Goal: Task Accomplishment & Management: Manage account settings

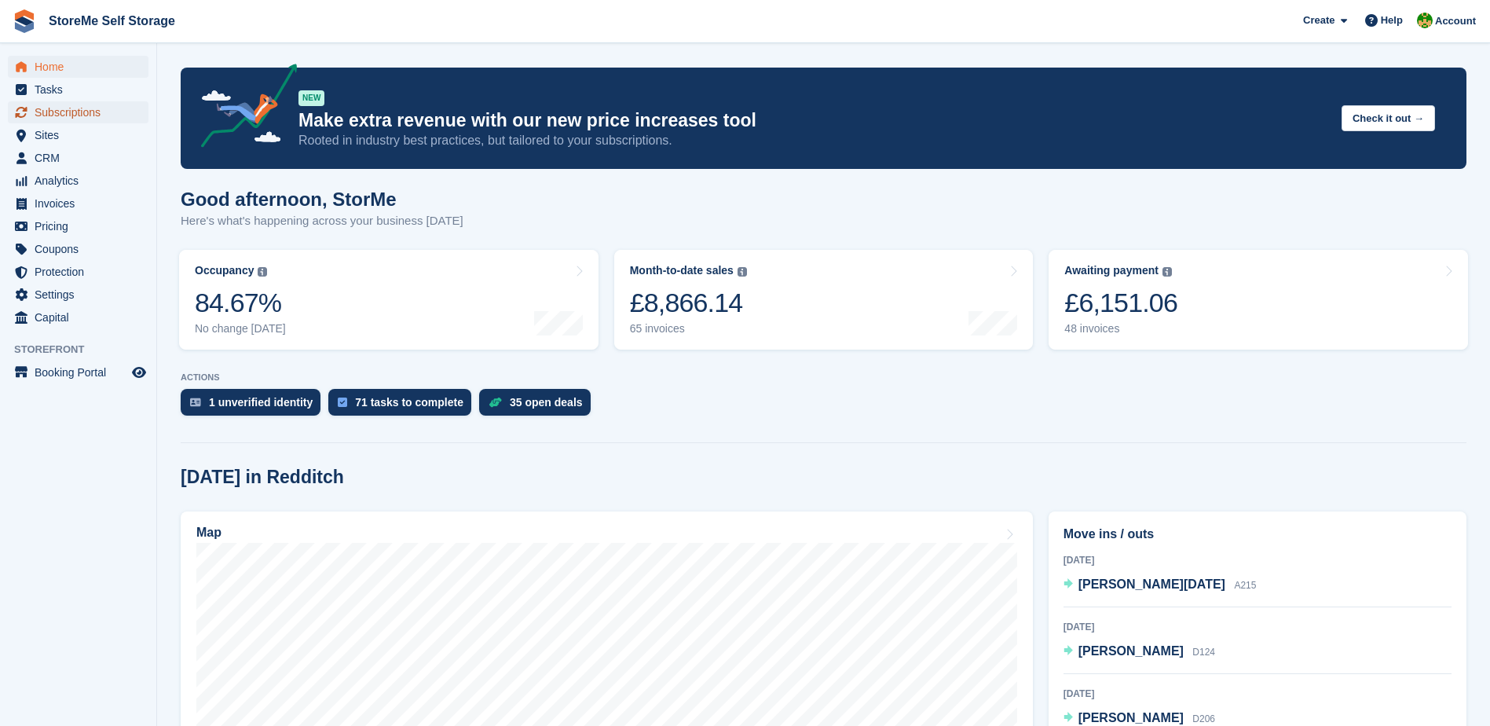
click at [50, 111] on span "Subscriptions" at bounding box center [82, 112] width 94 height 22
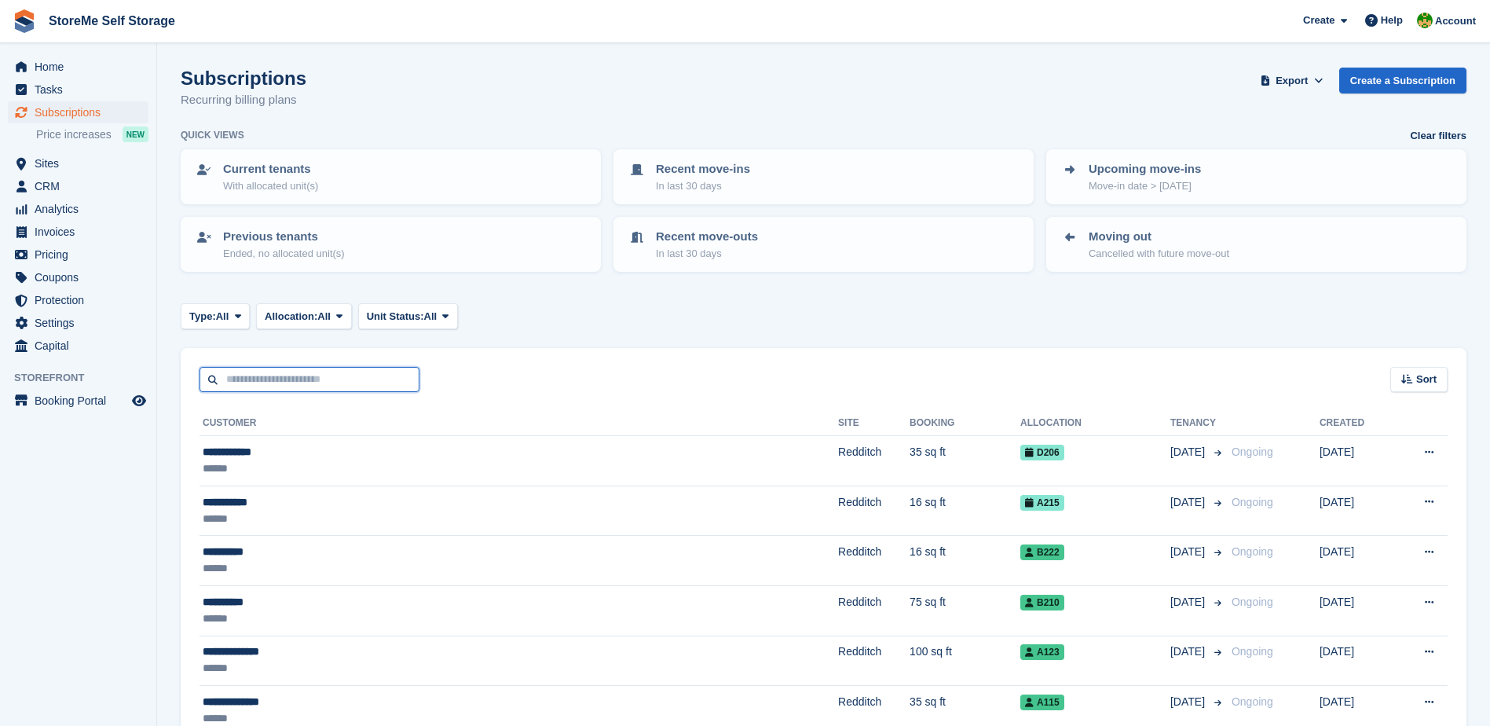
click at [309, 380] on input "text" at bounding box center [310, 380] width 220 height 26
type input "****"
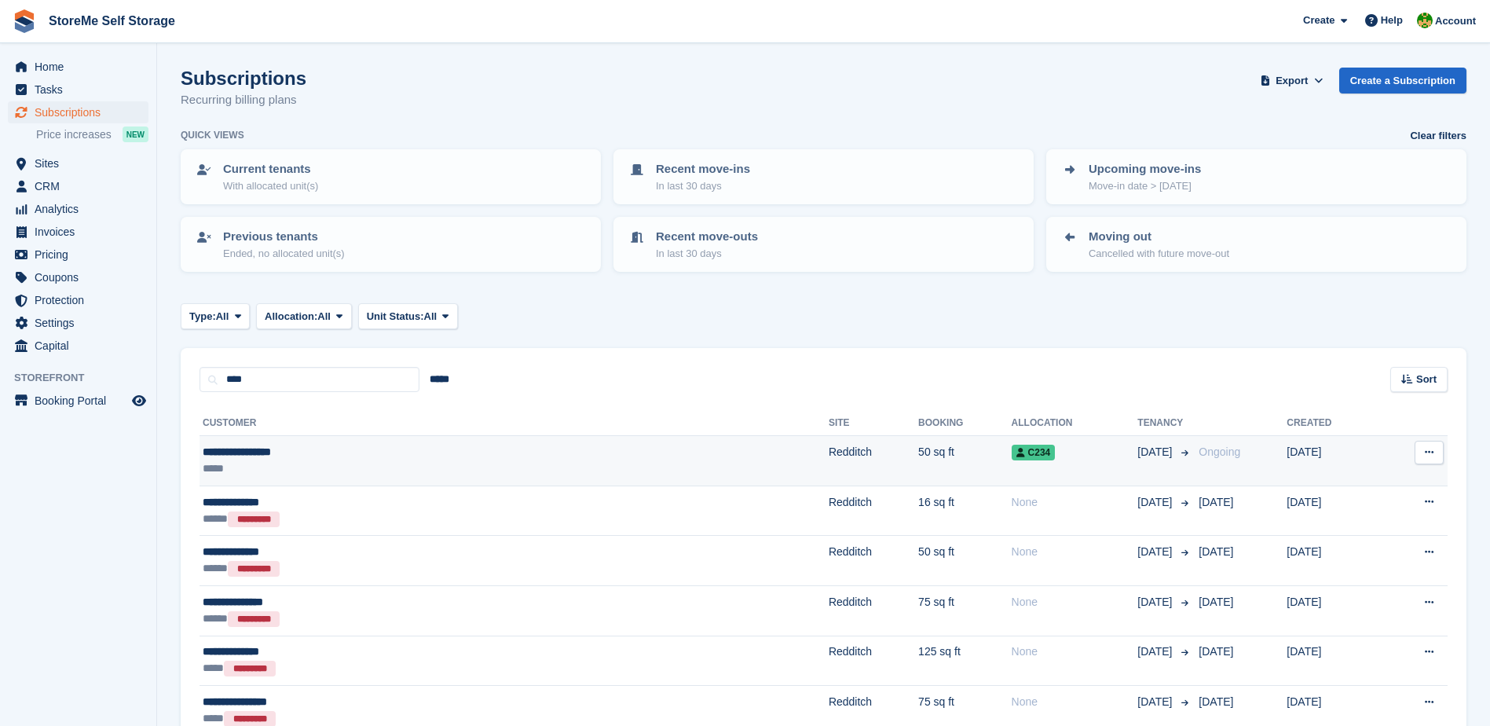
click at [502, 454] on div "**********" at bounding box center [354, 452] width 302 height 16
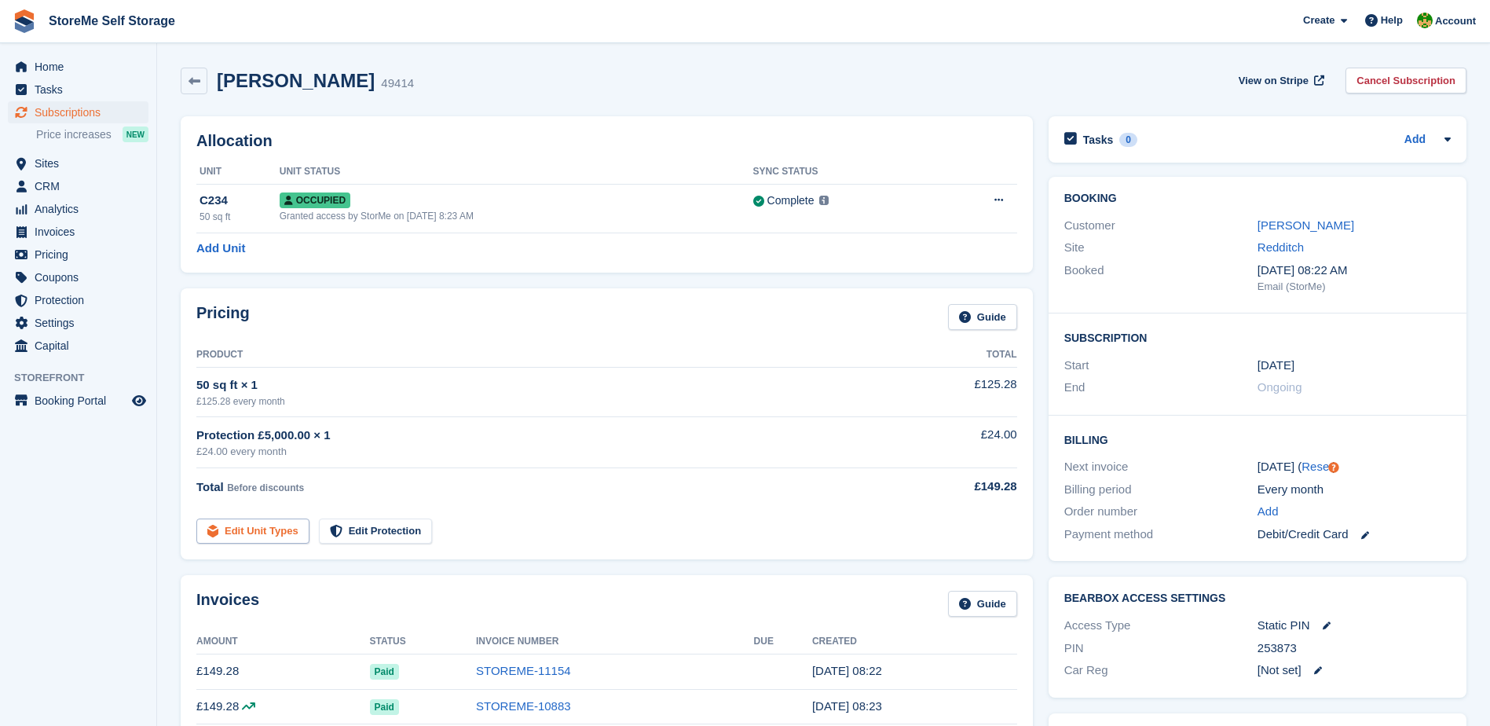
click at [260, 536] on link "Edit Unit Types" at bounding box center [252, 531] width 113 height 26
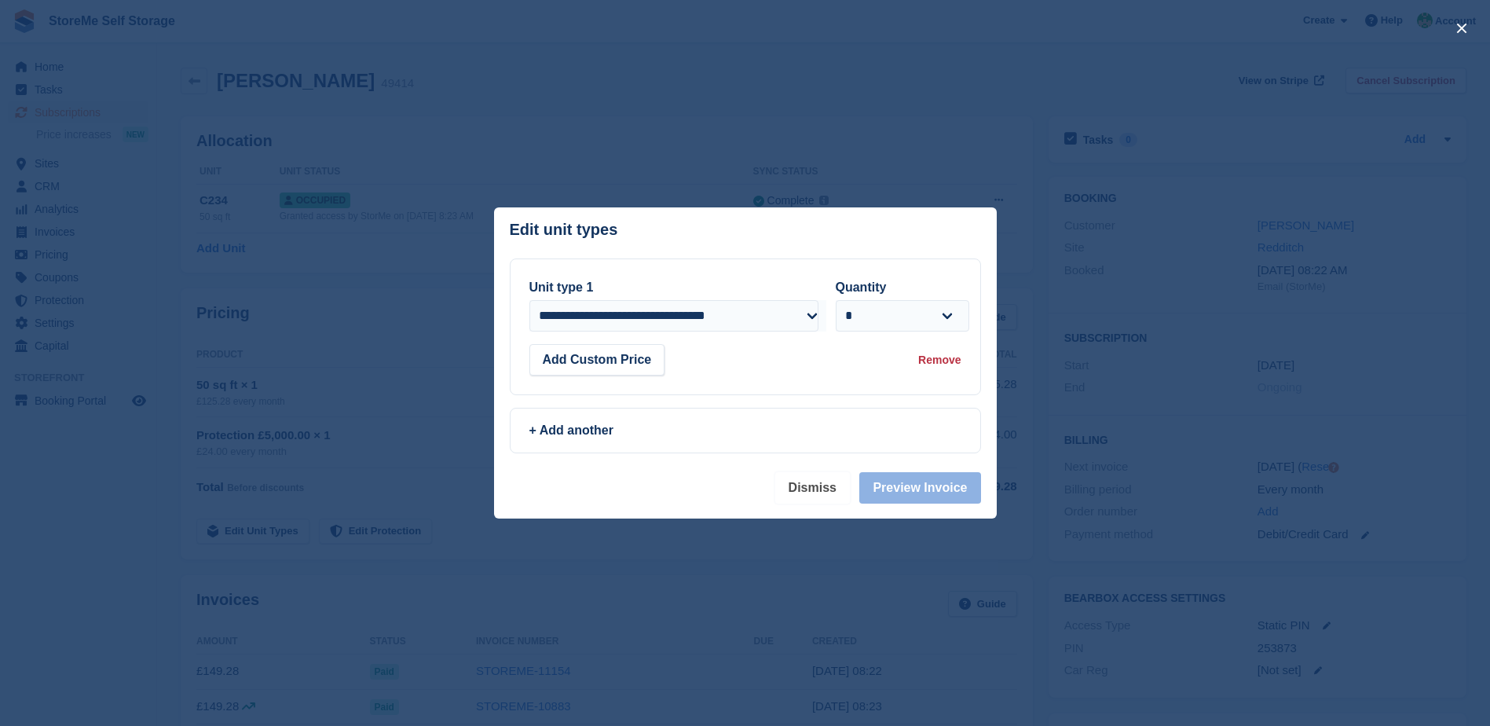
click at [823, 486] on button "Dismiss" at bounding box center [812, 487] width 75 height 31
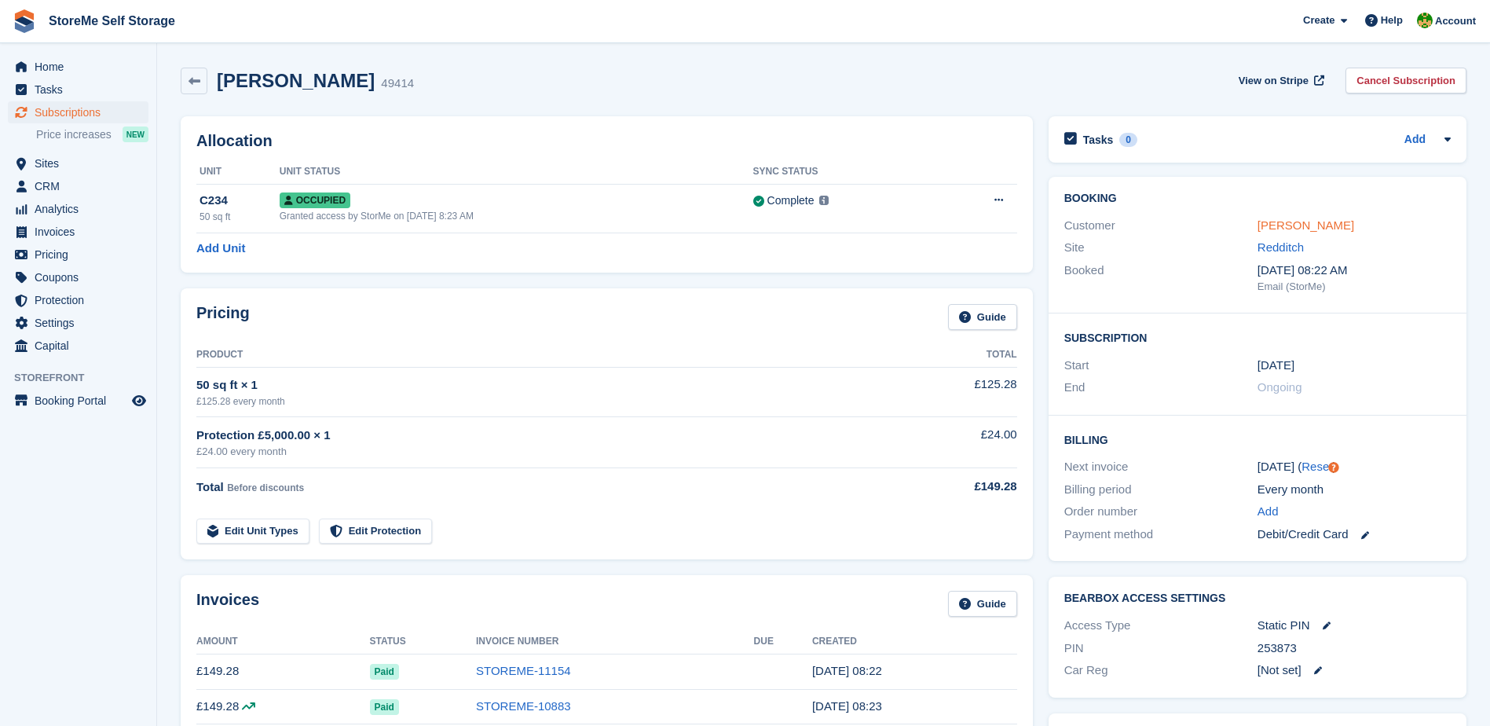
click at [1313, 225] on link "[PERSON_NAME]" at bounding box center [1305, 224] width 97 height 13
click at [67, 250] on span "Pricing" at bounding box center [82, 254] width 94 height 22
click at [283, 533] on link "Edit Unit Types" at bounding box center [252, 531] width 113 height 26
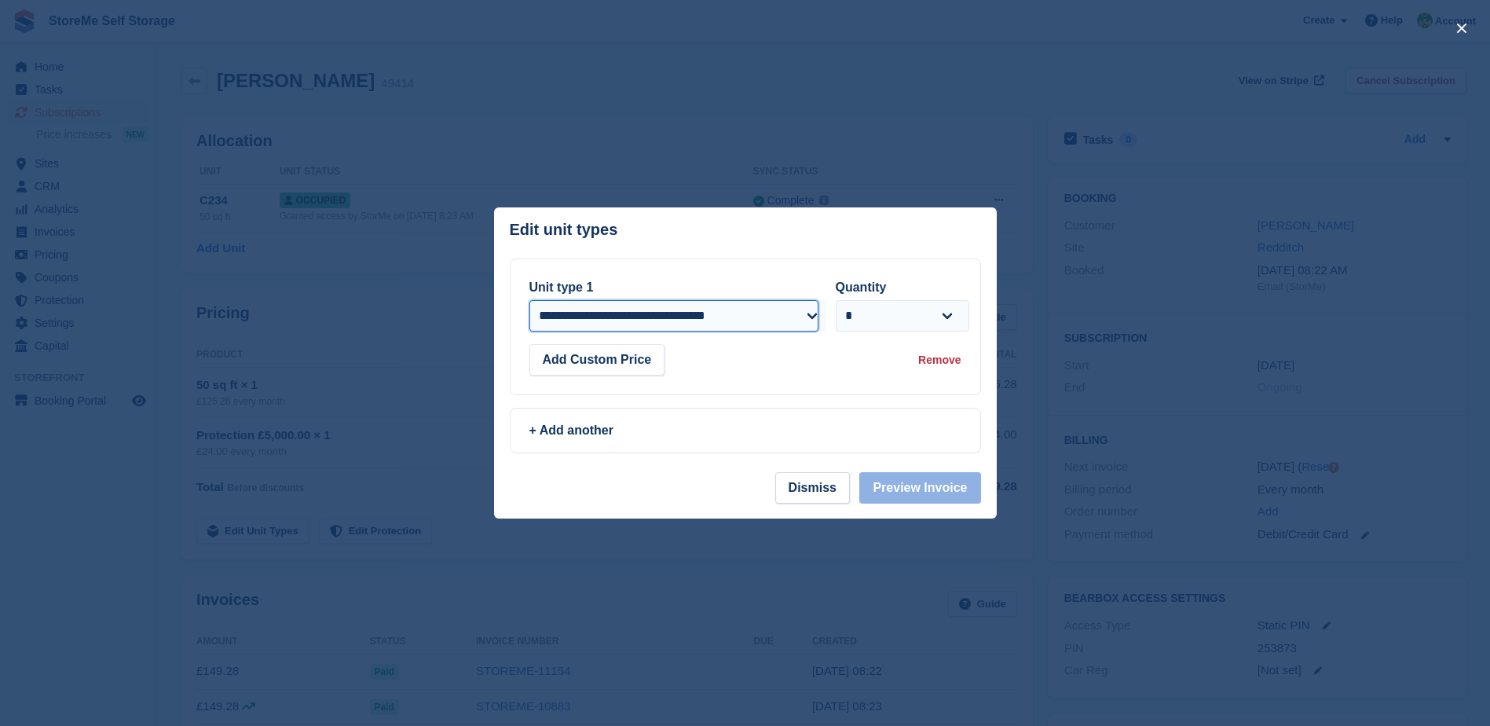
click at [598, 318] on select "**********" at bounding box center [673, 315] width 289 height 31
click at [818, 491] on button "Dismiss" at bounding box center [812, 487] width 75 height 31
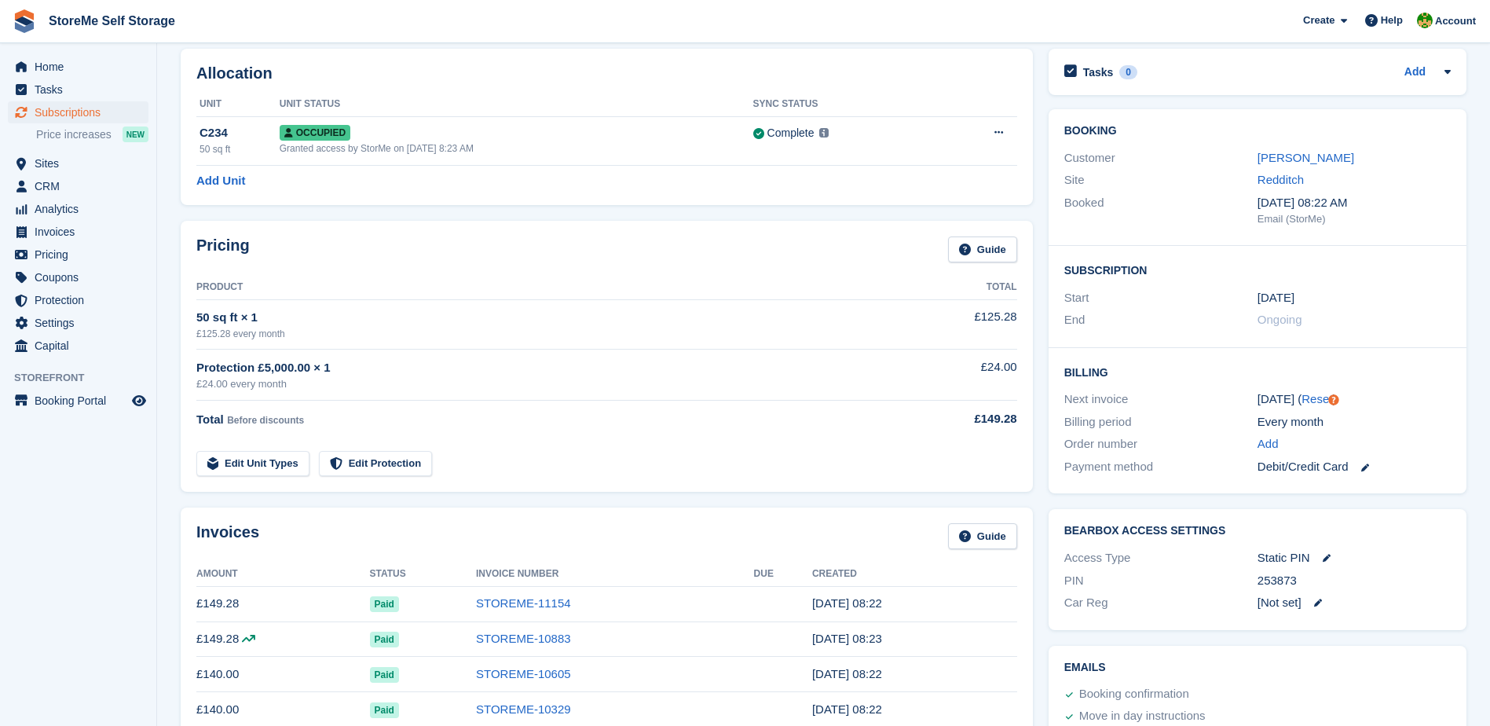
scroll to position [157, 0]
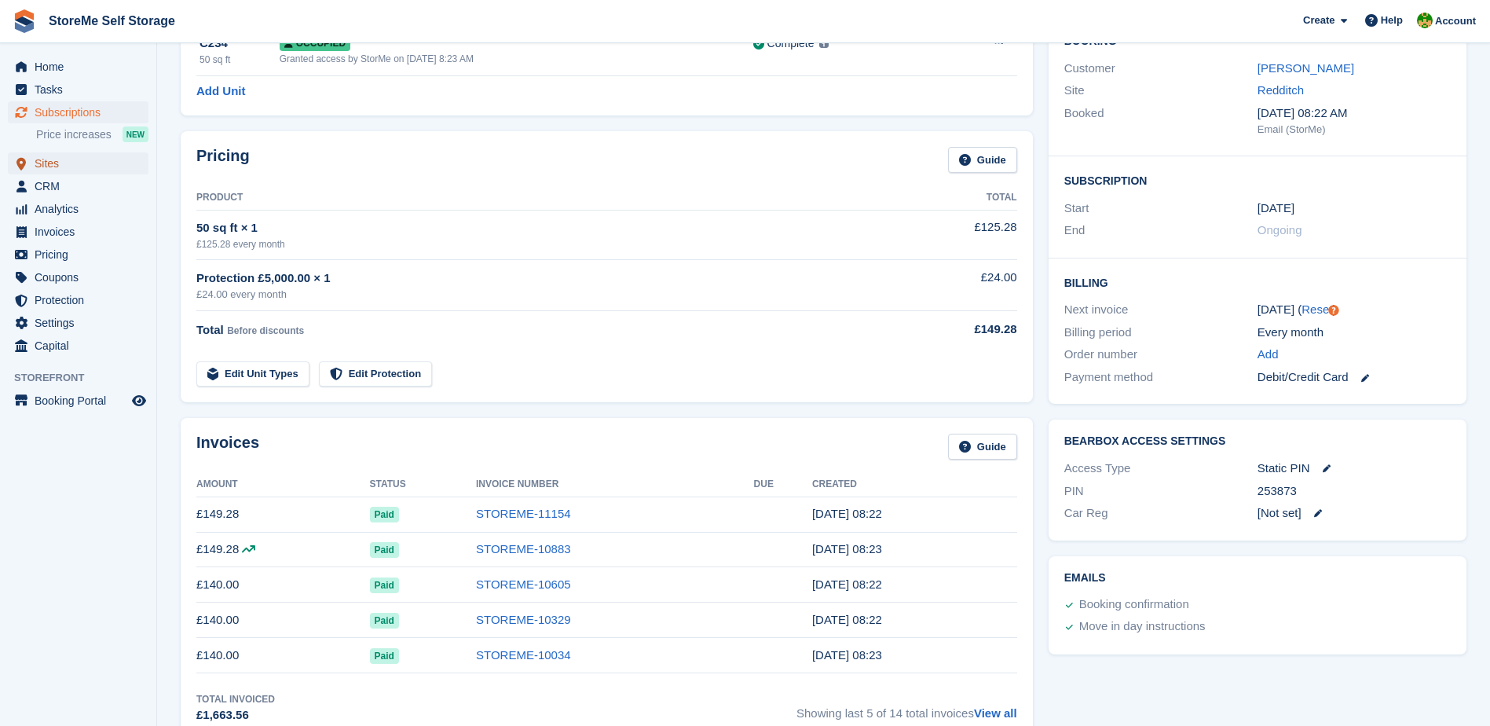
click at [44, 160] on span "Sites" at bounding box center [82, 163] width 94 height 22
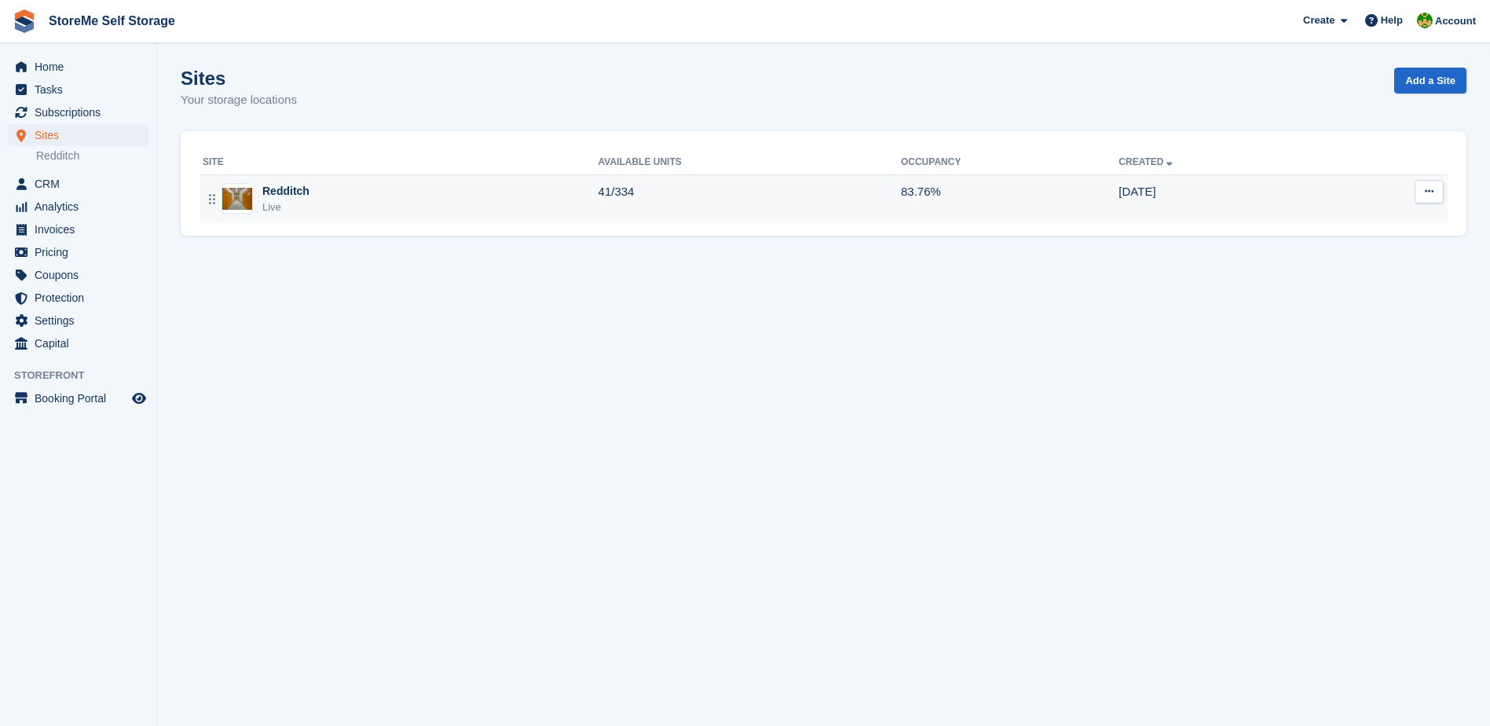
click at [479, 188] on div "Redditch Live" at bounding box center [401, 199] width 396 height 32
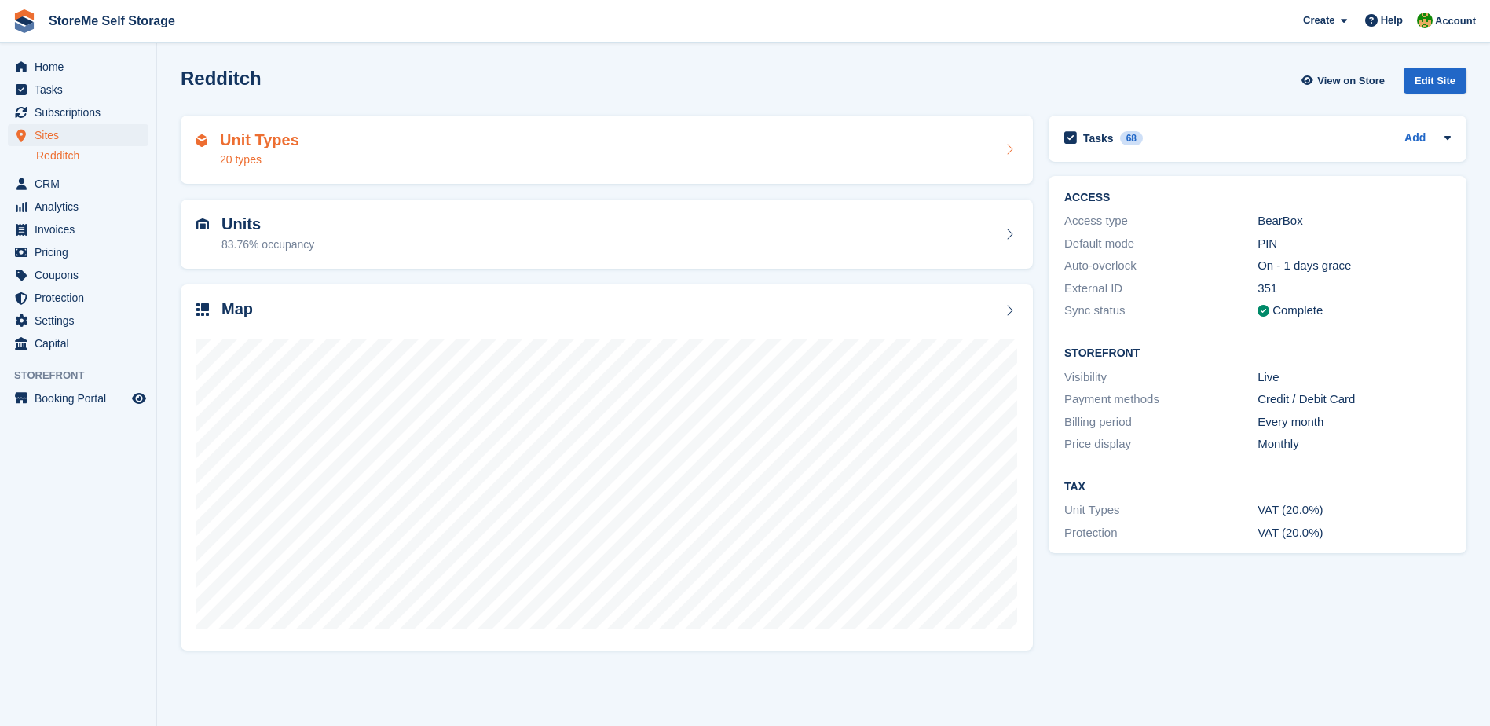
click at [418, 149] on div "Unit Types 20 types" at bounding box center [606, 150] width 821 height 38
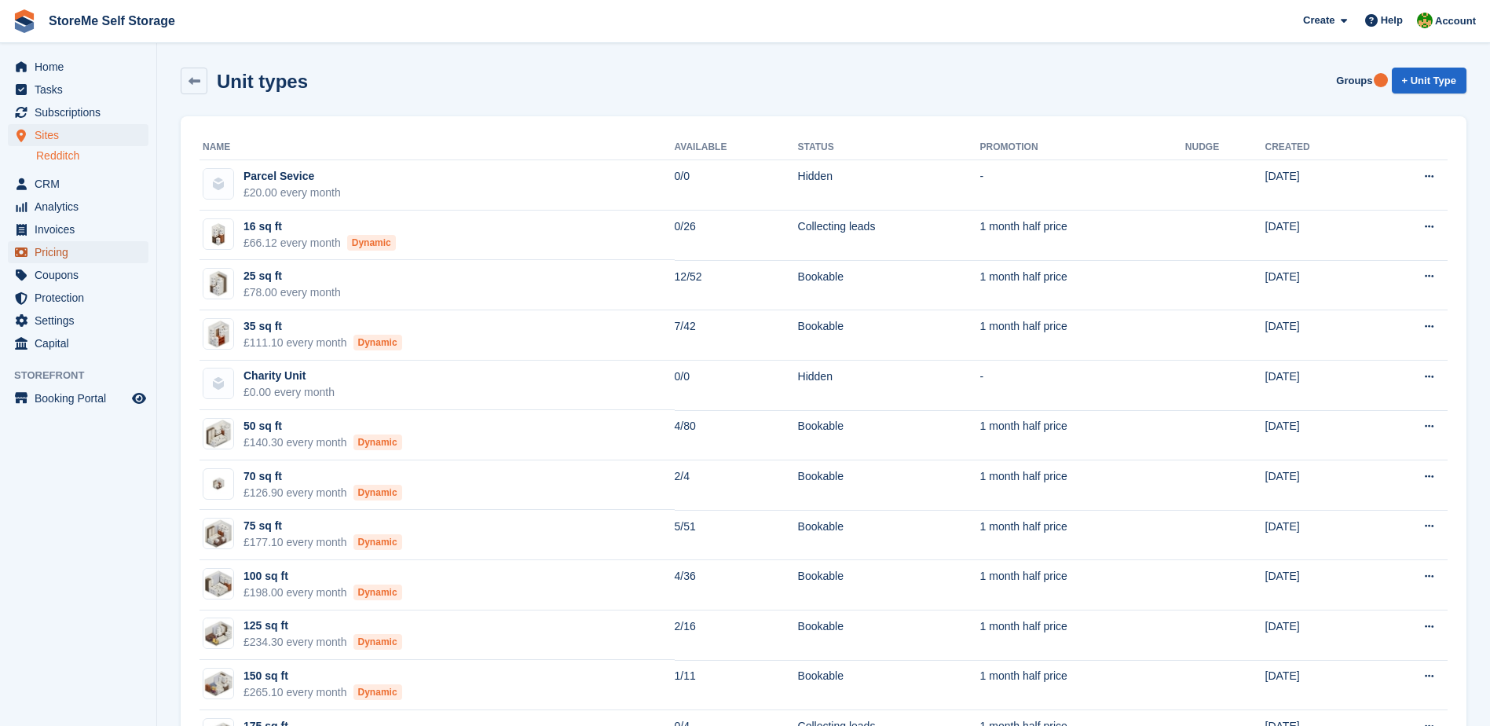
click at [67, 247] on span "Pricing" at bounding box center [82, 252] width 94 height 22
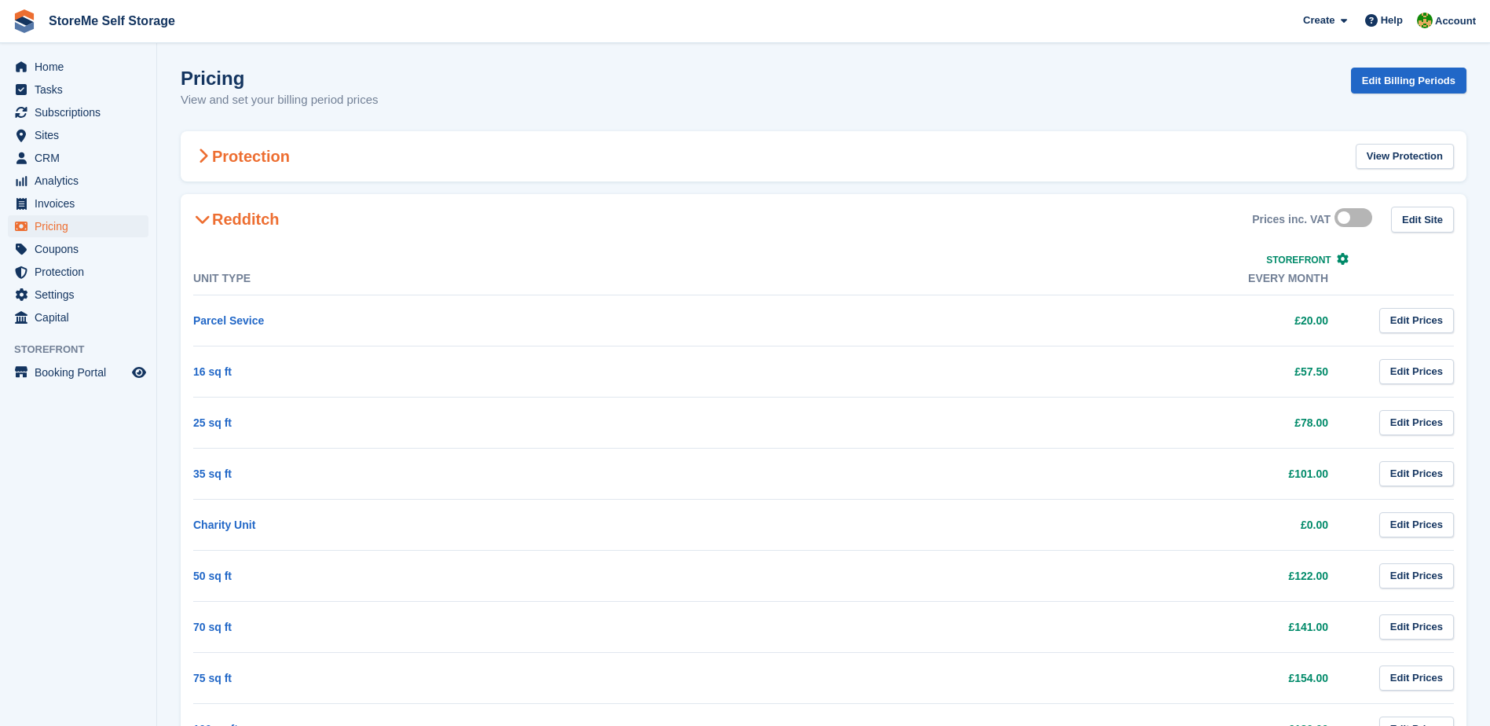
click at [204, 145] on div "Protection View Protection" at bounding box center [824, 156] width 1286 height 51
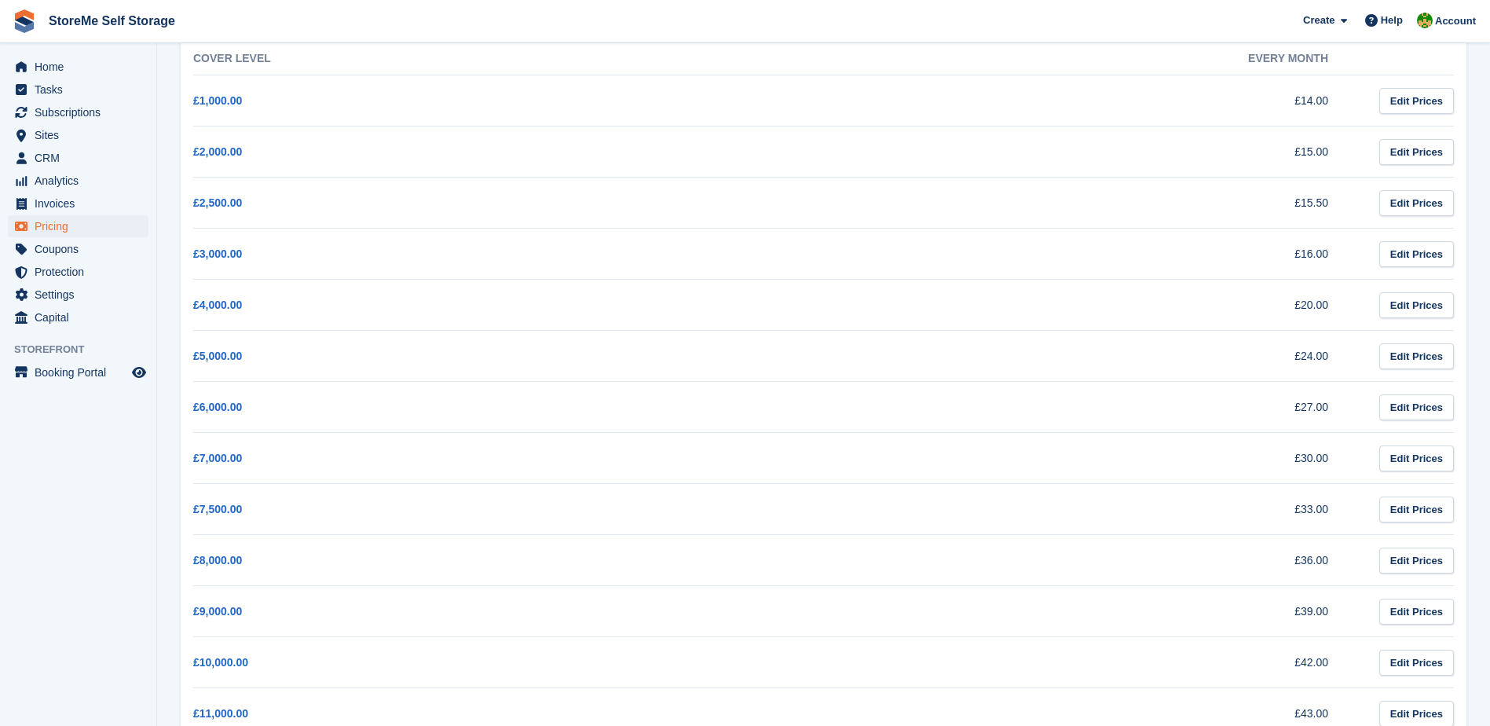
scroll to position [157, 0]
click at [60, 109] on span "Subscriptions" at bounding box center [82, 112] width 94 height 22
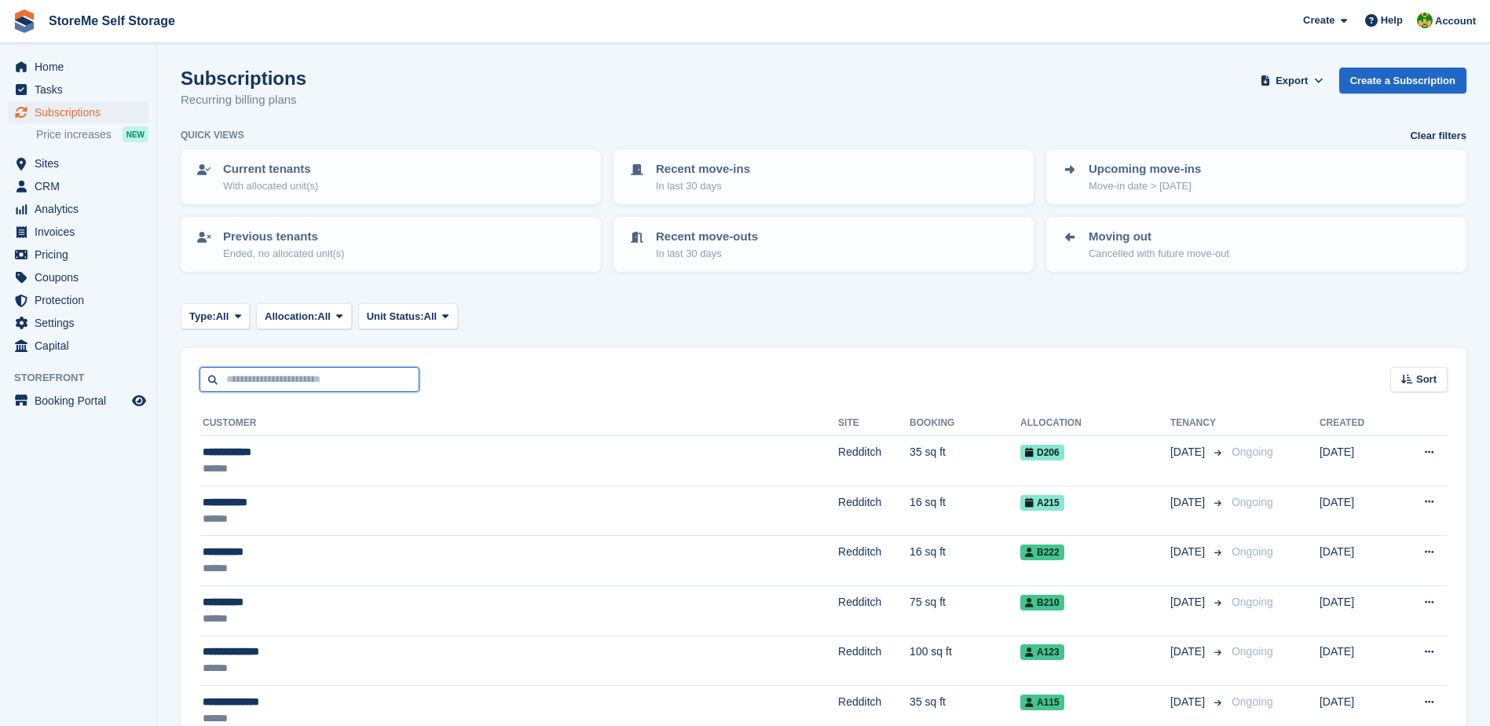
click at [353, 372] on input "text" at bounding box center [310, 380] width 220 height 26
type input "****"
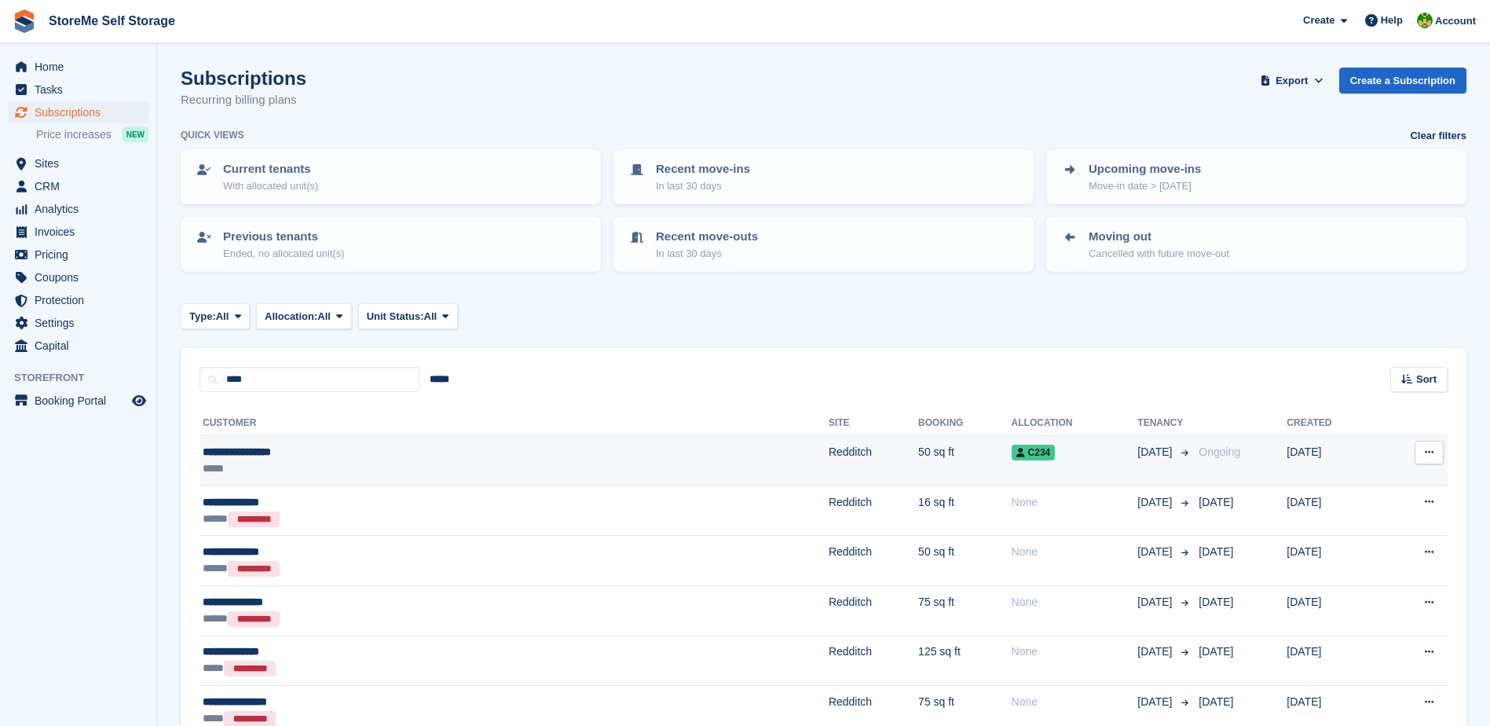
click at [829, 455] on td "Redditch" at bounding box center [874, 461] width 90 height 50
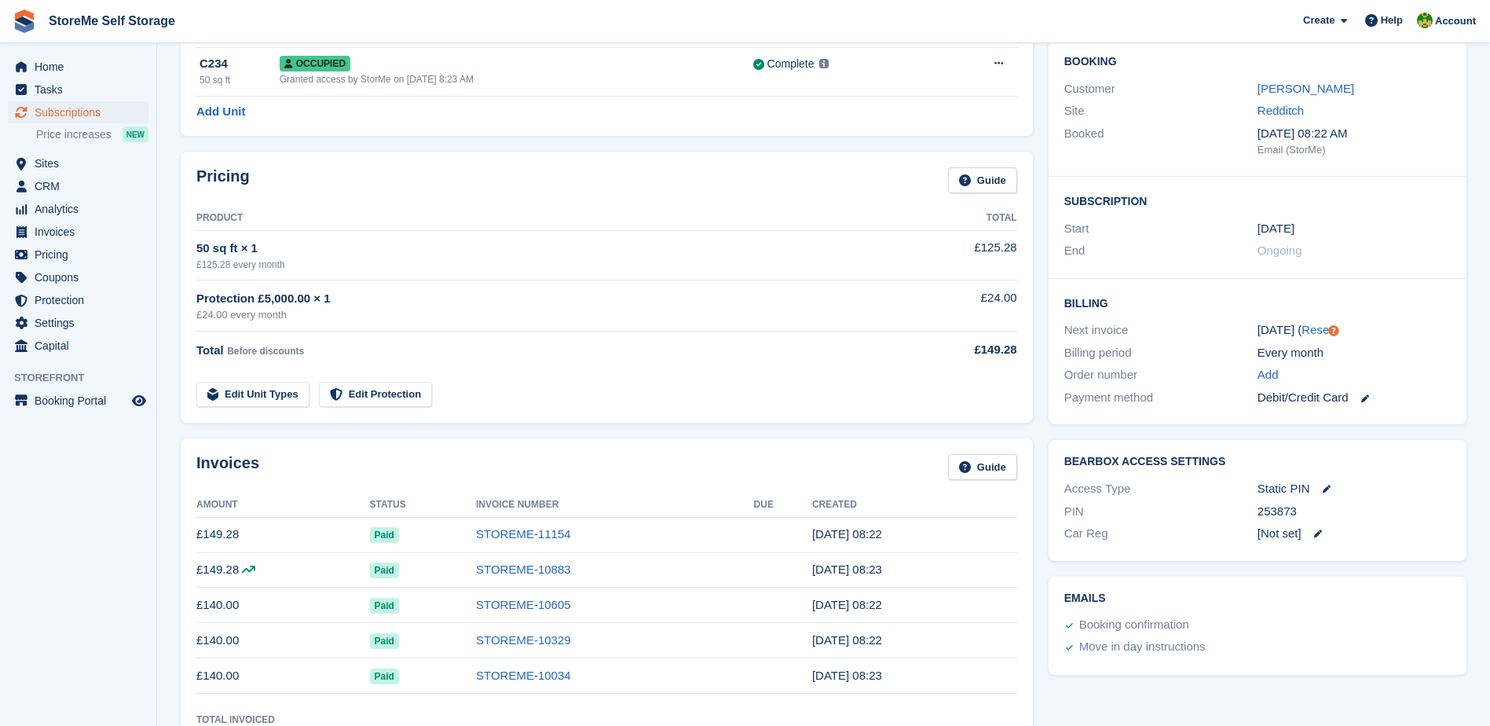
scroll to position [79, 0]
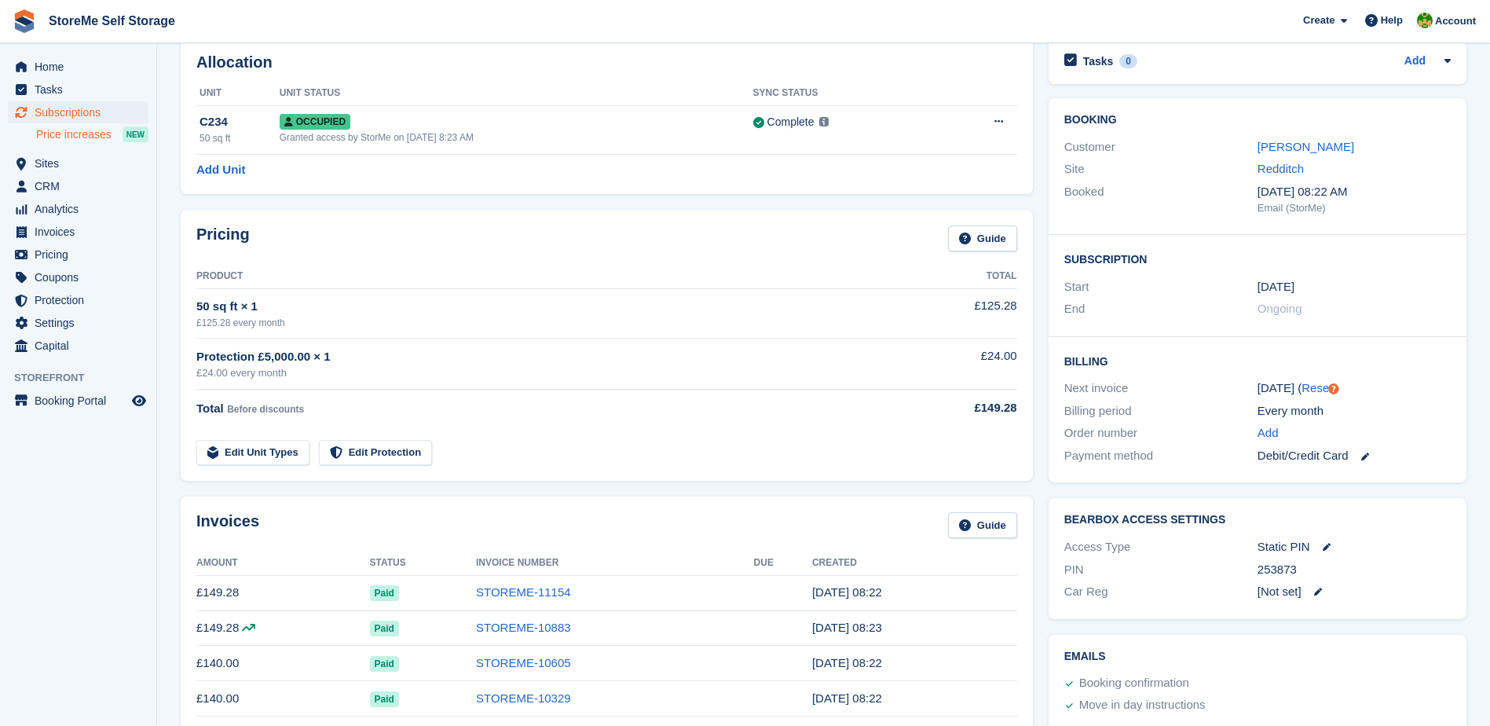
click at [83, 132] on span "Price increases" at bounding box center [73, 134] width 75 height 15
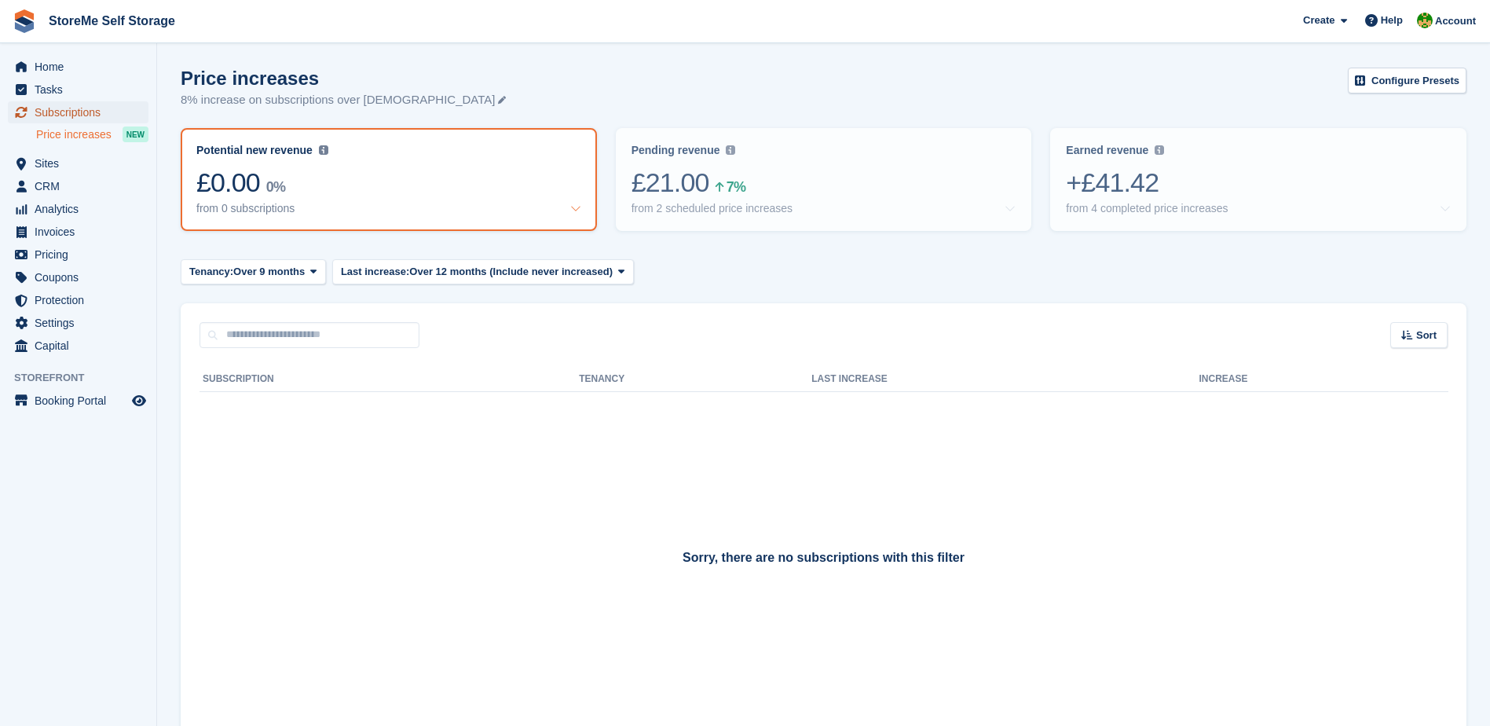
click at [78, 114] on span "Subscriptions" at bounding box center [82, 112] width 94 height 22
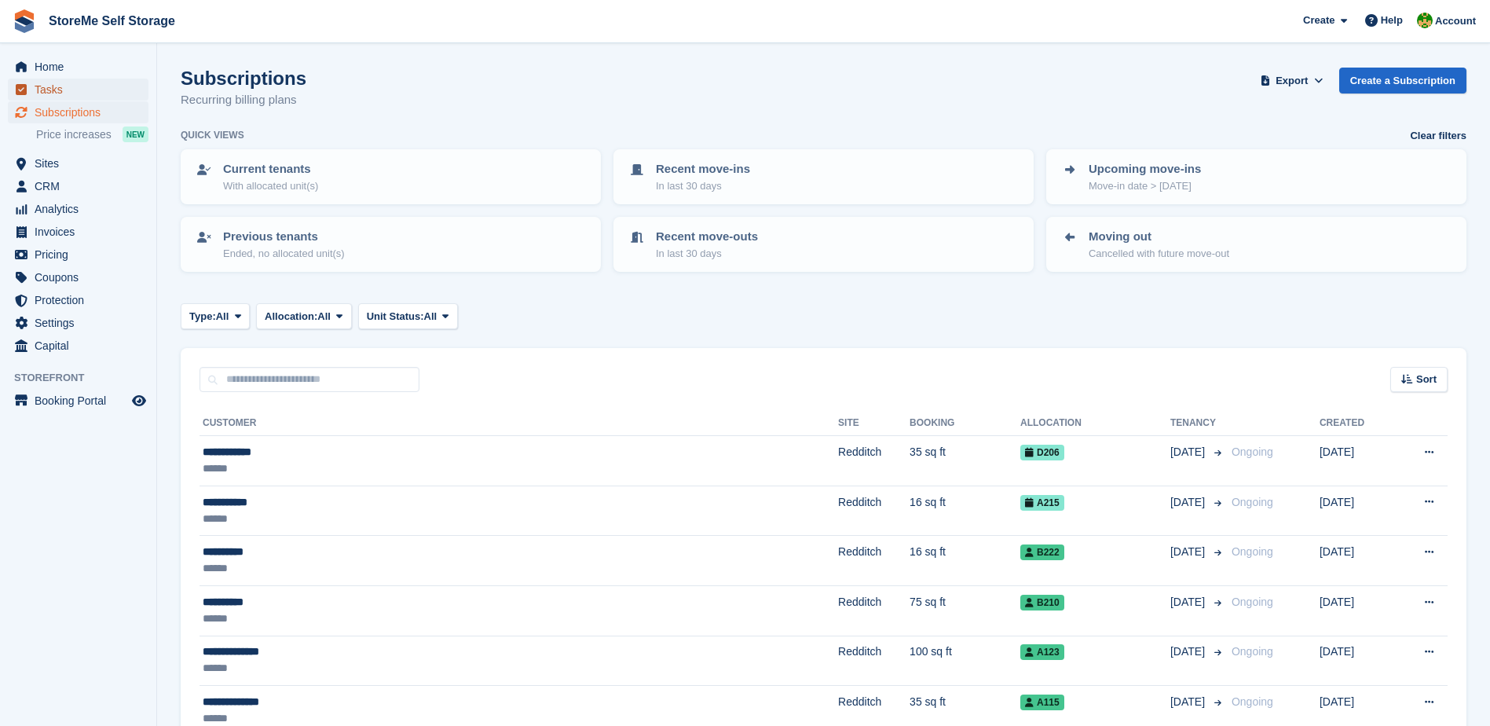
click at [64, 85] on span "Tasks" at bounding box center [82, 90] width 94 height 22
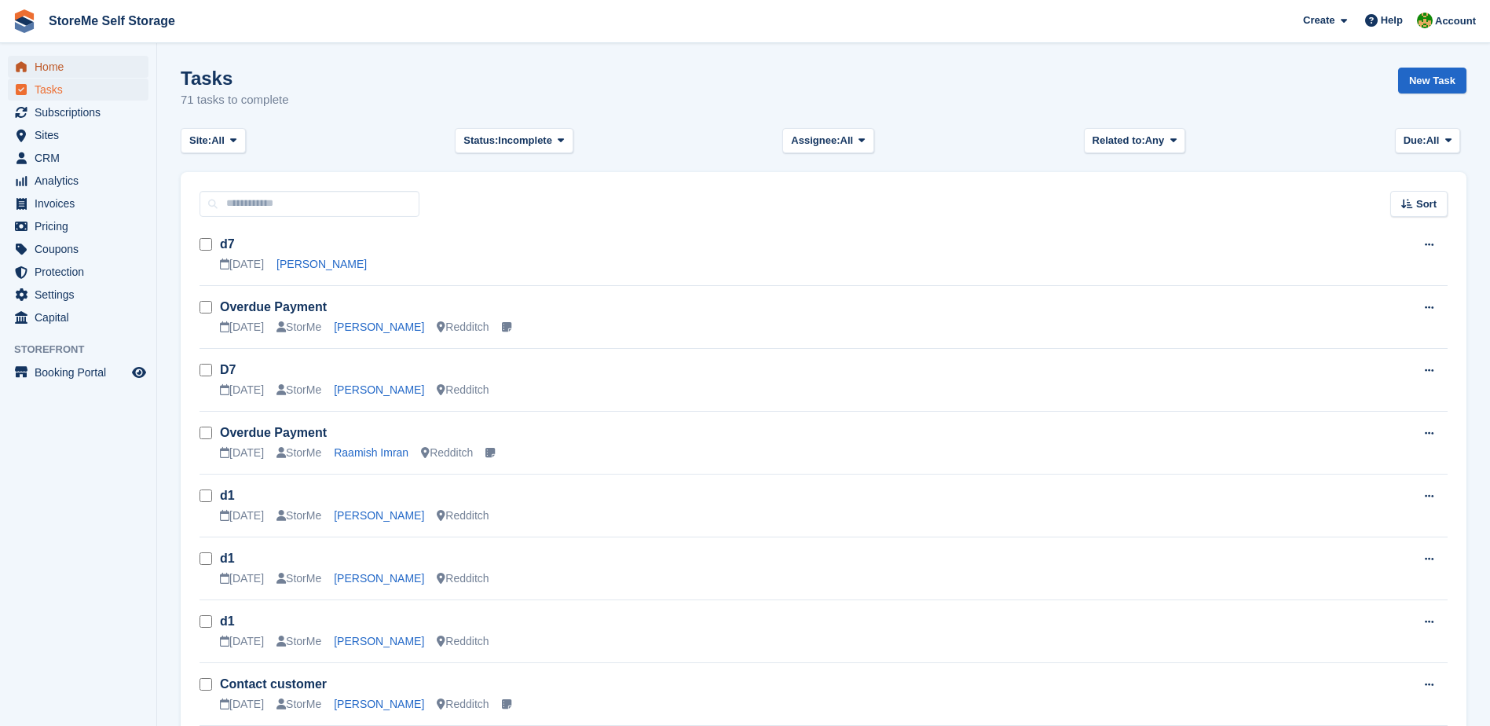
click at [53, 66] on span "Home" at bounding box center [82, 67] width 94 height 22
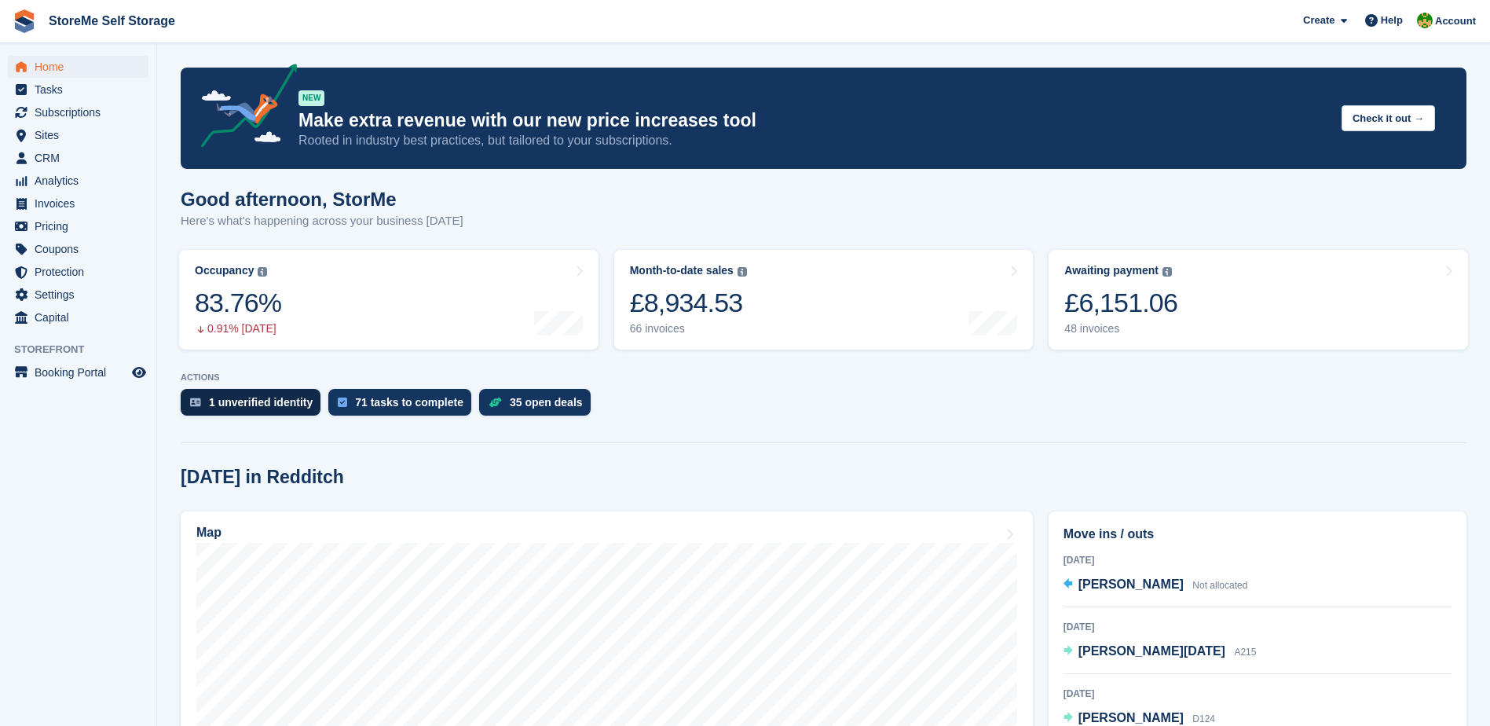
click at [254, 401] on div "1 unverified identity" at bounding box center [261, 402] width 104 height 13
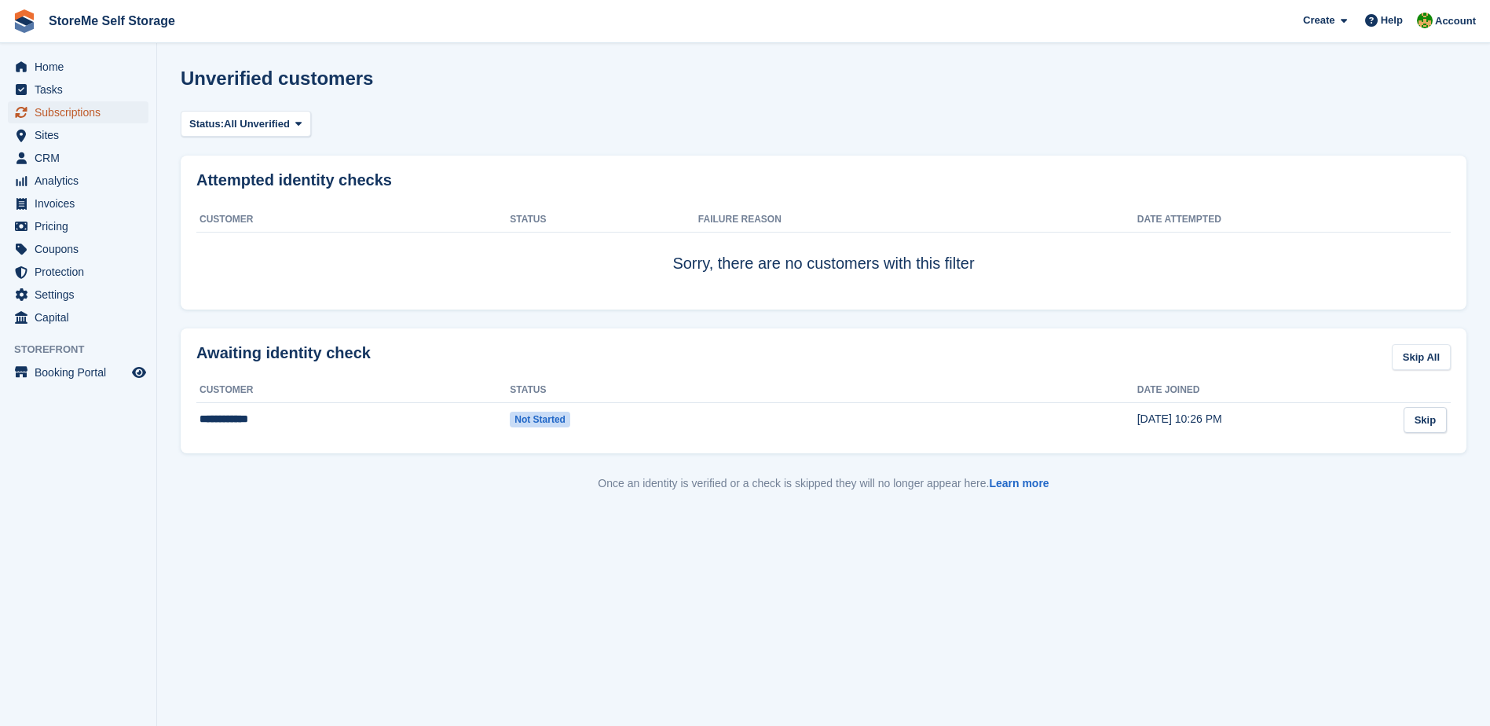
click at [79, 104] on span "Subscriptions" at bounding box center [82, 112] width 94 height 22
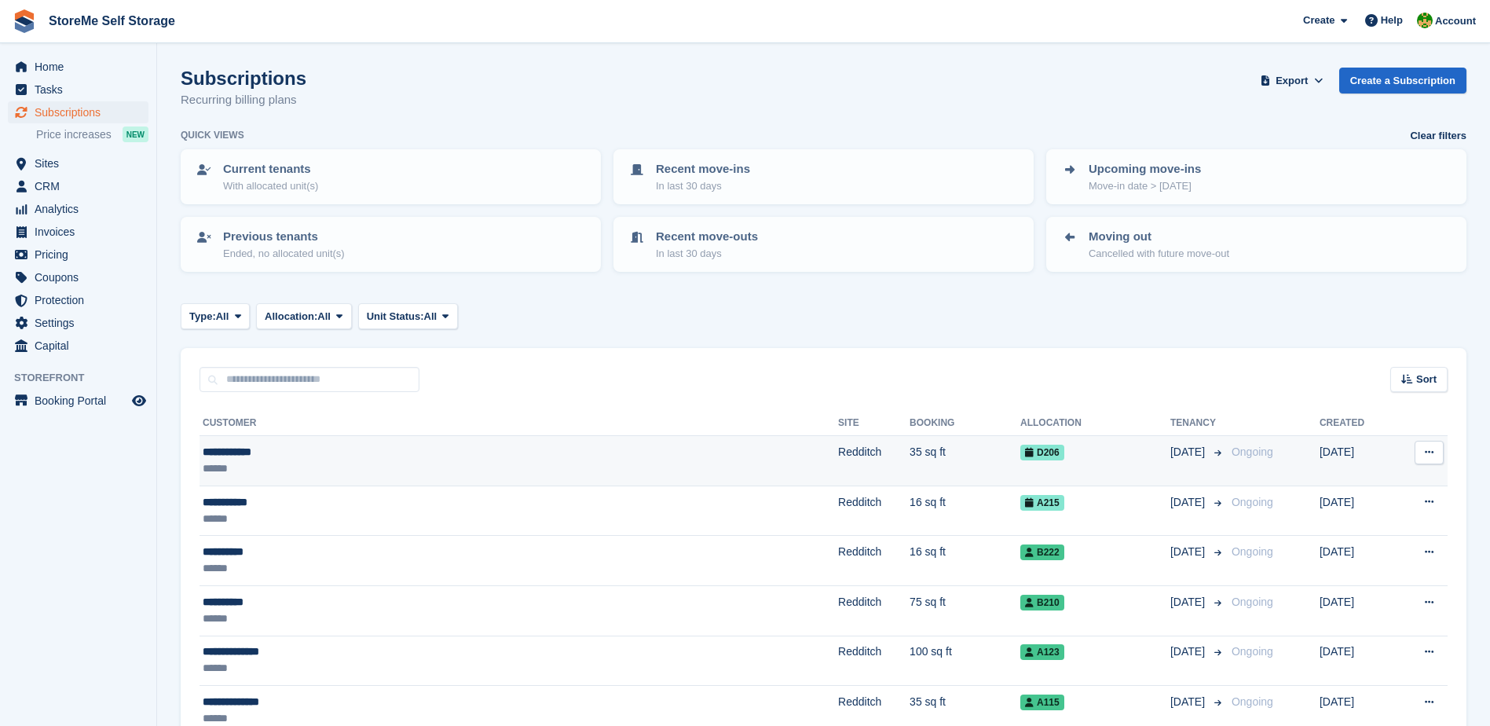
click at [910, 449] on td "35 sq ft" at bounding box center [965, 461] width 111 height 50
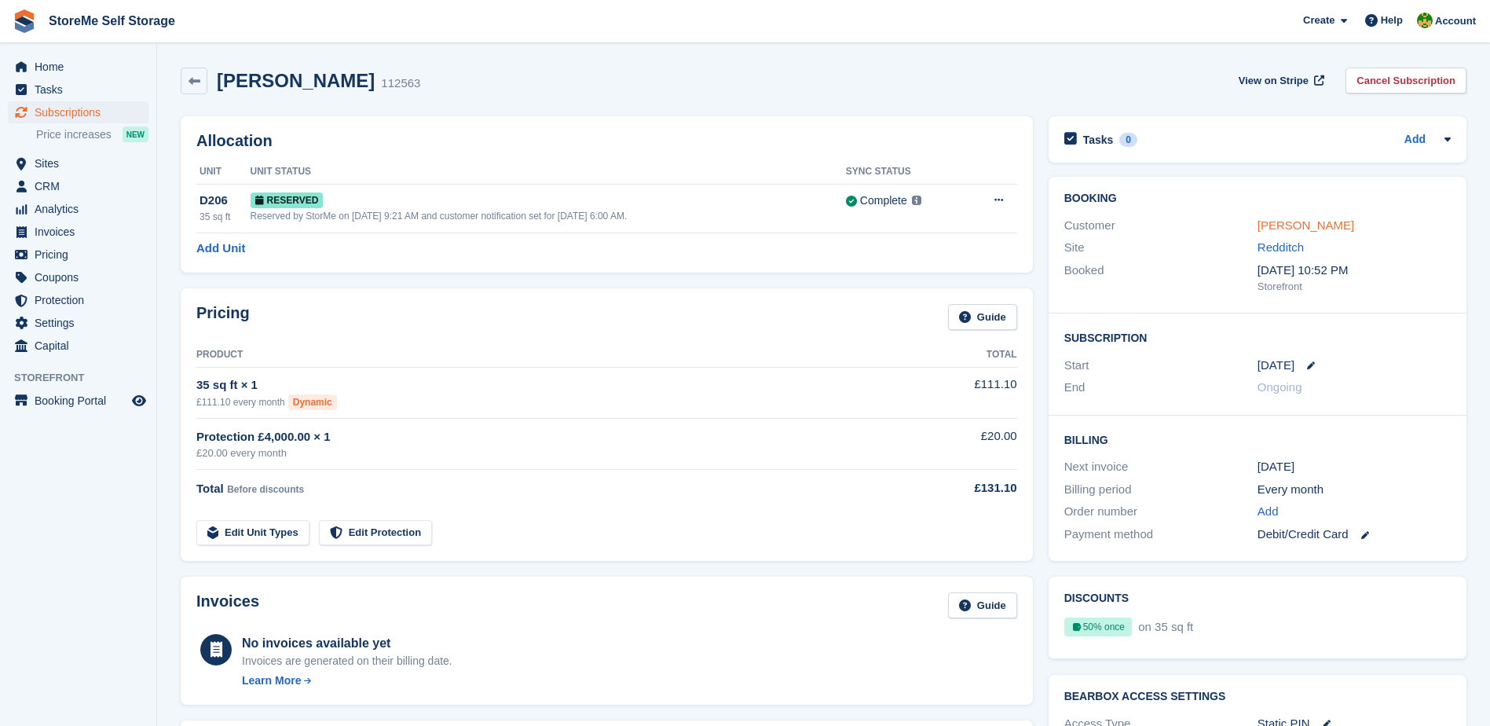
click at [1272, 229] on link "[PERSON_NAME]" at bounding box center [1305, 224] width 97 height 13
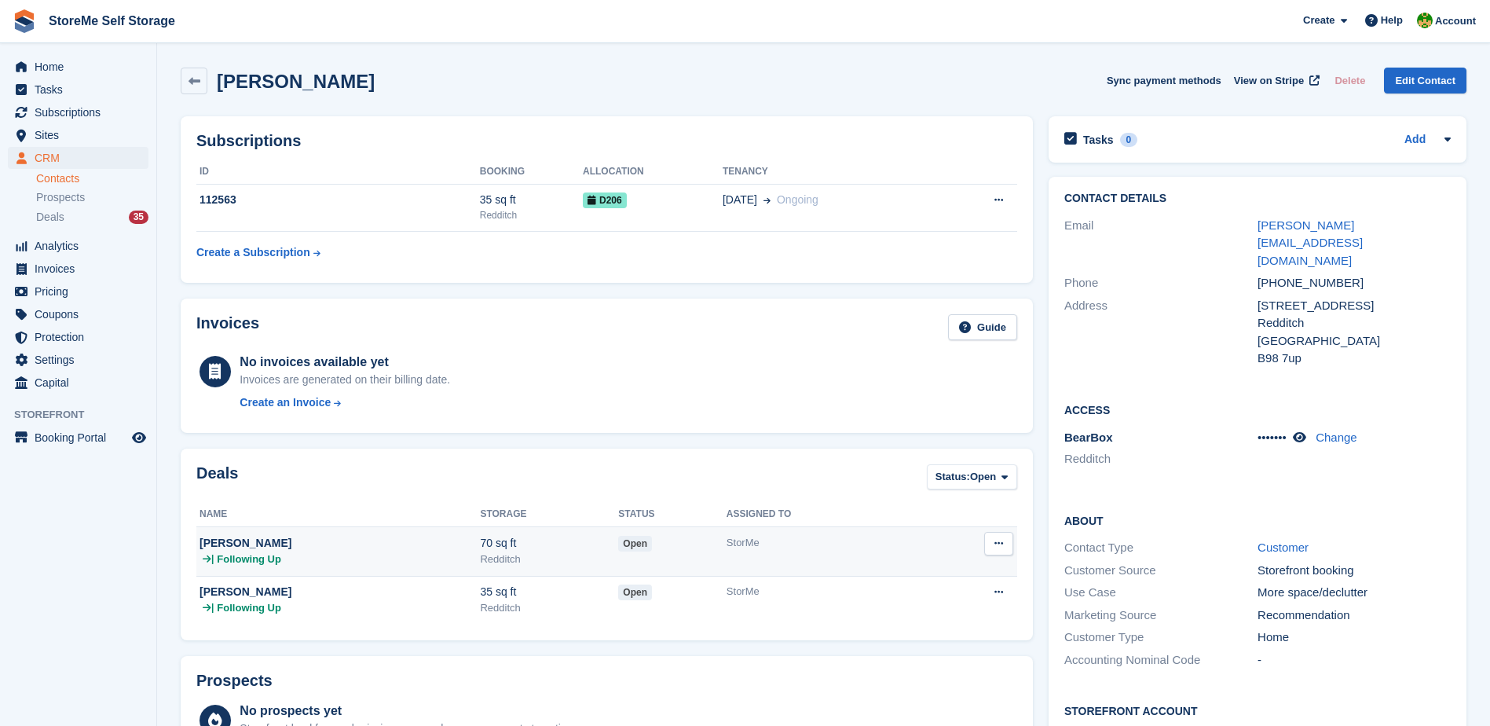
click at [995, 546] on icon at bounding box center [998, 543] width 9 height 10
click at [821, 533] on td "StorMe" at bounding box center [823, 551] width 192 height 49
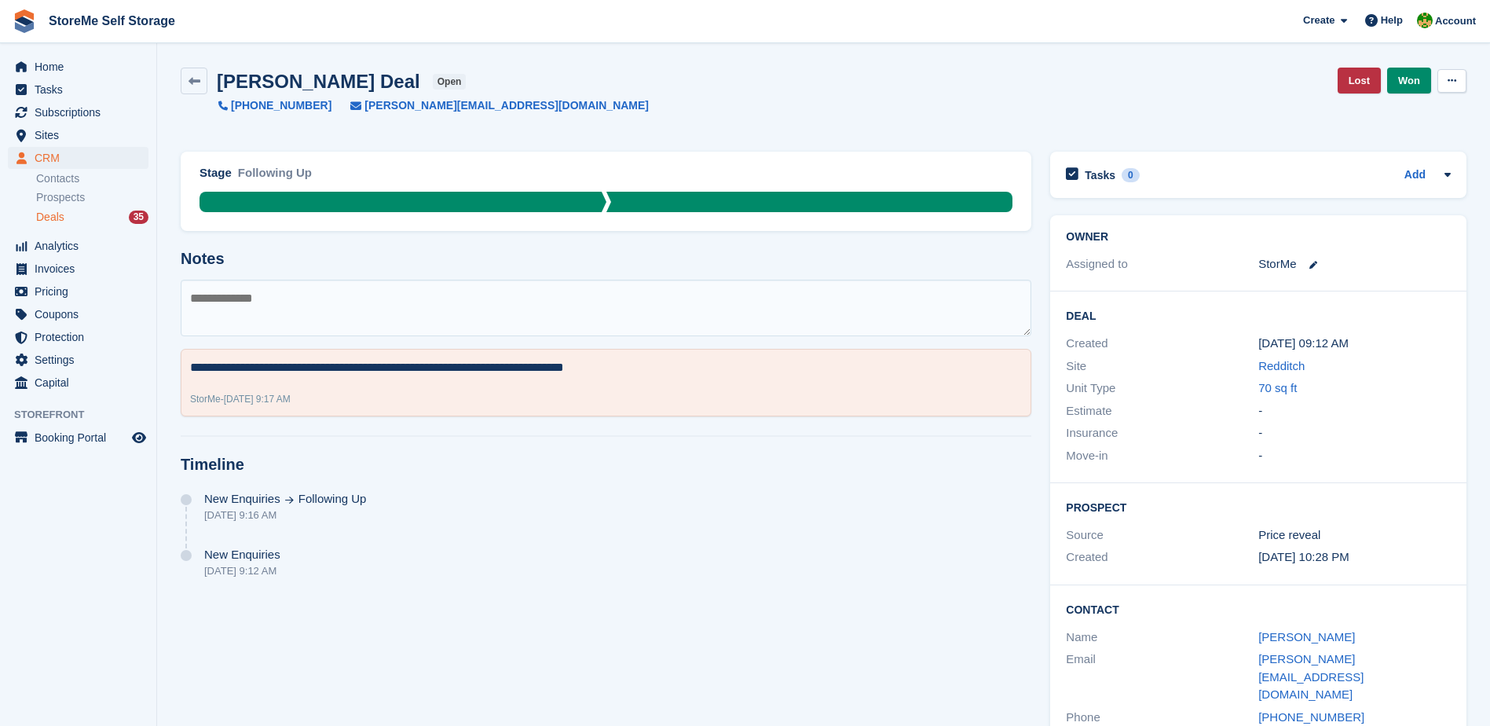
click at [1454, 79] on icon at bounding box center [1452, 80] width 9 height 10
click at [1381, 146] on p "Delete Deal" at bounding box center [1391, 145] width 137 height 20
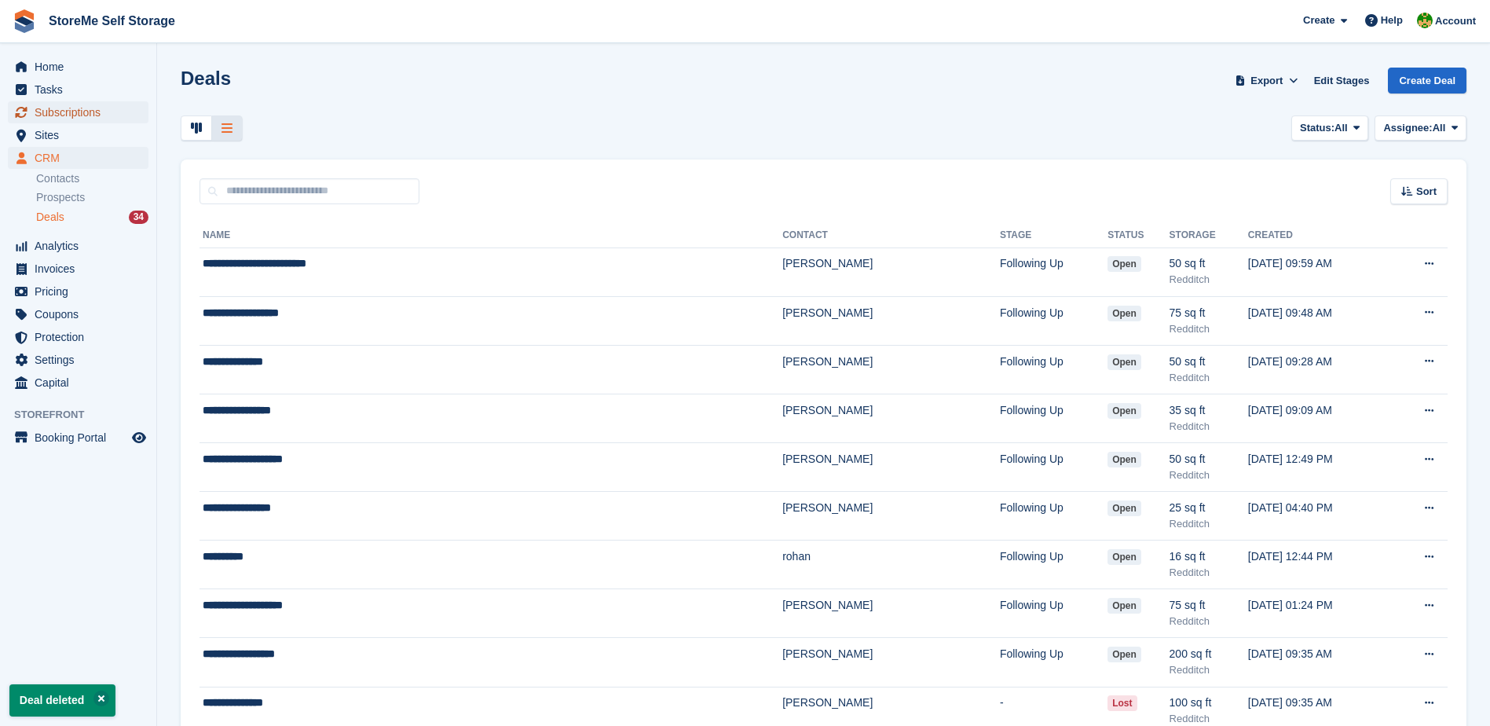
click at [49, 115] on span "Subscriptions" at bounding box center [82, 112] width 94 height 22
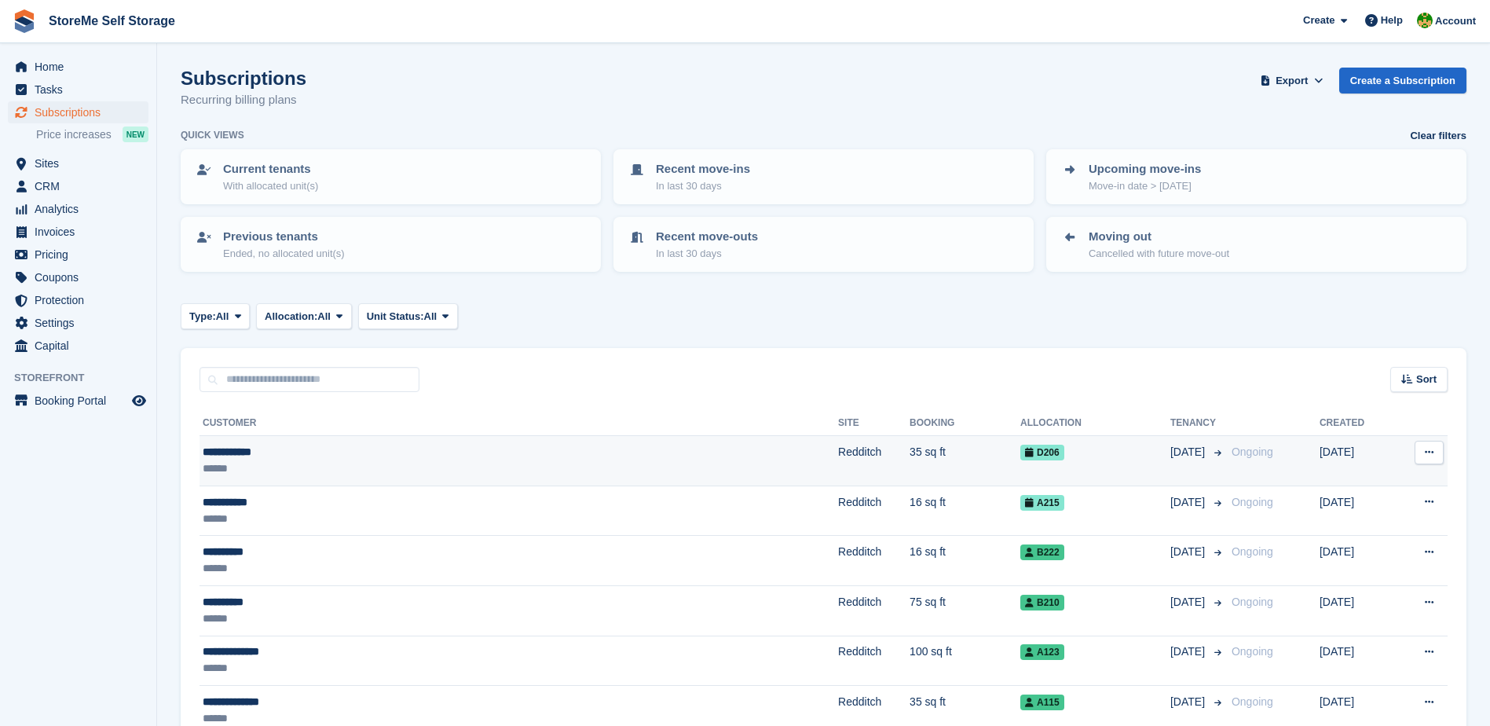
click at [838, 458] on td "Redditch" at bounding box center [873, 461] width 71 height 50
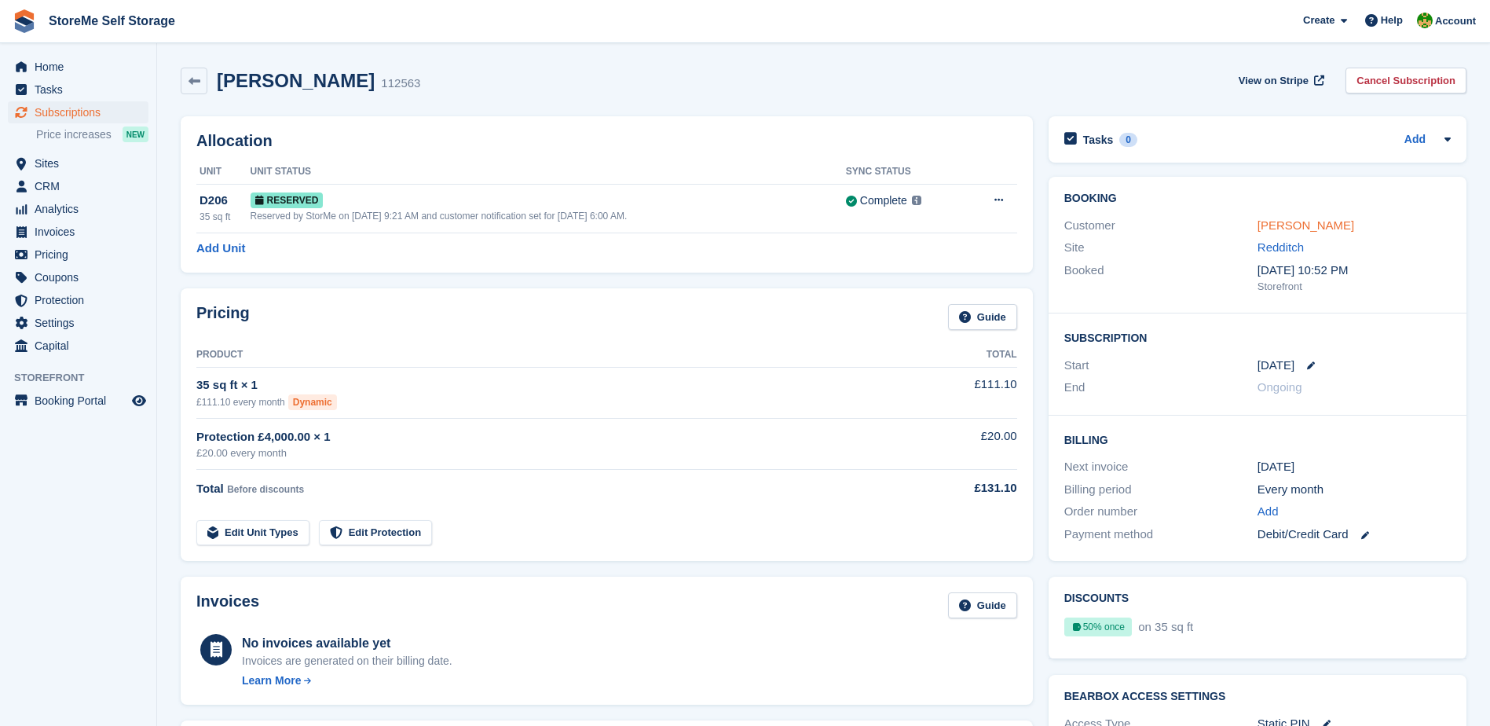
click at [1288, 221] on link "[PERSON_NAME]" at bounding box center [1305, 224] width 97 height 13
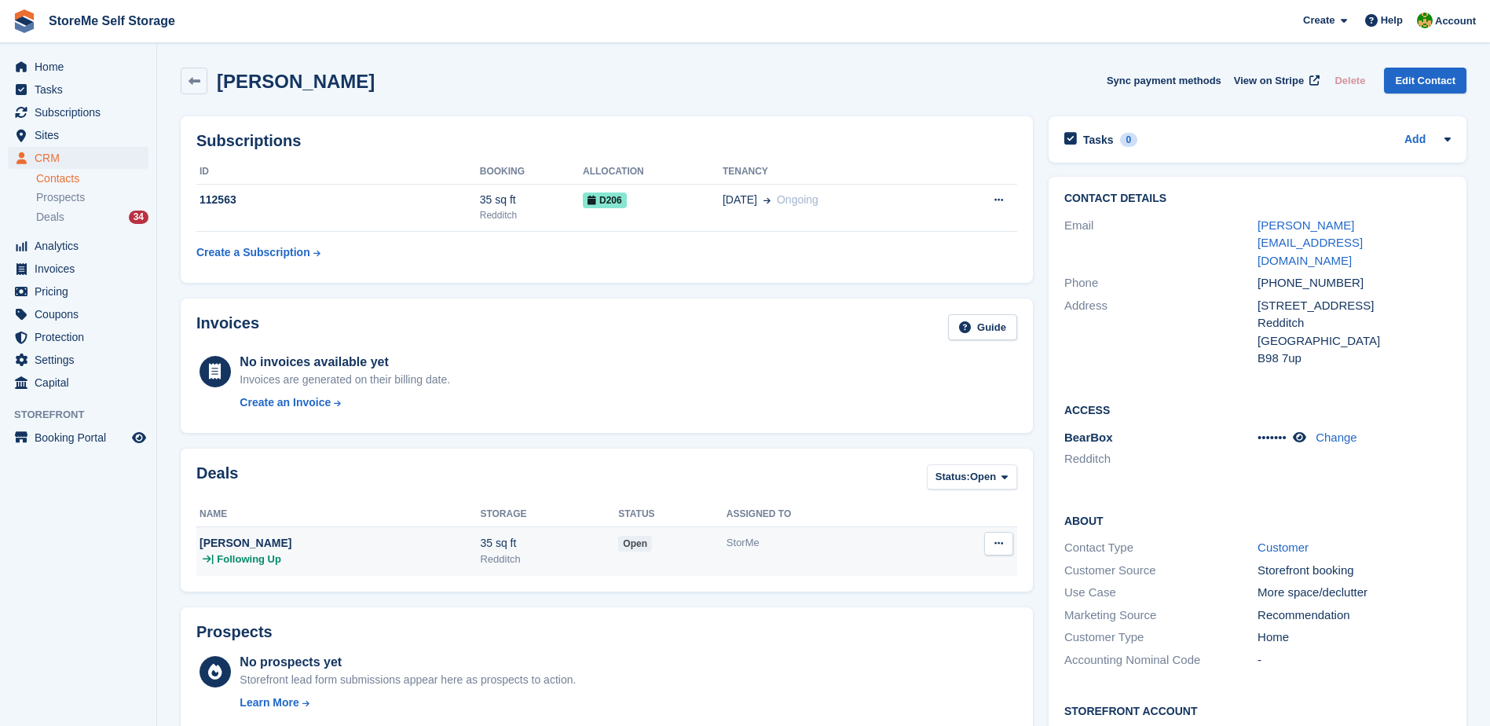
click at [559, 563] on div "Redditch" at bounding box center [549, 559] width 138 height 16
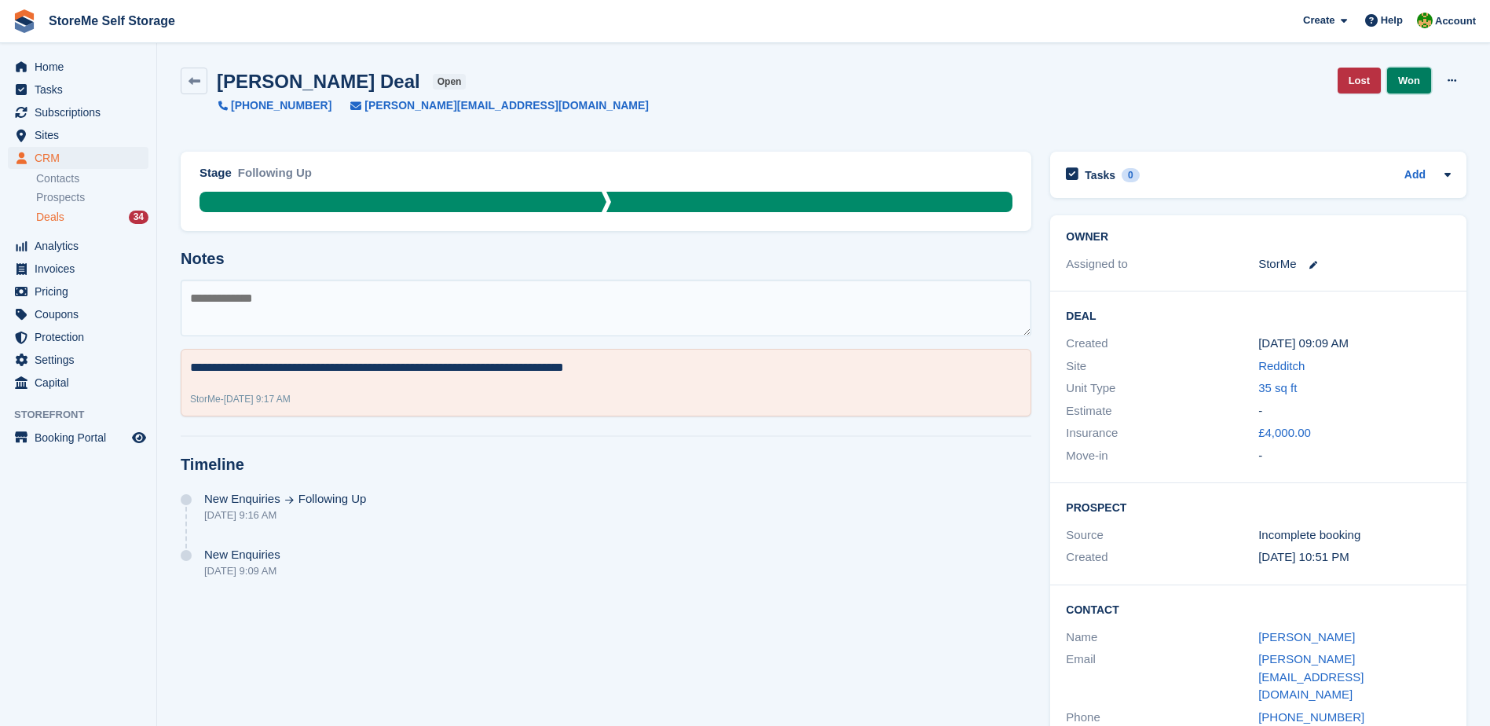
click at [1410, 77] on link "Won" at bounding box center [1409, 81] width 44 height 26
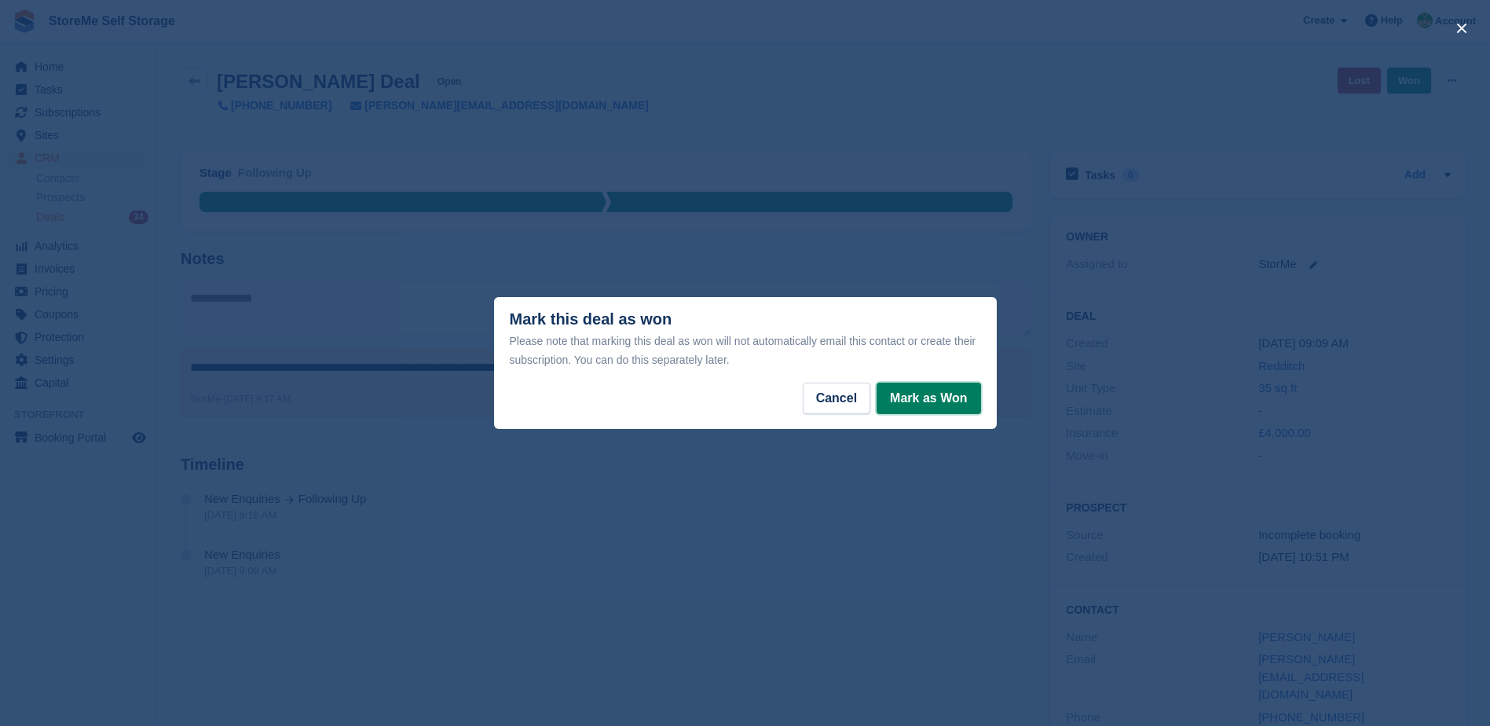
click at [932, 398] on button "Mark as Won" at bounding box center [929, 398] width 104 height 31
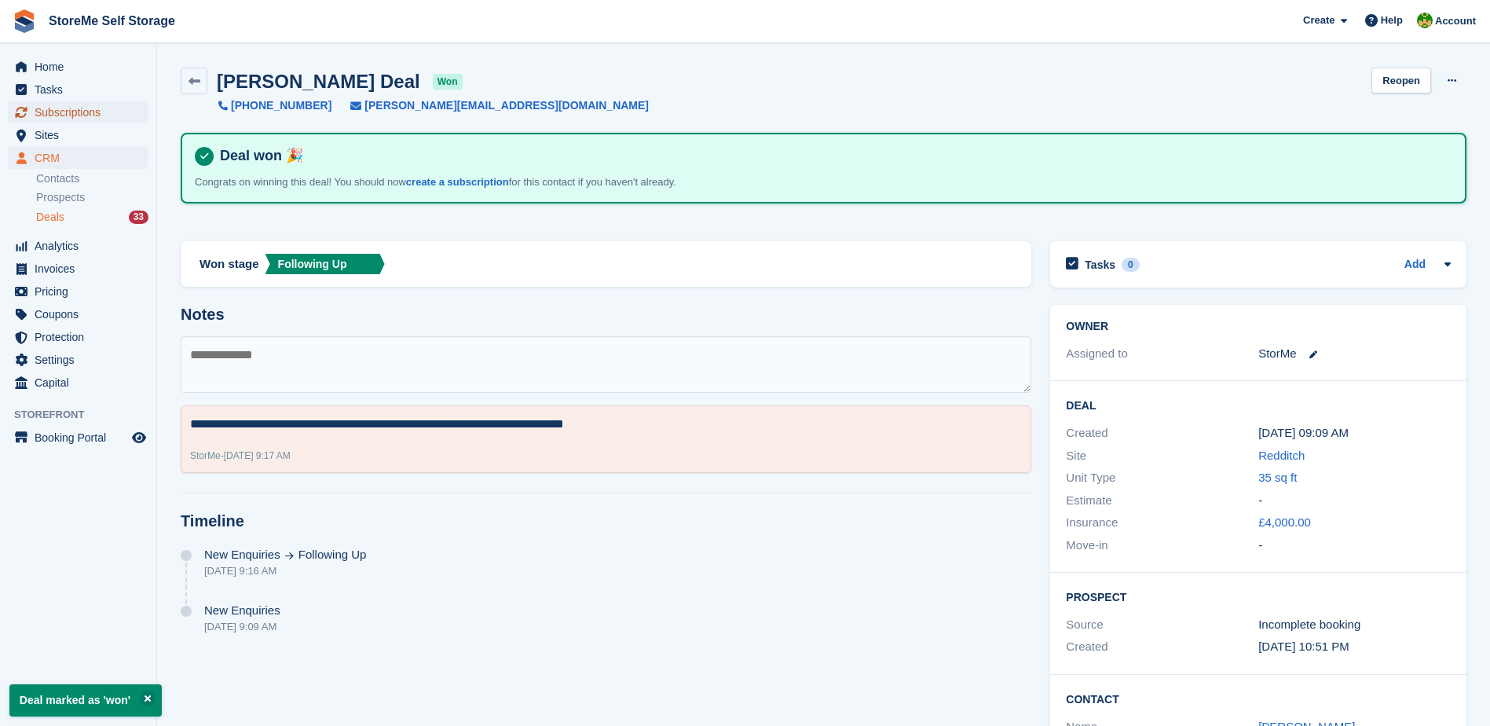
click at [57, 108] on span "Subscriptions" at bounding box center [82, 112] width 94 height 22
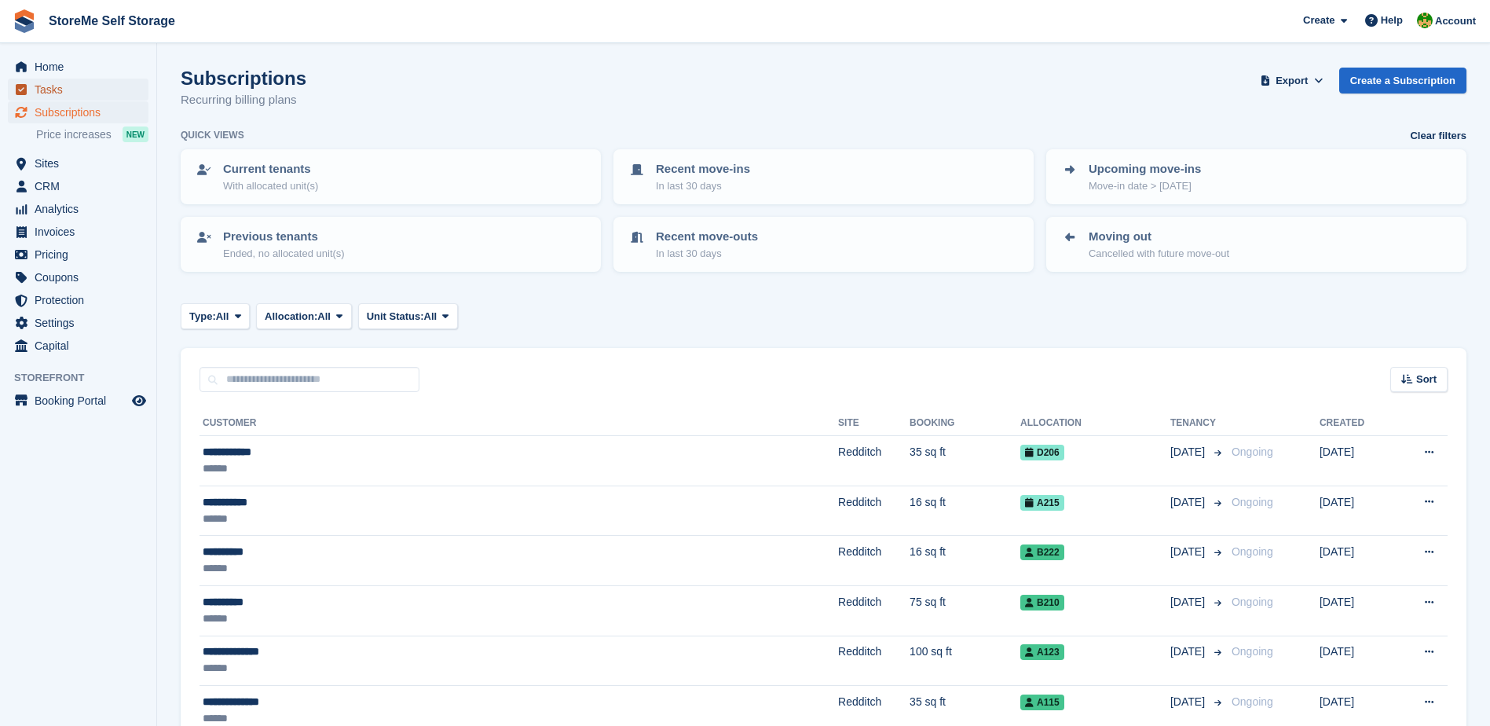
click at [48, 89] on span "Tasks" at bounding box center [82, 90] width 94 height 22
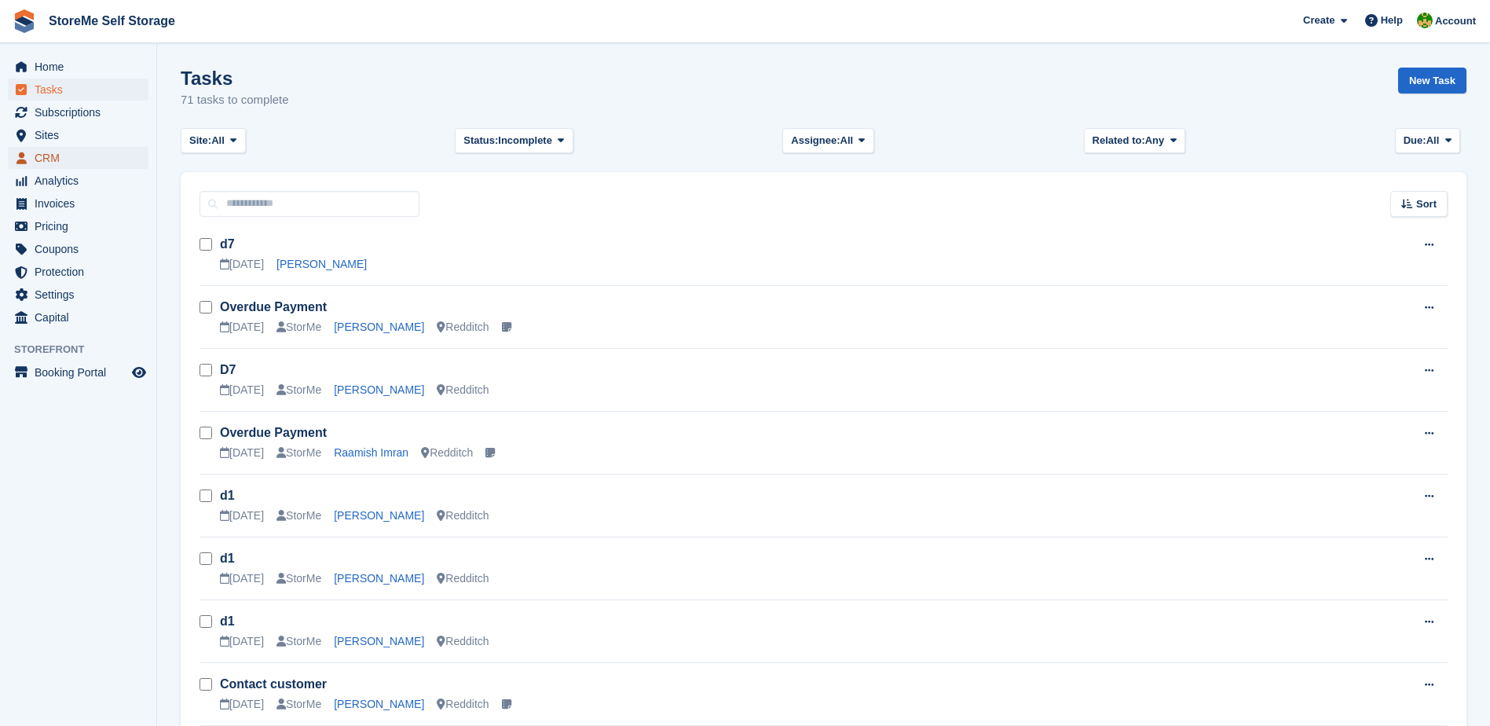
click at [52, 159] on span "CRM" at bounding box center [82, 158] width 94 height 22
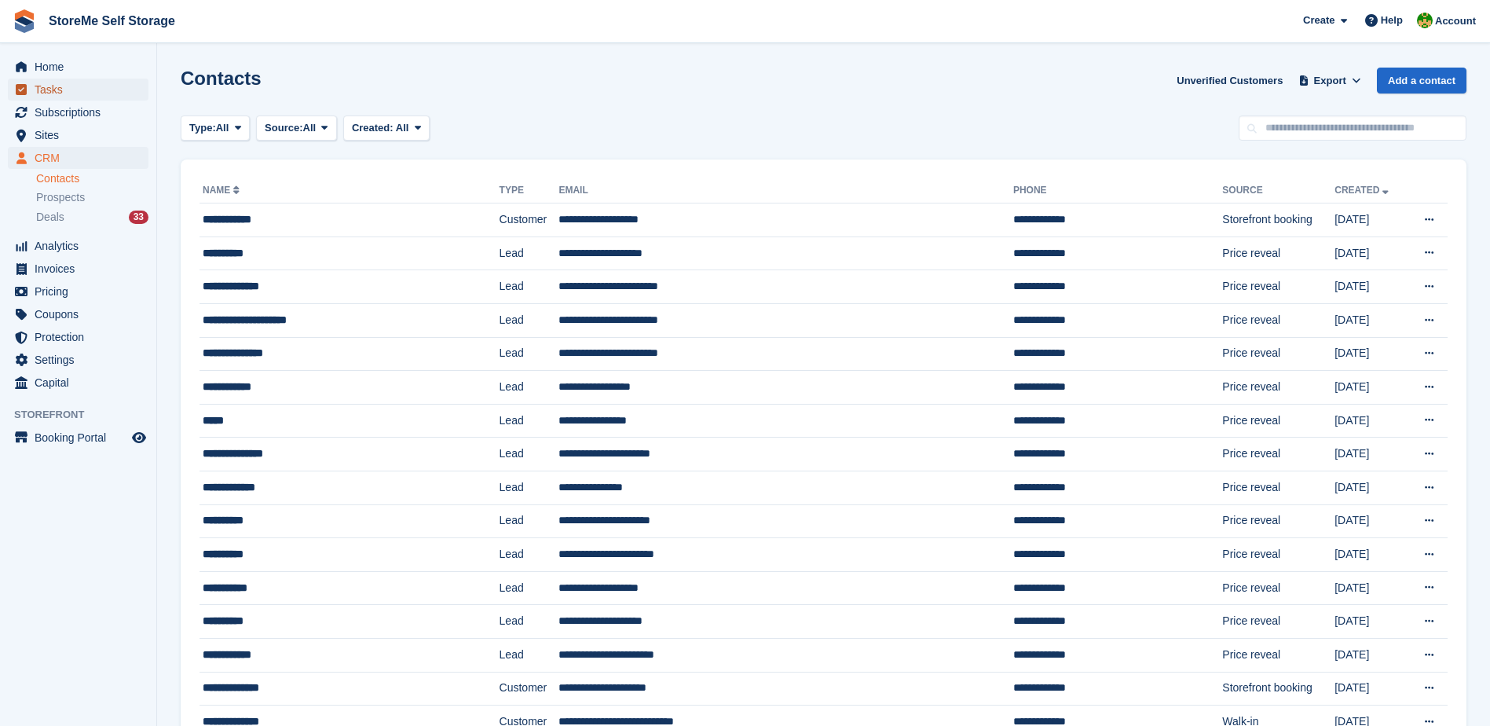
click at [41, 91] on span "Tasks" at bounding box center [82, 90] width 94 height 22
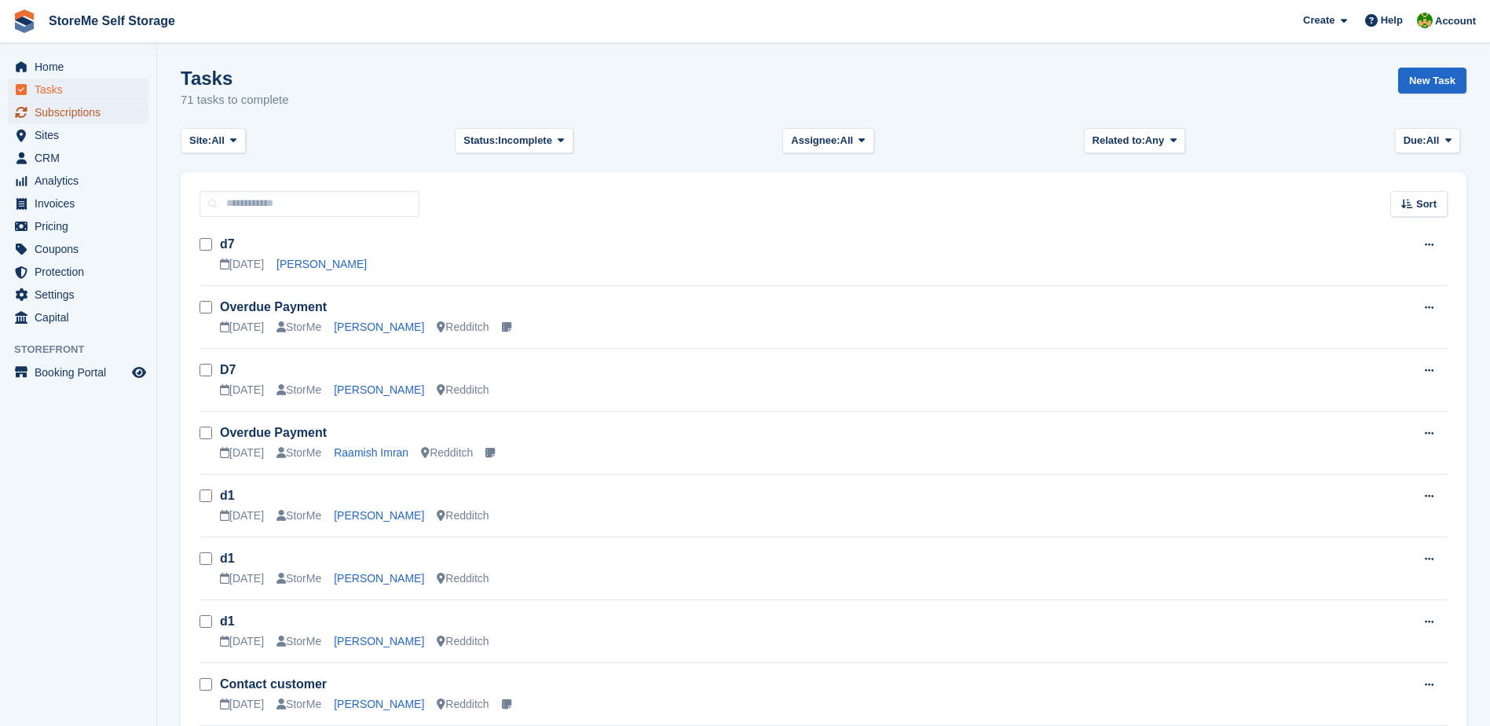
click at [50, 115] on span "Subscriptions" at bounding box center [82, 112] width 94 height 22
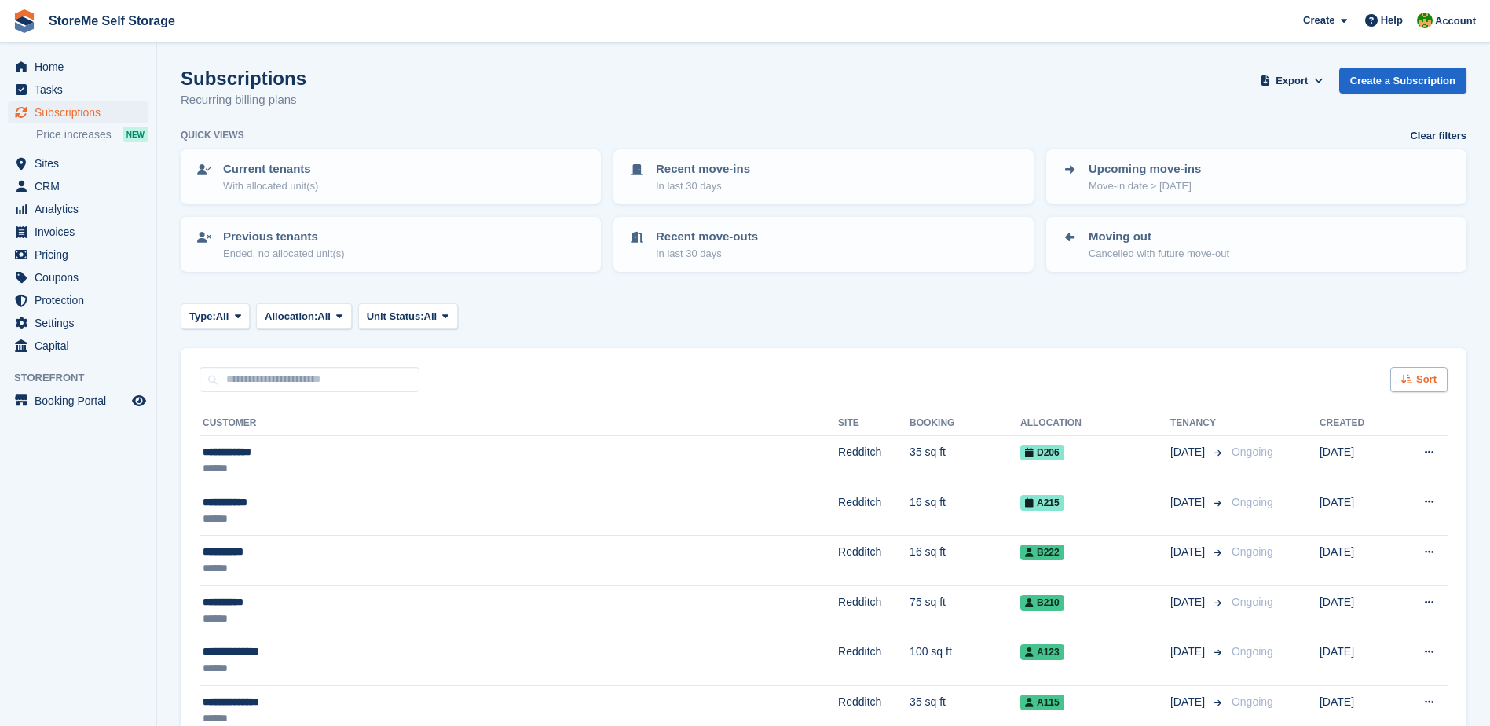
click at [1433, 378] on span "Sort" at bounding box center [1426, 380] width 20 height 16
click at [1355, 478] on span "Move in date" at bounding box center [1353, 477] width 63 height 13
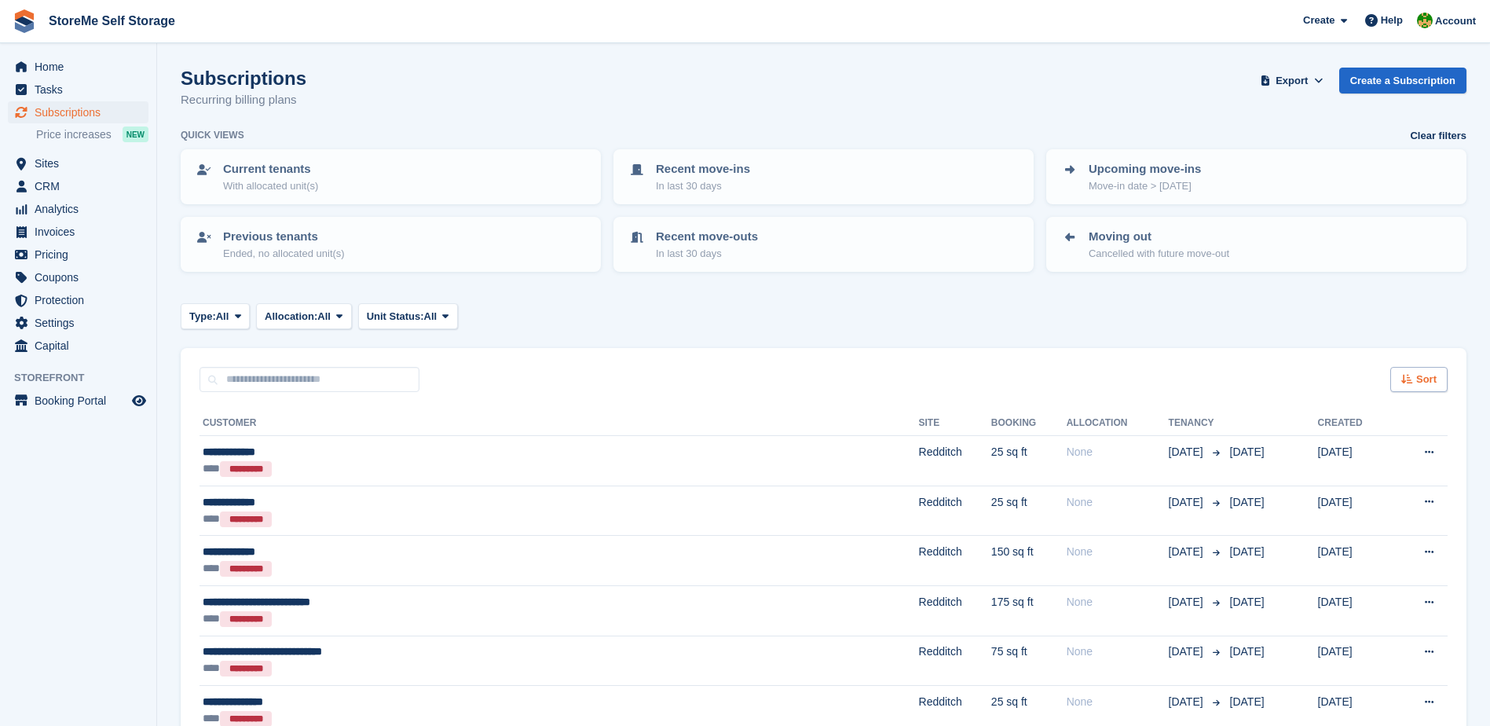
click at [1411, 378] on icon at bounding box center [1407, 379] width 12 height 10
click at [1376, 562] on span "Move in (newest first)" at bounding box center [1376, 562] width 112 height 13
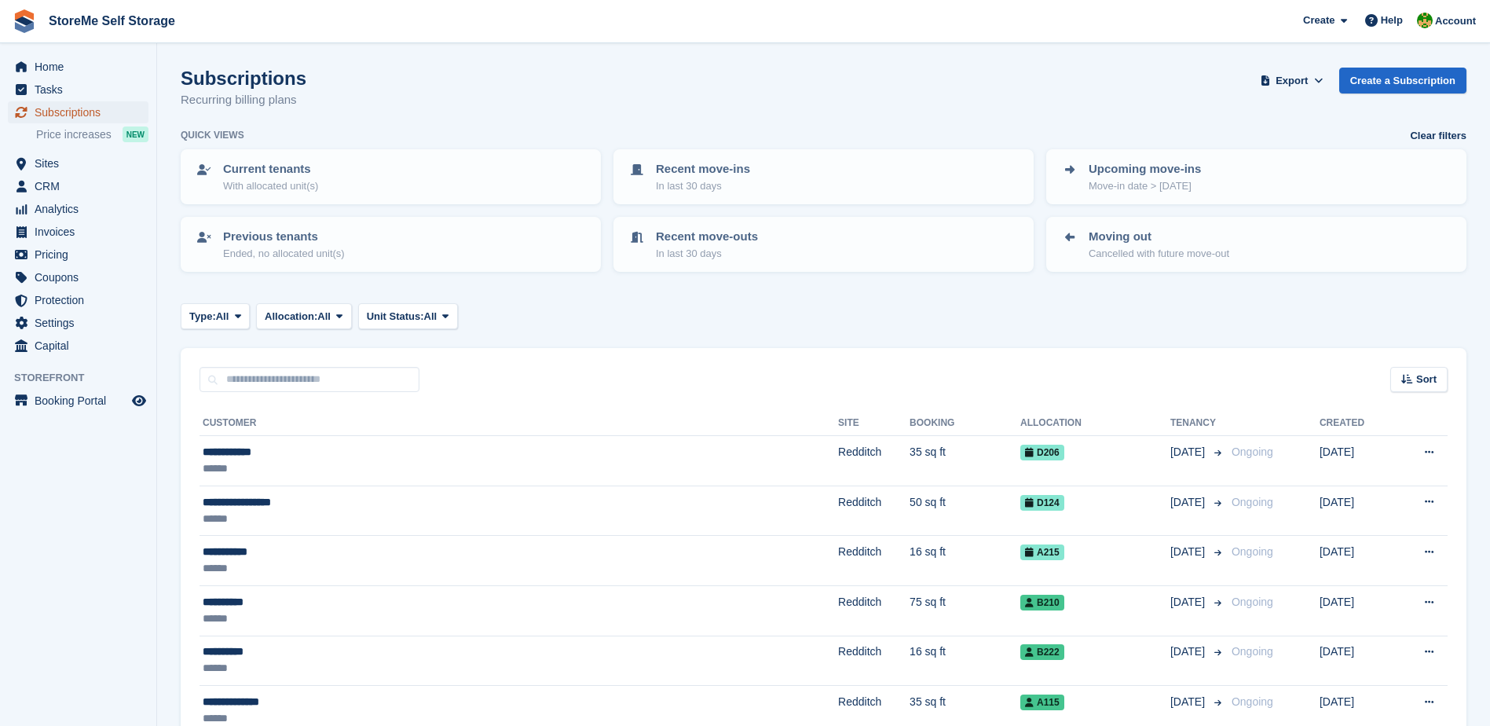
click at [75, 115] on span "Subscriptions" at bounding box center [82, 112] width 94 height 22
click at [294, 389] on input "text" at bounding box center [310, 380] width 220 height 26
type input "*****"
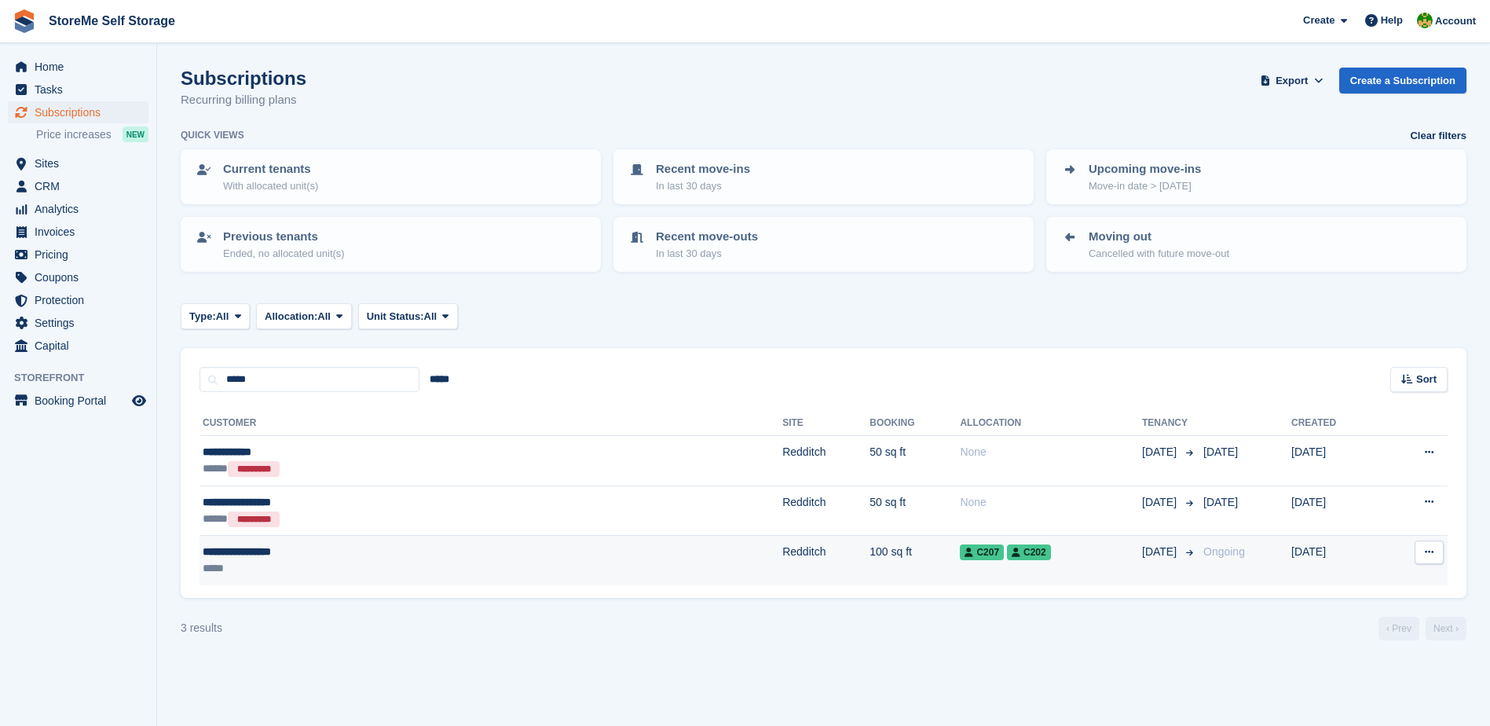
click at [869, 555] on td "100 sq ft" at bounding box center [914, 560] width 90 height 49
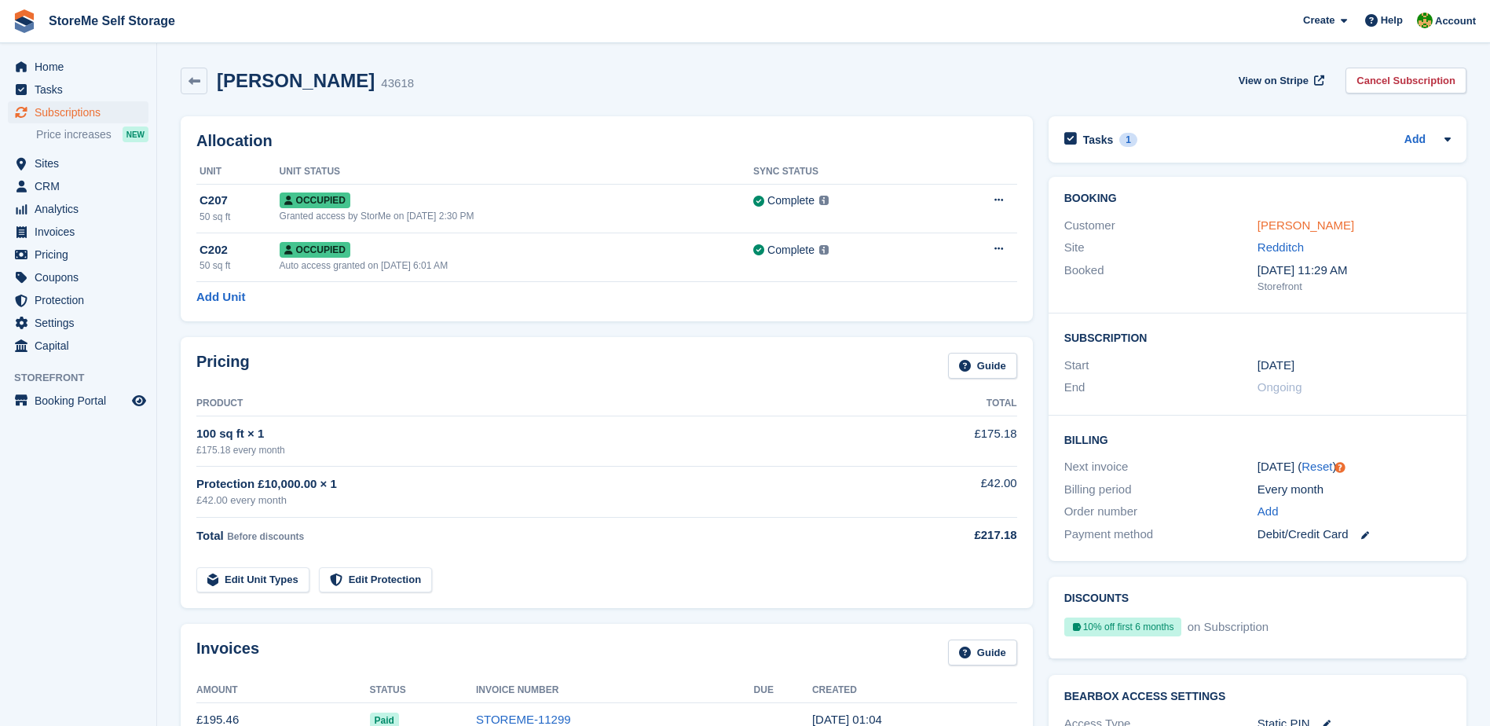
click at [1276, 226] on link "Charlotte Vaughan" at bounding box center [1305, 224] width 97 height 13
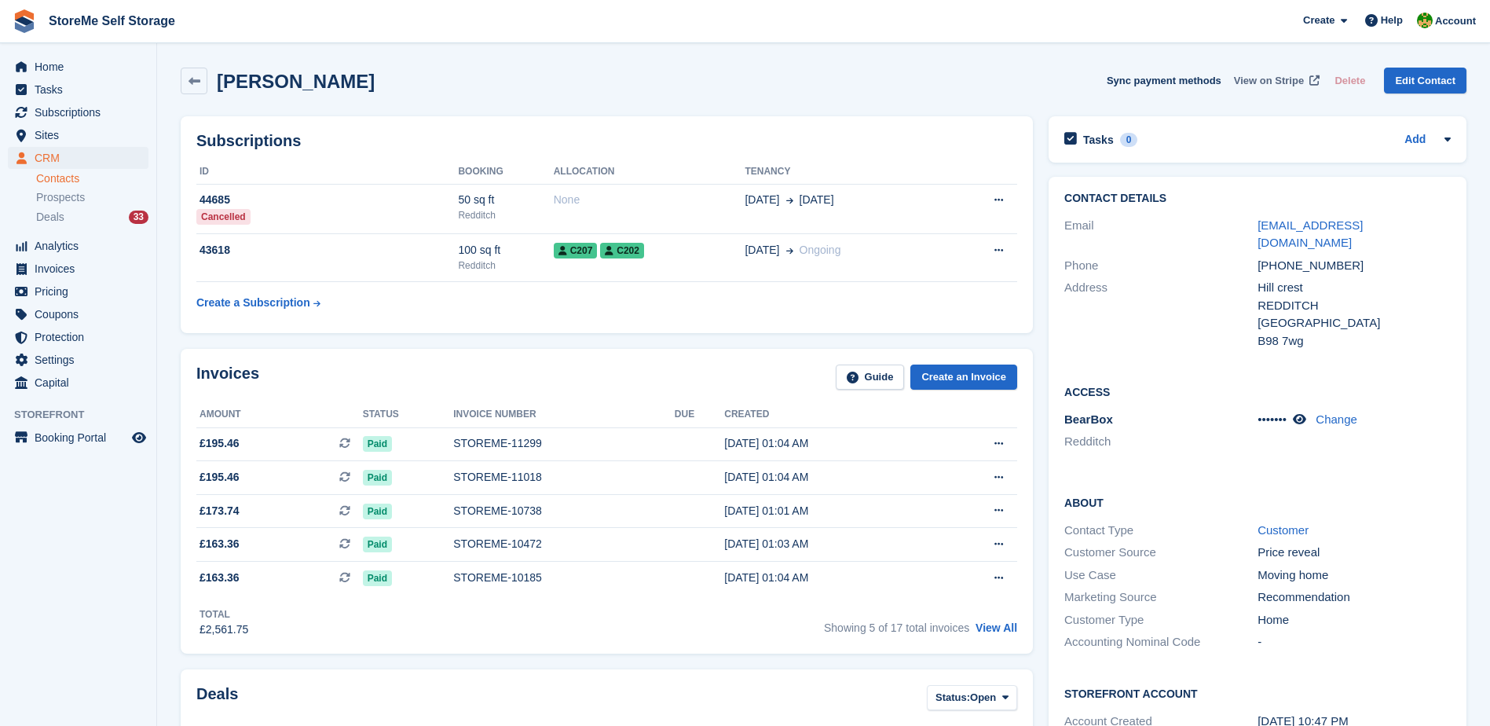
click at [1268, 83] on span "View on Stripe" at bounding box center [1269, 81] width 70 height 16
click at [71, 101] on ul "Tasks" at bounding box center [78, 90] width 156 height 23
click at [72, 112] on span "Subscriptions" at bounding box center [82, 112] width 94 height 22
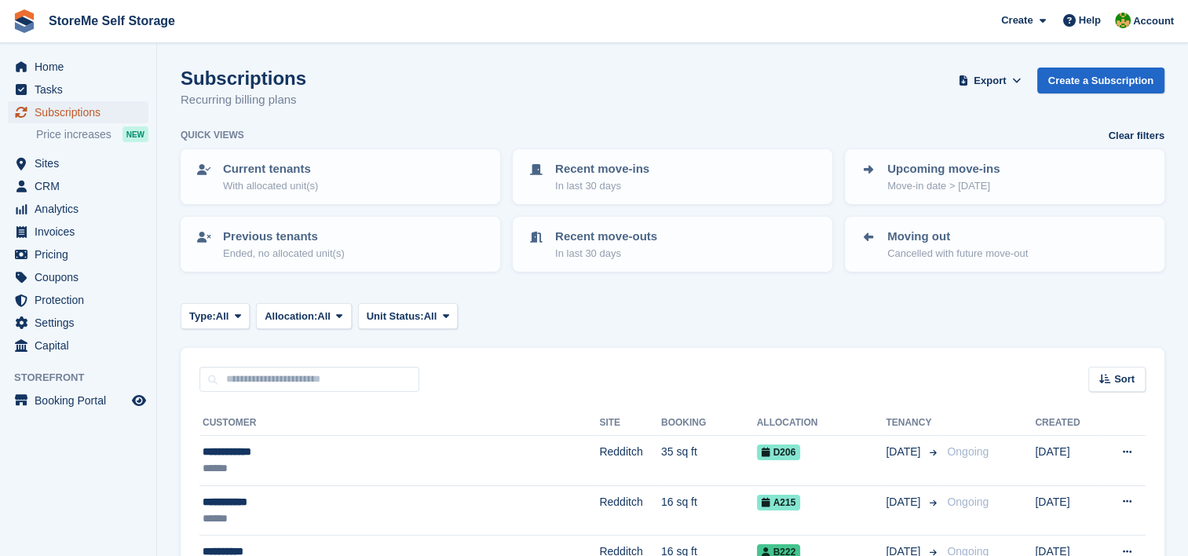
click at [64, 114] on span "Subscriptions" at bounding box center [82, 112] width 94 height 22
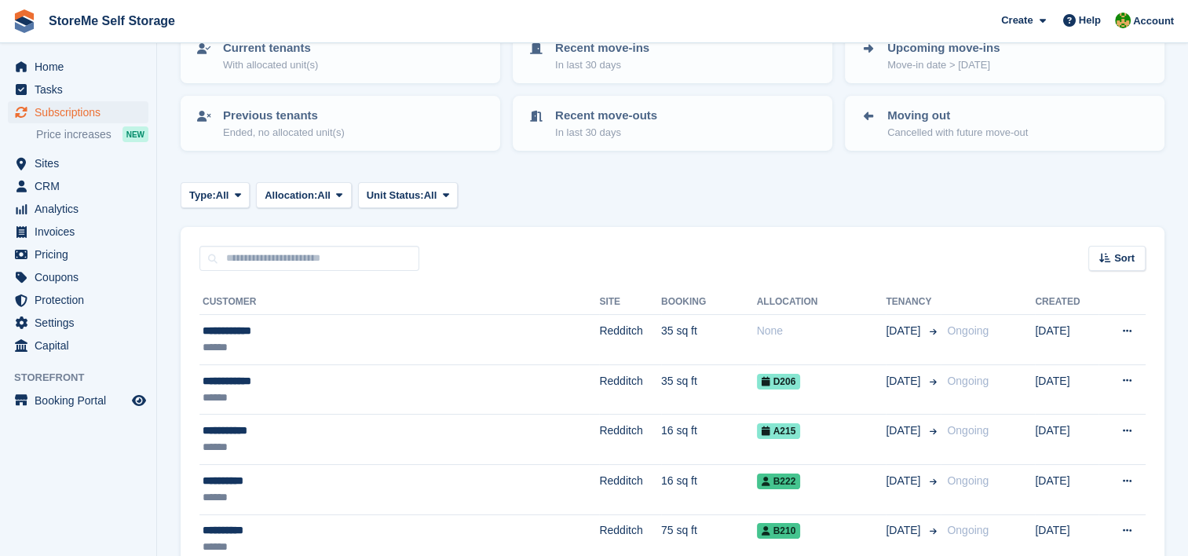
scroll to position [157, 0]
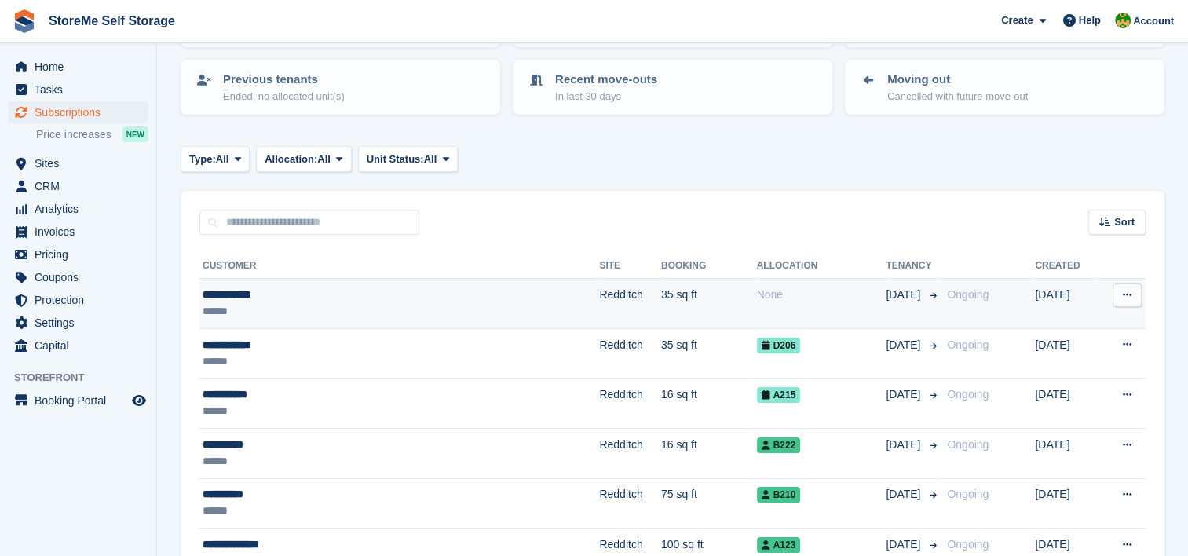
click at [665, 299] on td "35 sq ft" at bounding box center [709, 304] width 96 height 50
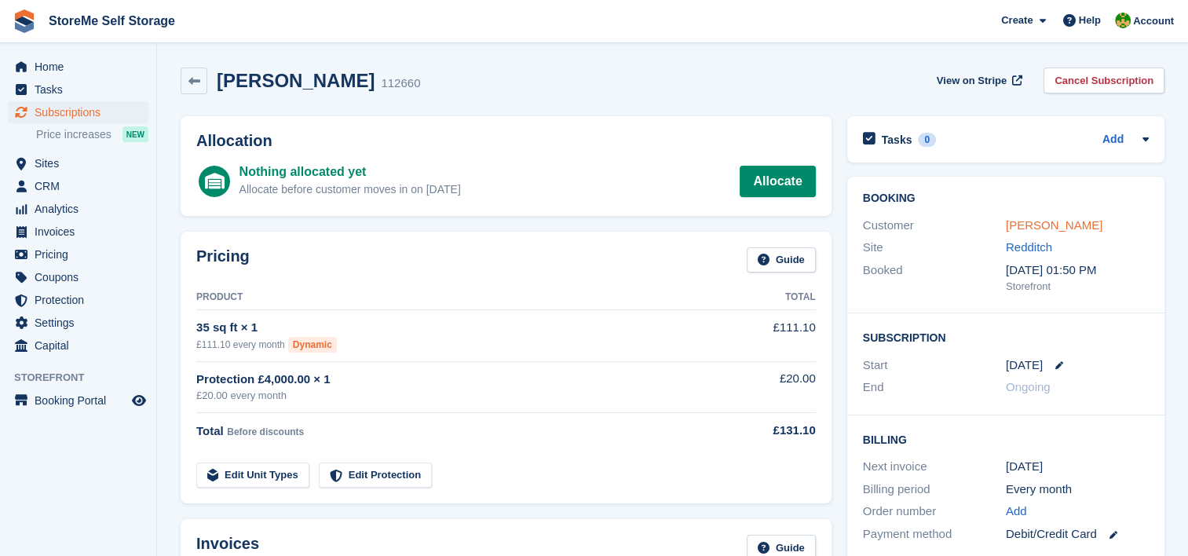
click at [1018, 221] on link "[PERSON_NAME]" at bounding box center [1054, 224] width 97 height 13
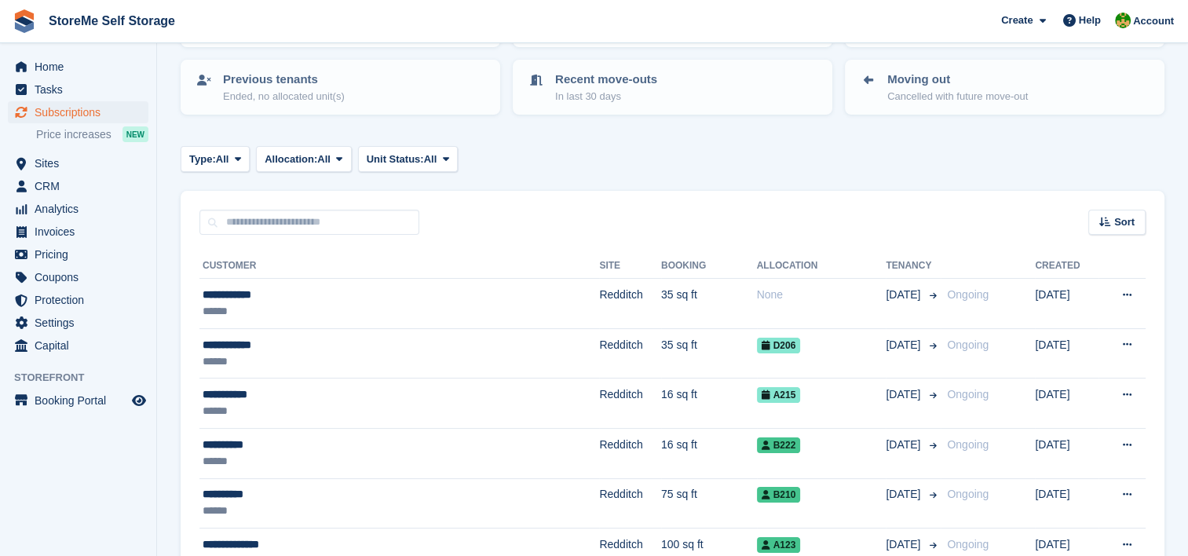
scroll to position [79, 0]
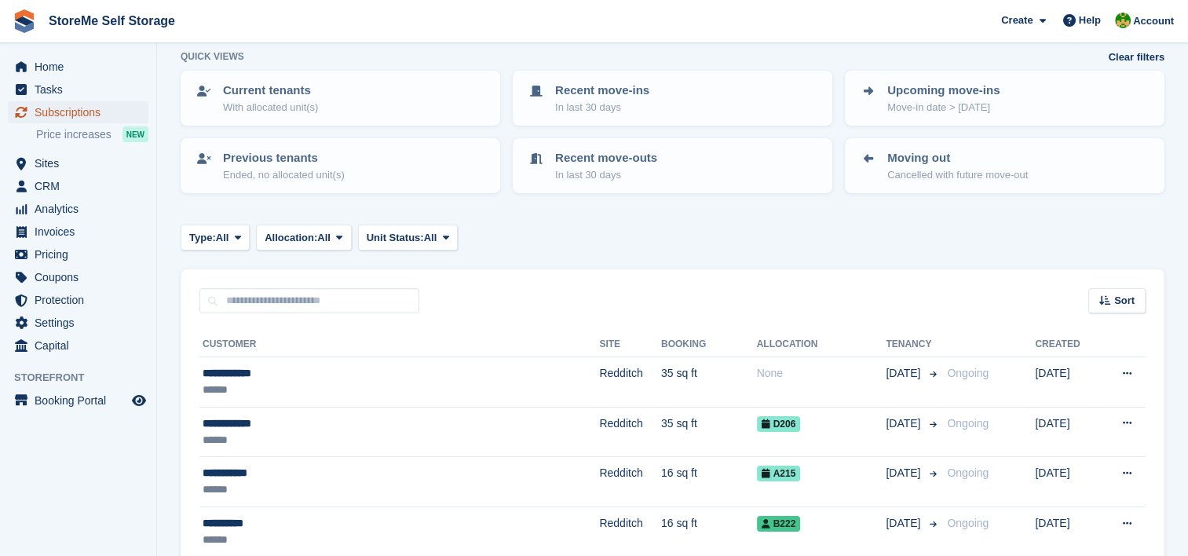
click at [79, 104] on span "Subscriptions" at bounding box center [82, 112] width 94 height 22
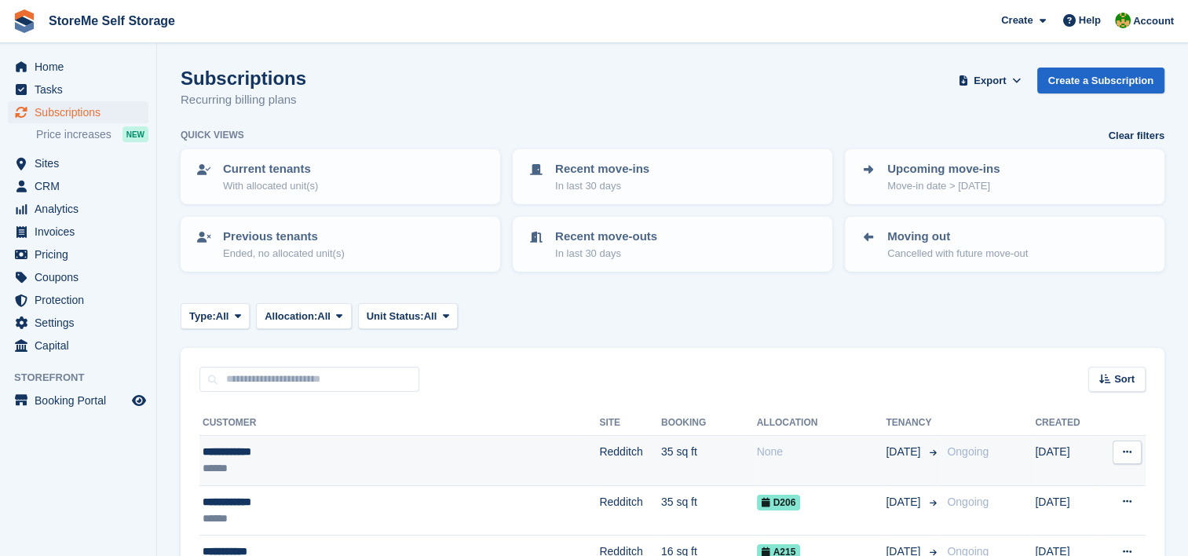
click at [661, 455] on td "35 sq ft" at bounding box center [709, 461] width 96 height 50
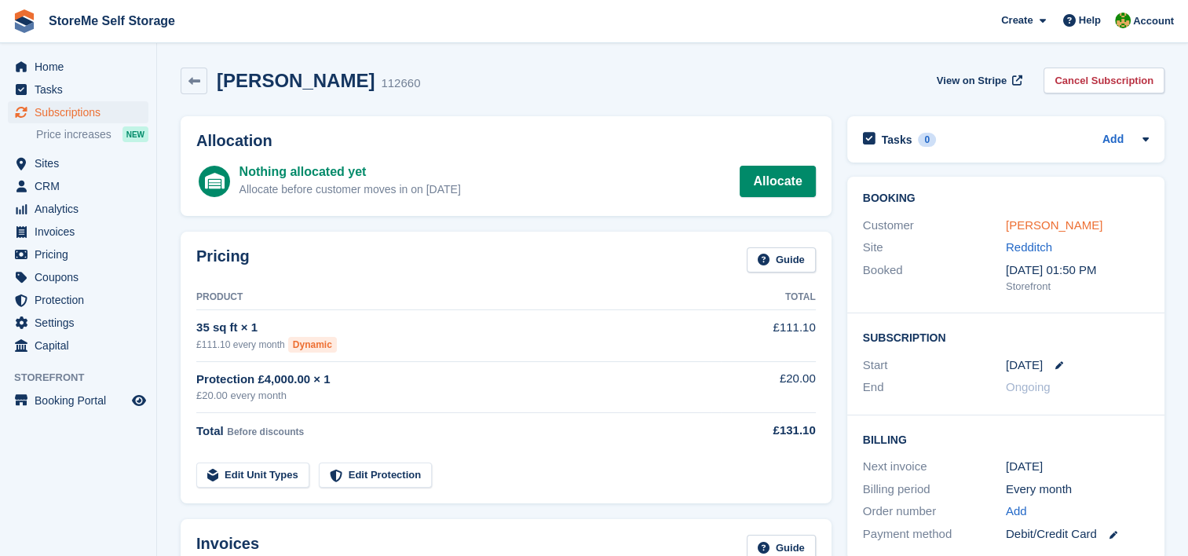
click at [1045, 226] on link "[PERSON_NAME]" at bounding box center [1054, 224] width 97 height 13
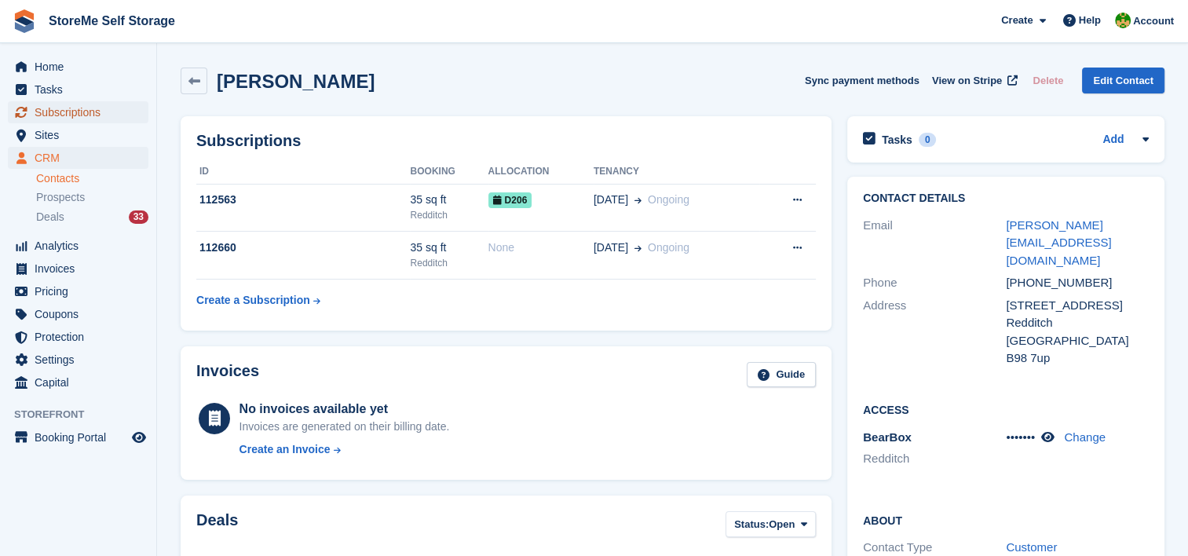
click at [99, 108] on span "Subscriptions" at bounding box center [82, 112] width 94 height 22
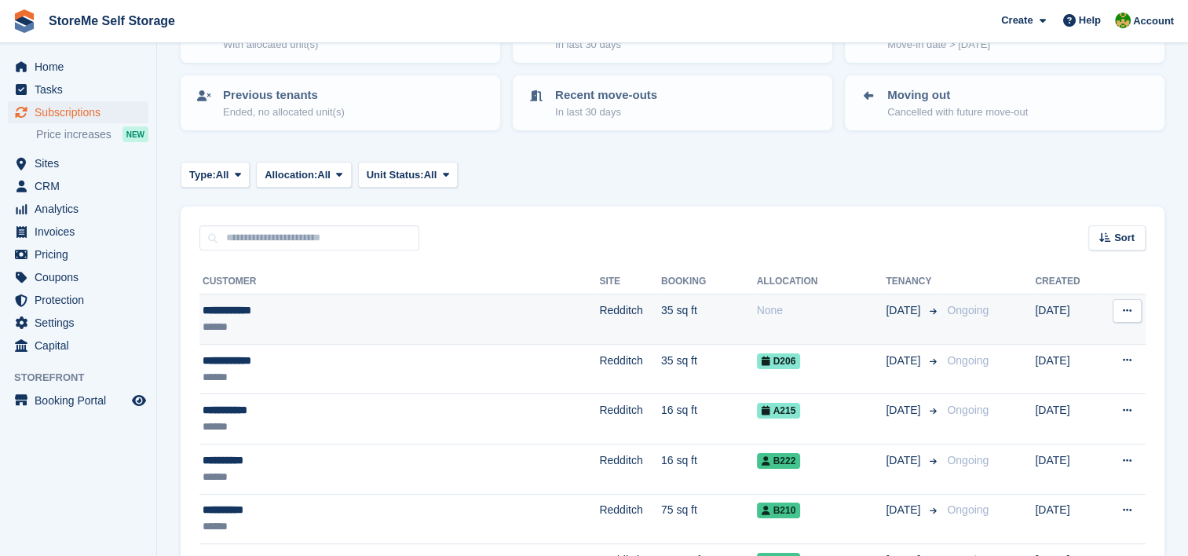
scroll to position [157, 0]
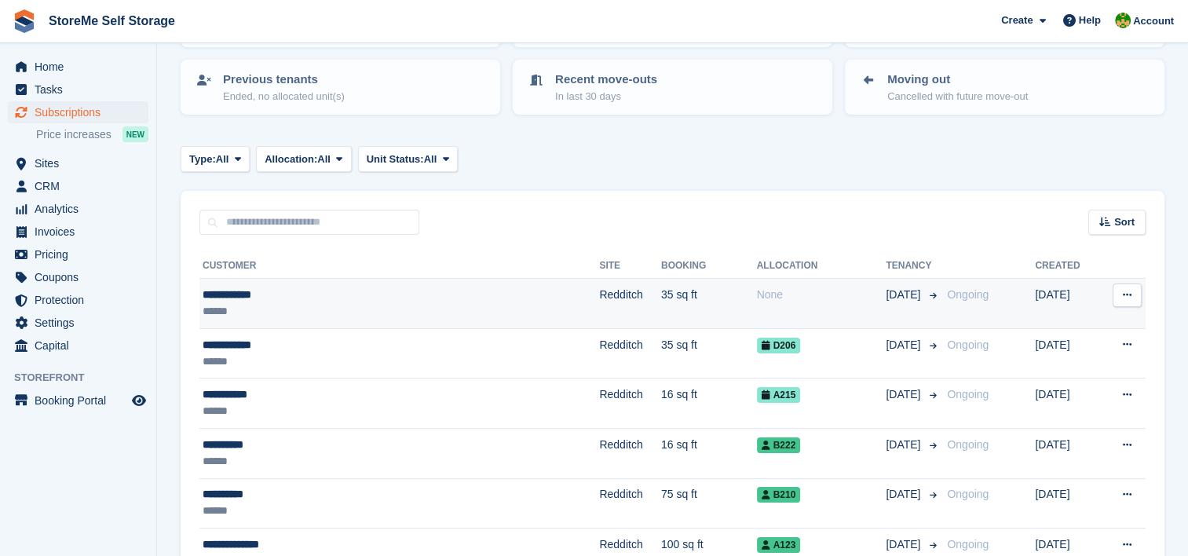
click at [661, 289] on td "35 sq ft" at bounding box center [709, 304] width 96 height 50
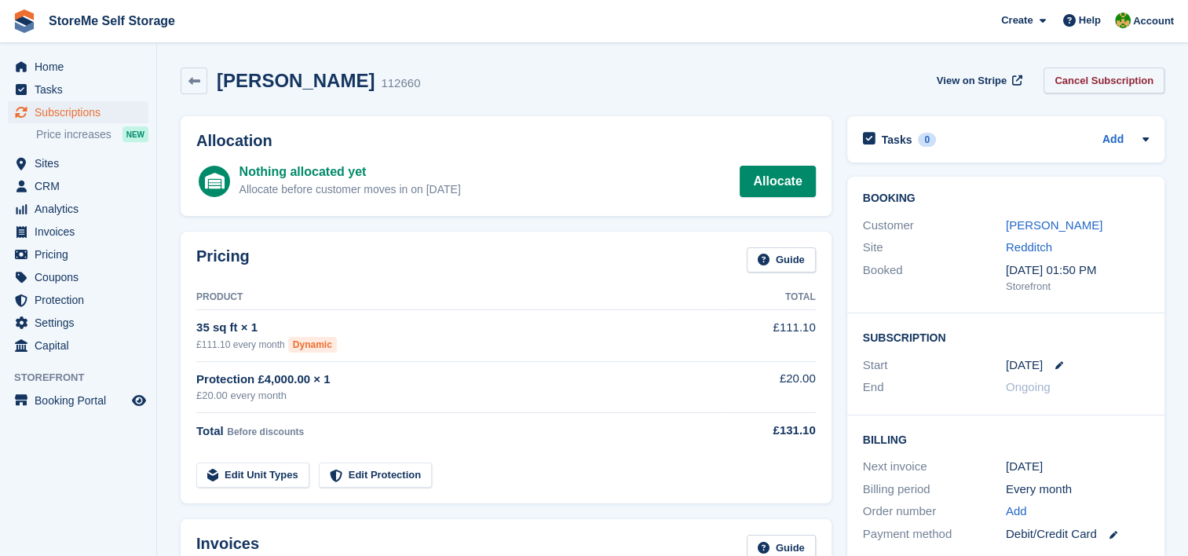
click at [1128, 83] on link "Cancel Subscription" at bounding box center [1104, 81] width 121 height 26
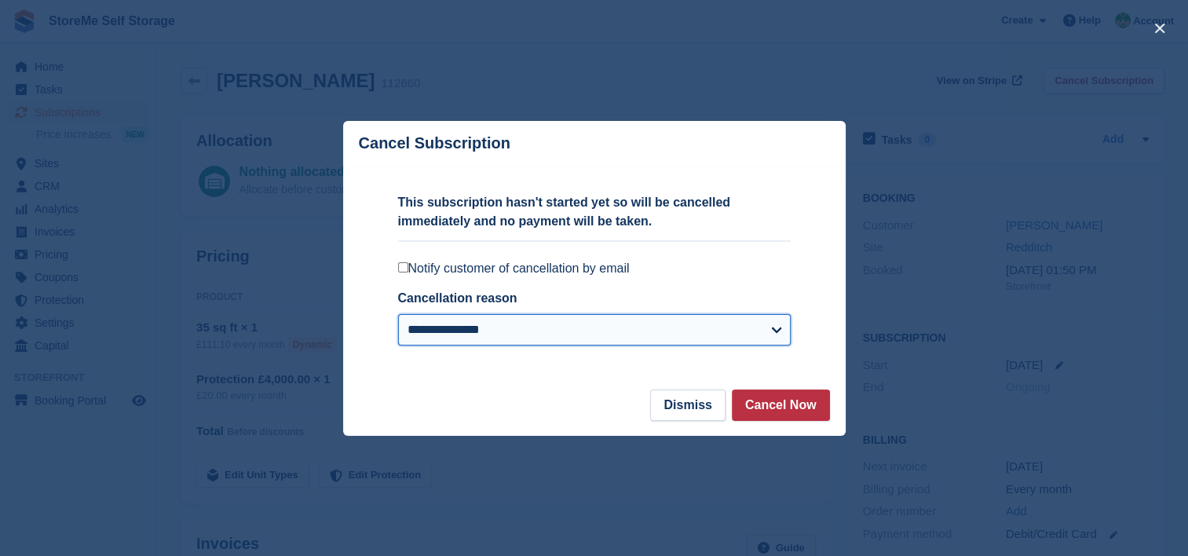
click at [487, 339] on select "**********" at bounding box center [594, 329] width 393 height 31
select select "**********"
click at [398, 315] on select "**********" at bounding box center [594, 329] width 393 height 31
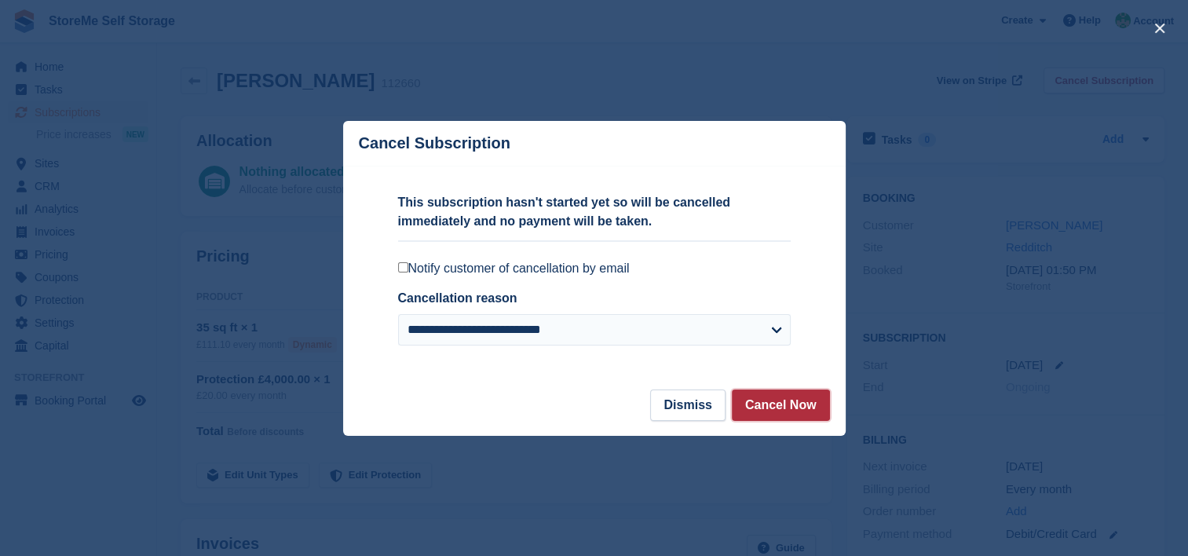
click at [769, 401] on button "Cancel Now" at bounding box center [781, 405] width 98 height 31
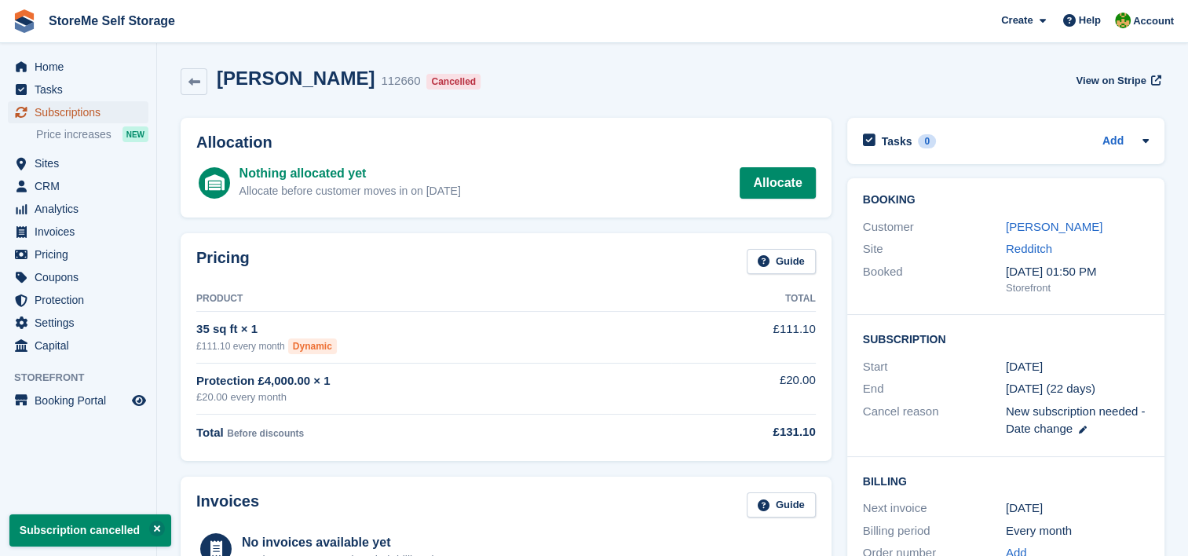
click at [57, 114] on span "Subscriptions" at bounding box center [82, 112] width 94 height 22
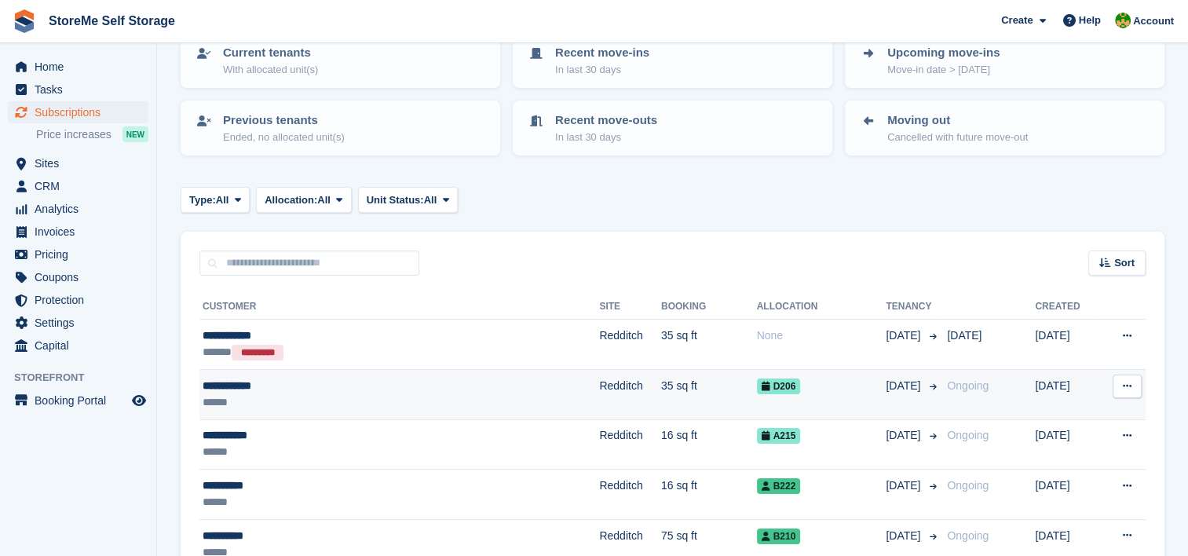
scroll to position [157, 0]
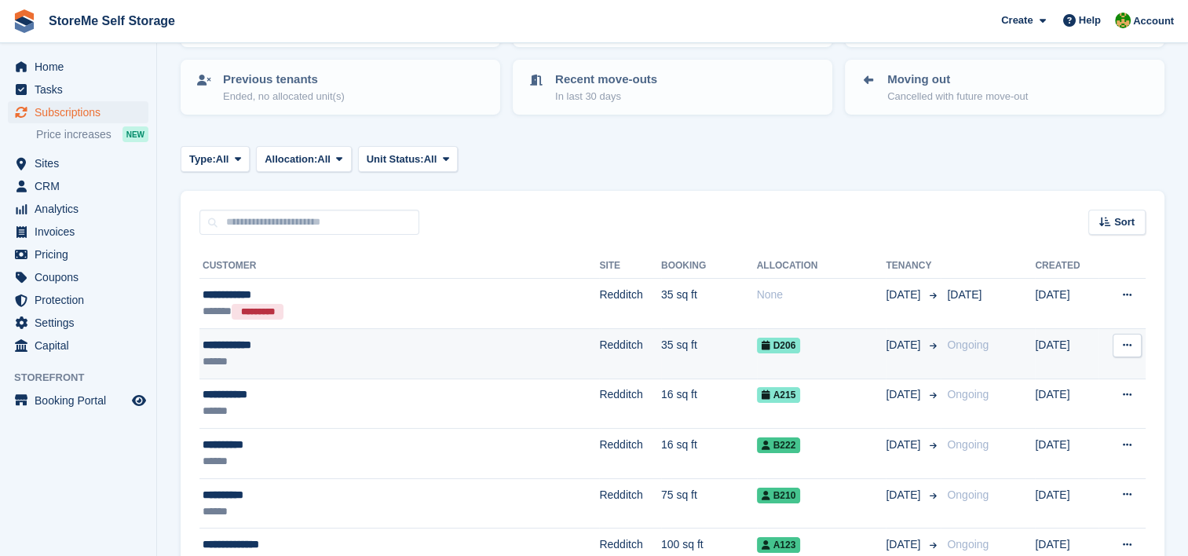
click at [661, 340] on td "35 sq ft" at bounding box center [709, 354] width 96 height 50
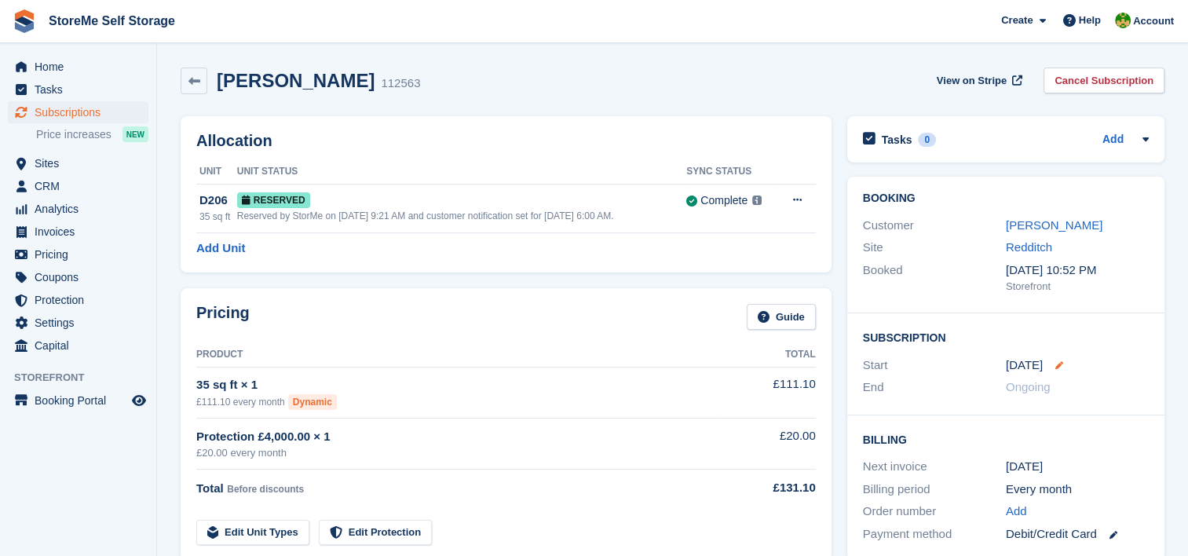
click at [1056, 364] on icon at bounding box center [1060, 365] width 8 height 8
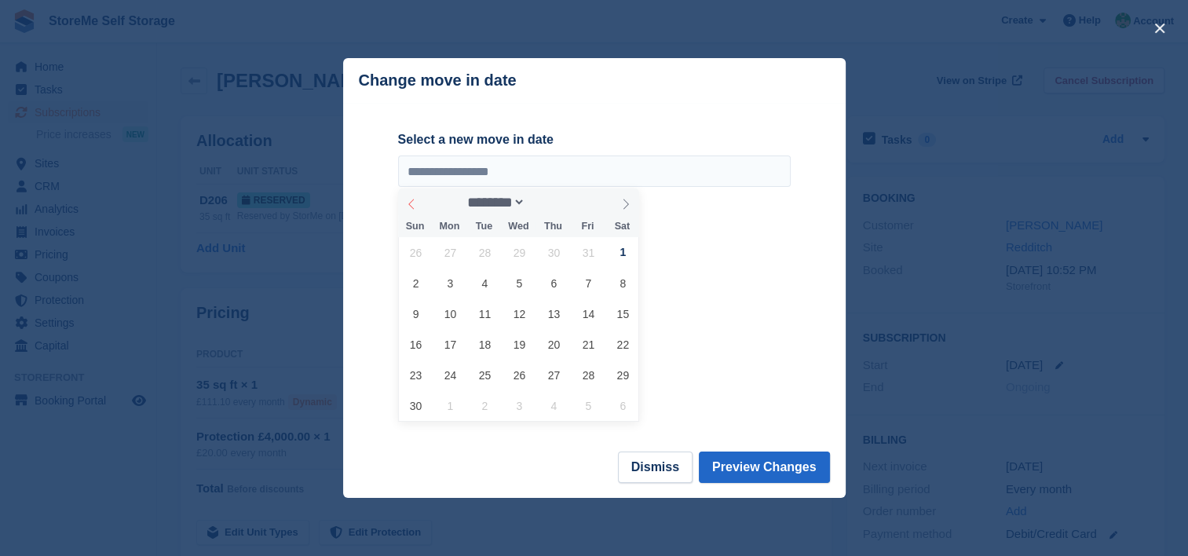
click at [409, 203] on icon at bounding box center [411, 204] width 11 height 11
select select "*"
click at [484, 377] on span "28" at bounding box center [485, 375] width 31 height 31
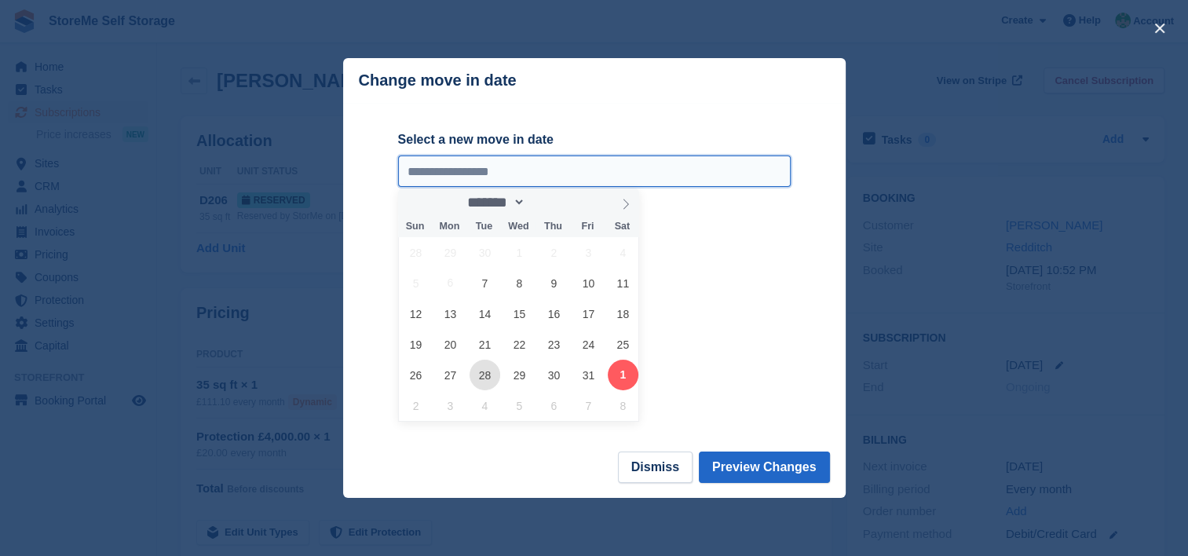
type input "**********"
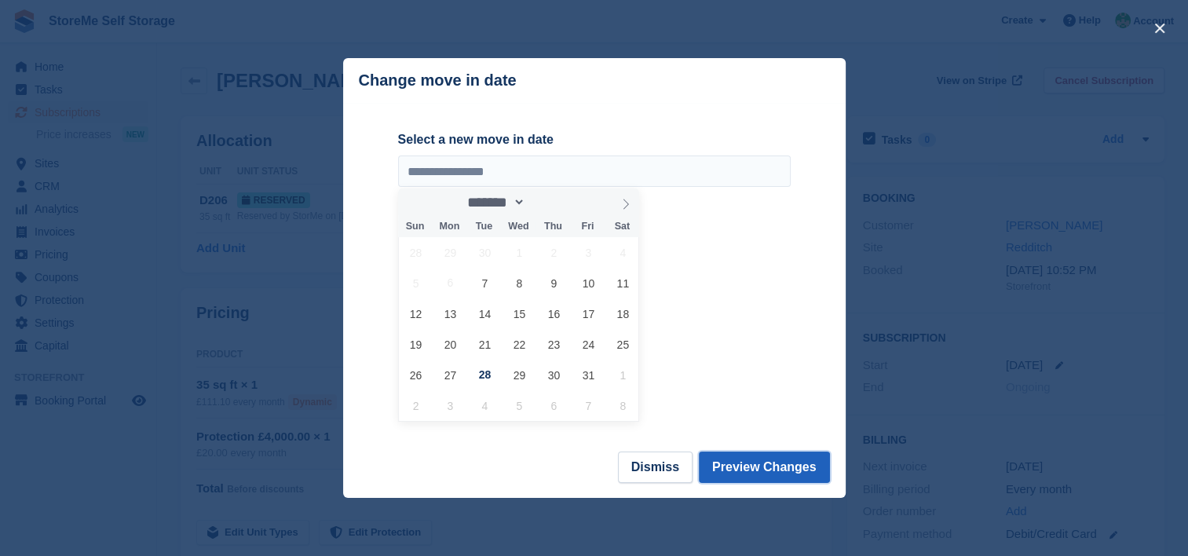
click at [791, 465] on button "Preview Changes" at bounding box center [764, 467] width 131 height 31
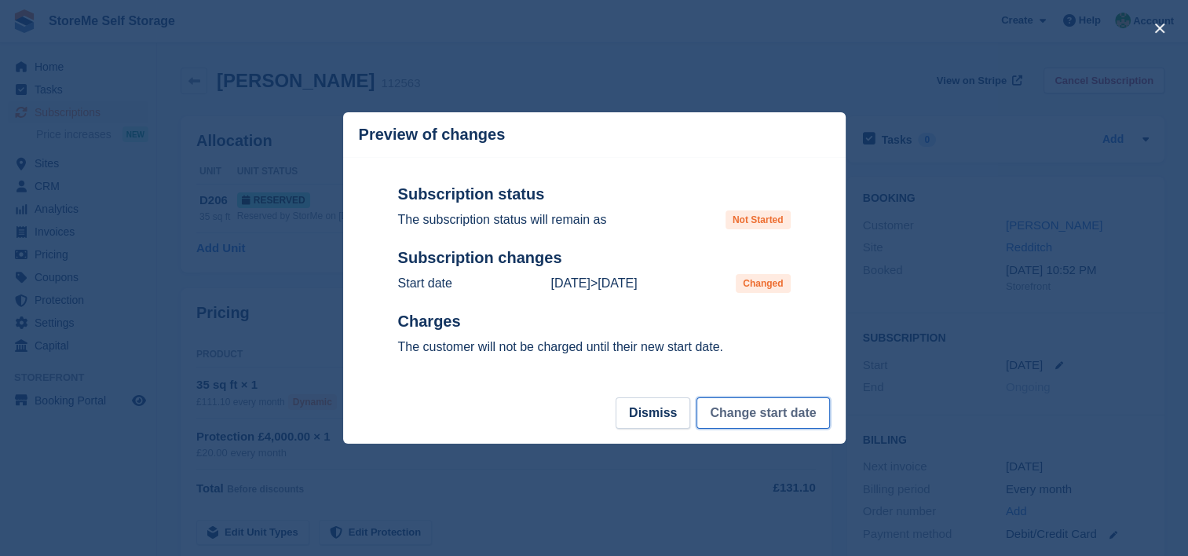
click at [771, 411] on button "Change start date" at bounding box center [763, 412] width 133 height 31
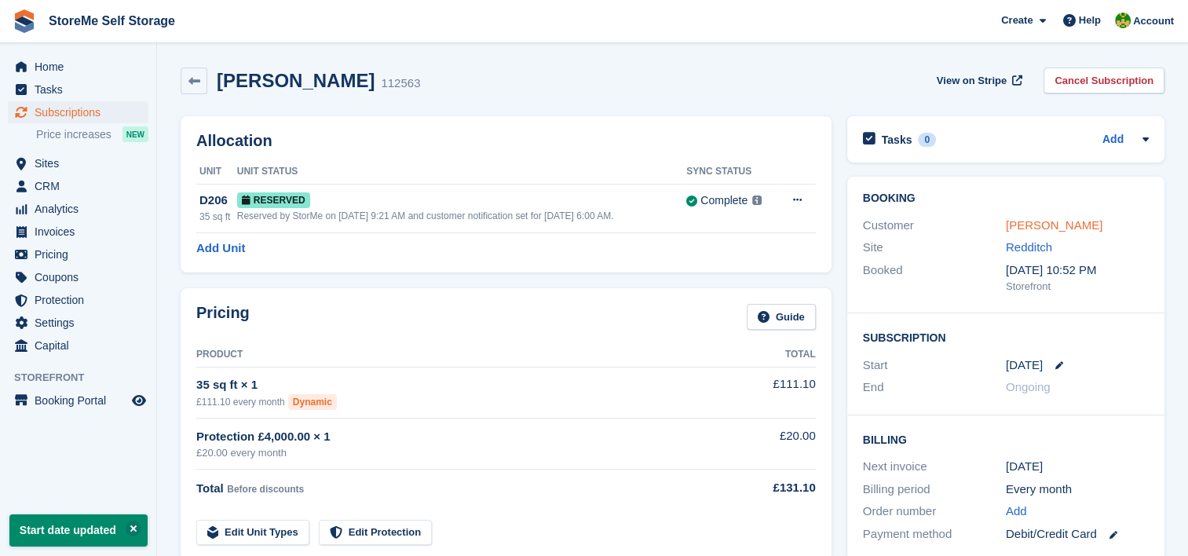
click at [1059, 223] on link "[PERSON_NAME]" at bounding box center [1054, 224] width 97 height 13
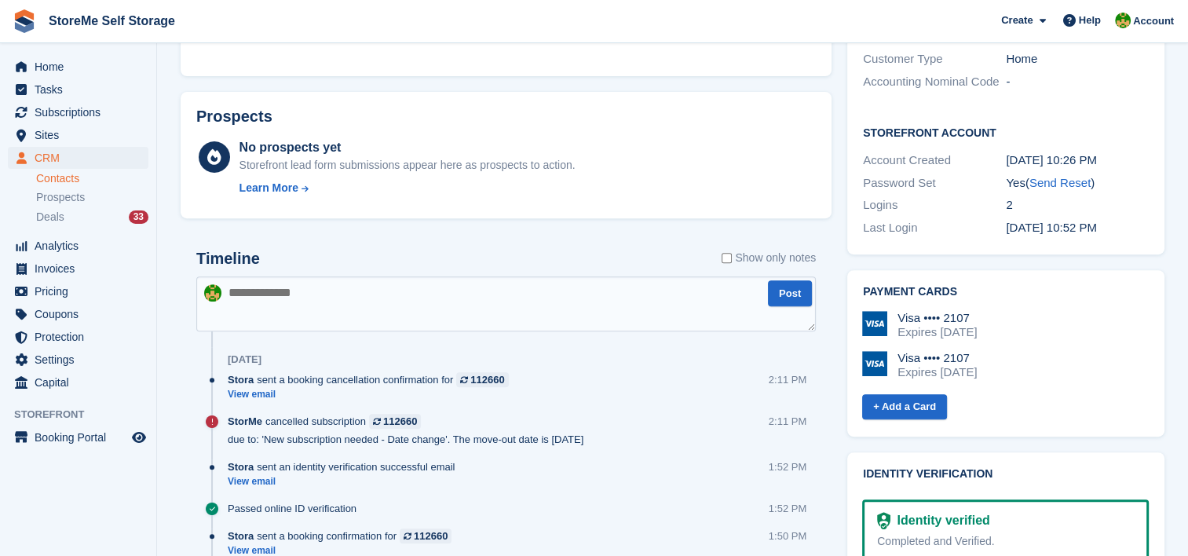
scroll to position [707, 0]
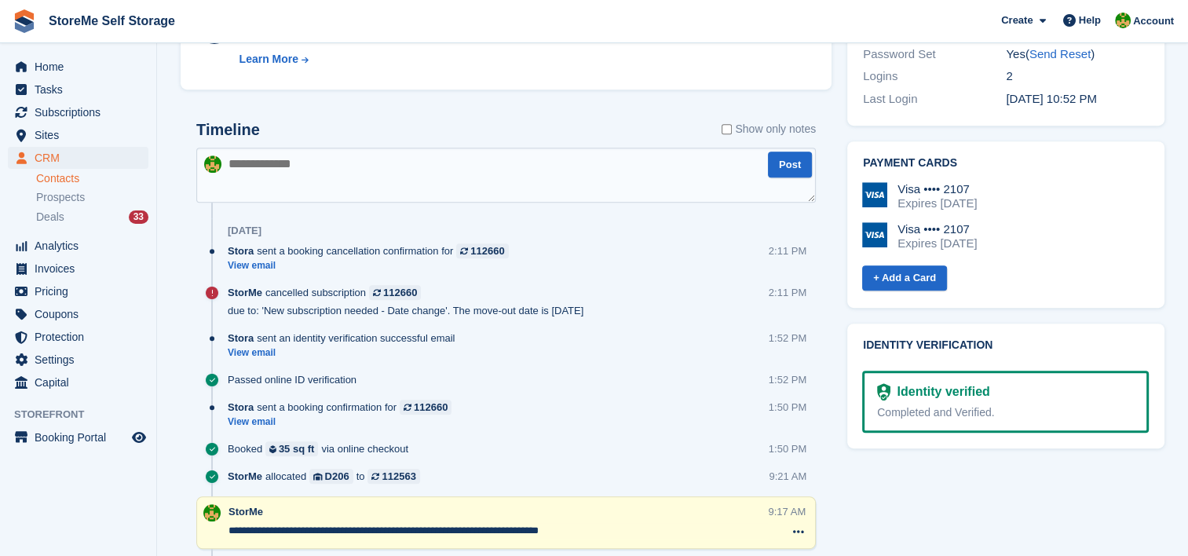
click at [485, 183] on textarea at bounding box center [506, 175] width 620 height 55
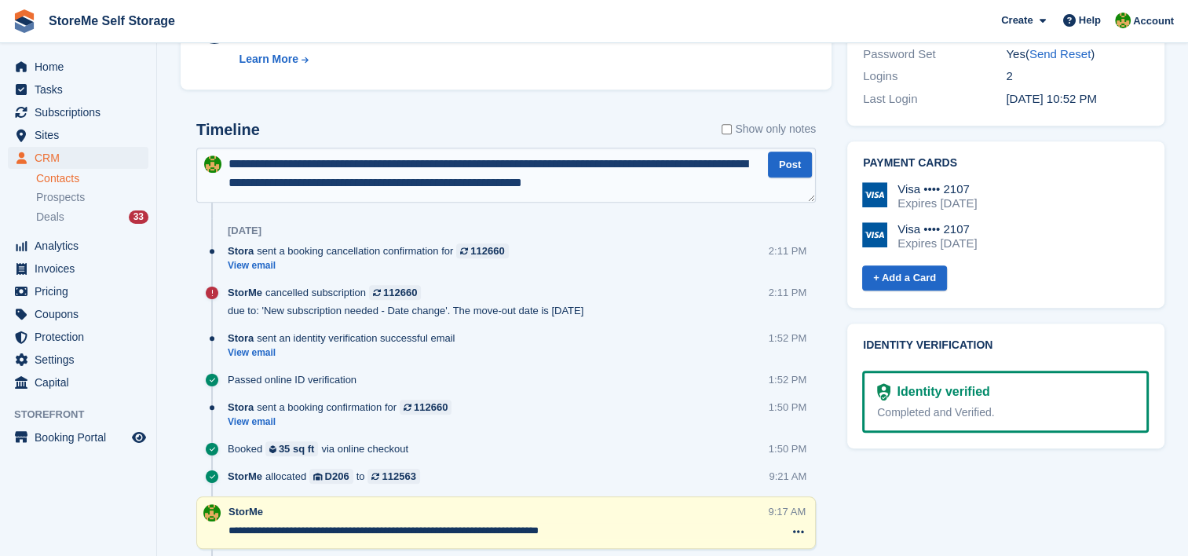
type textarea "**********"
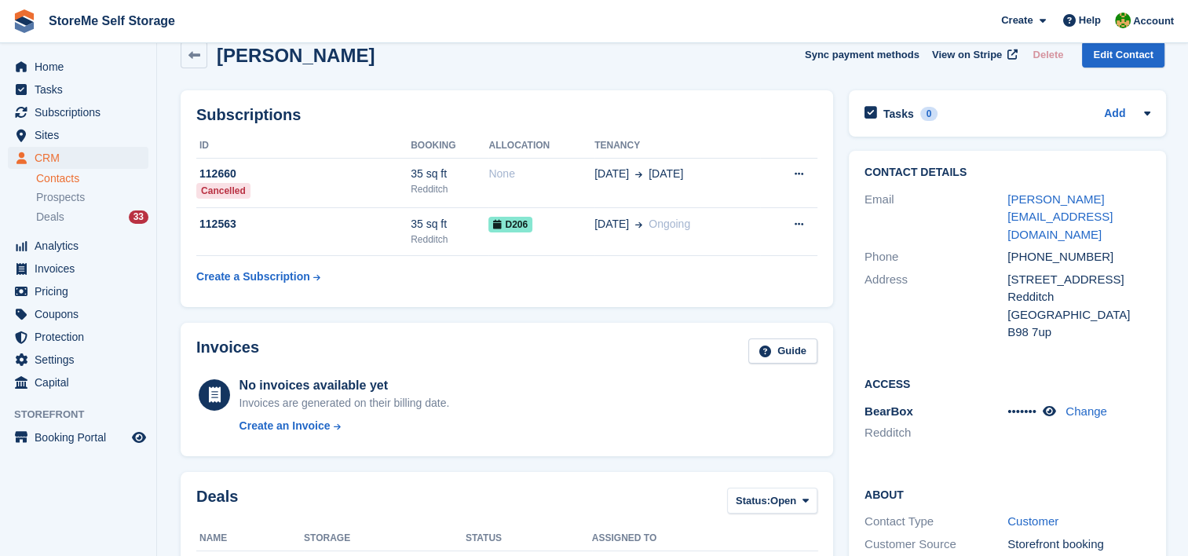
scroll to position [0, 0]
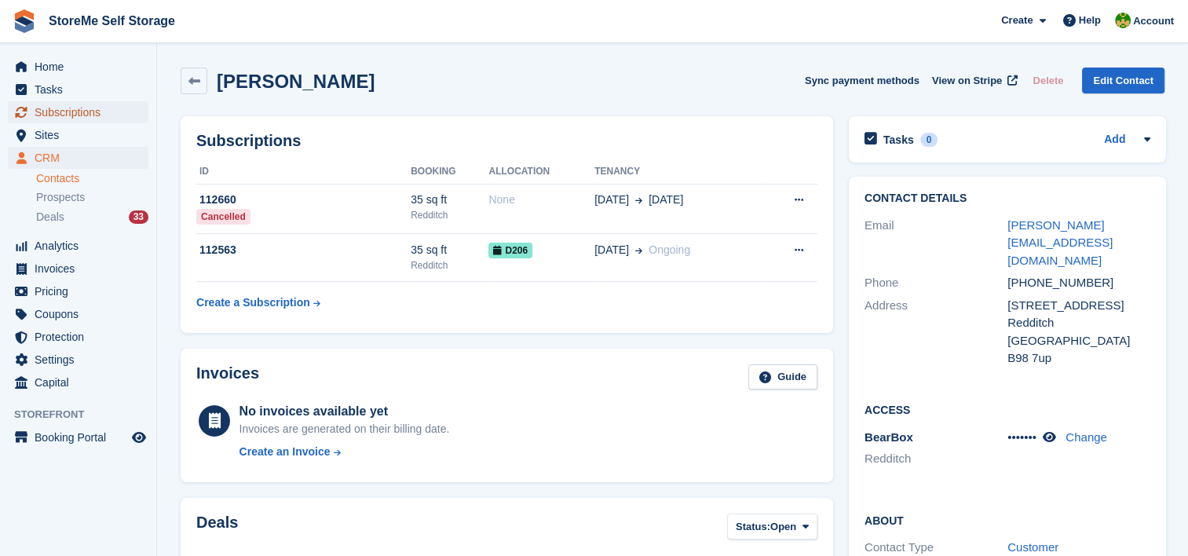
click at [62, 115] on span "Subscriptions" at bounding box center [82, 112] width 94 height 22
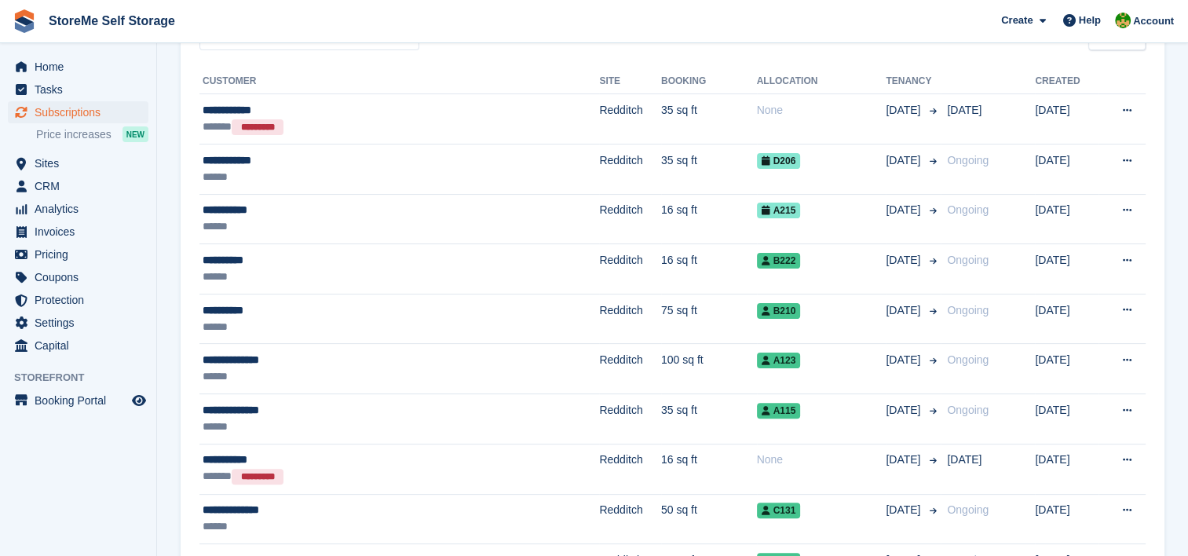
scroll to position [314, 0]
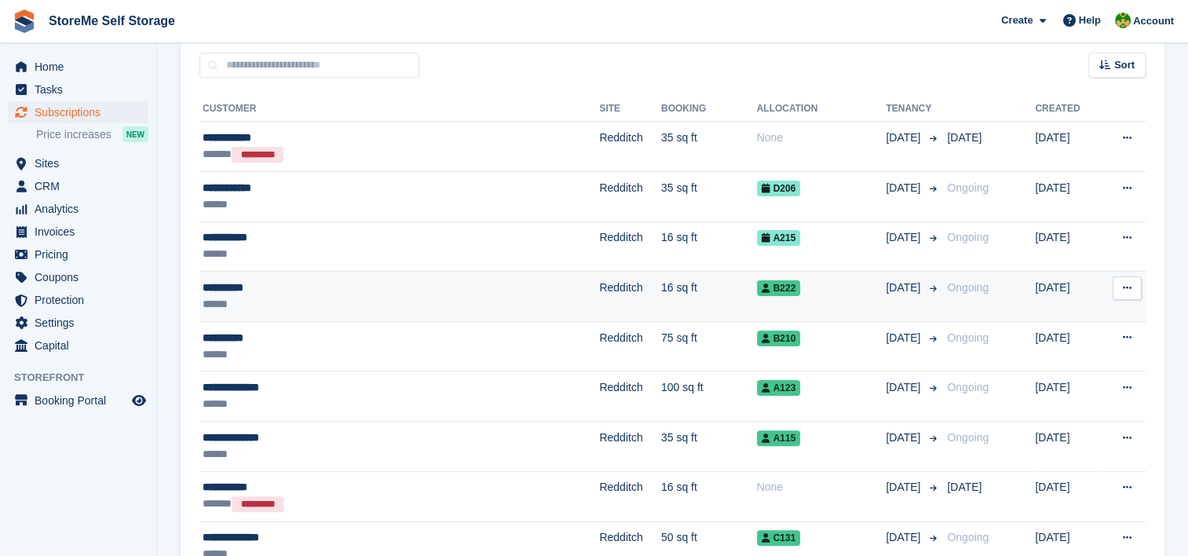
click at [452, 288] on div "**********" at bounding box center [342, 288] width 278 height 16
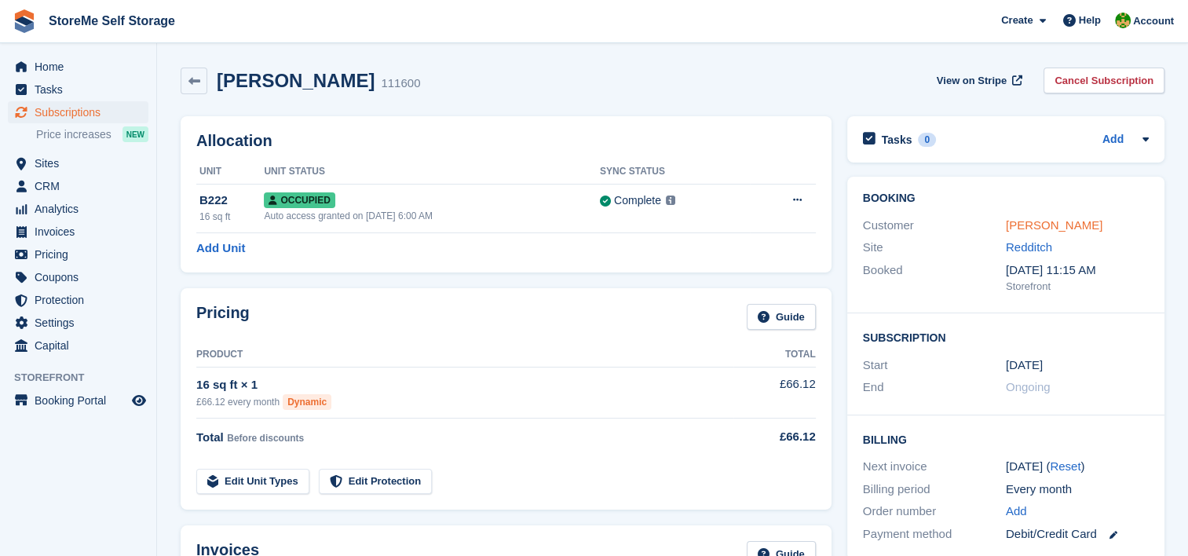
click at [1037, 221] on link "John Boden" at bounding box center [1054, 224] width 97 height 13
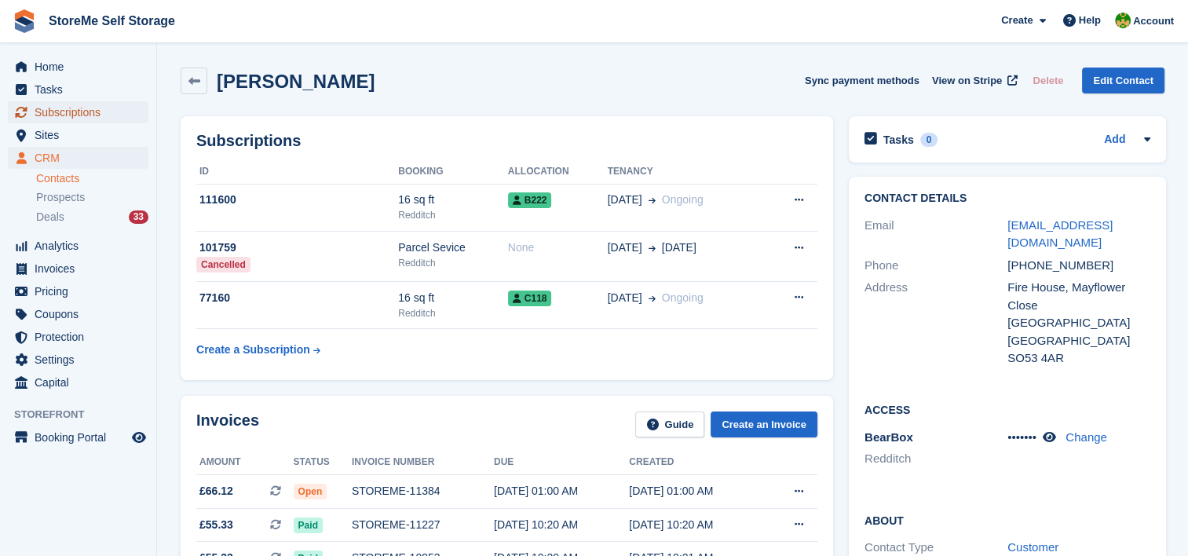
click at [64, 112] on span "Subscriptions" at bounding box center [82, 112] width 94 height 22
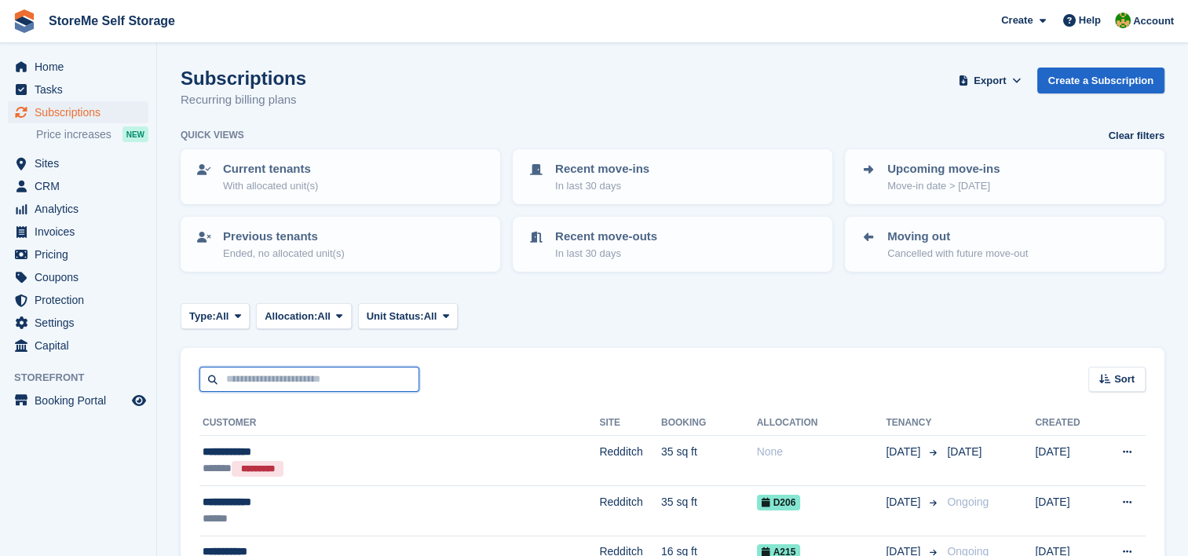
click at [346, 367] on input "text" at bounding box center [310, 380] width 220 height 26
type input "******"
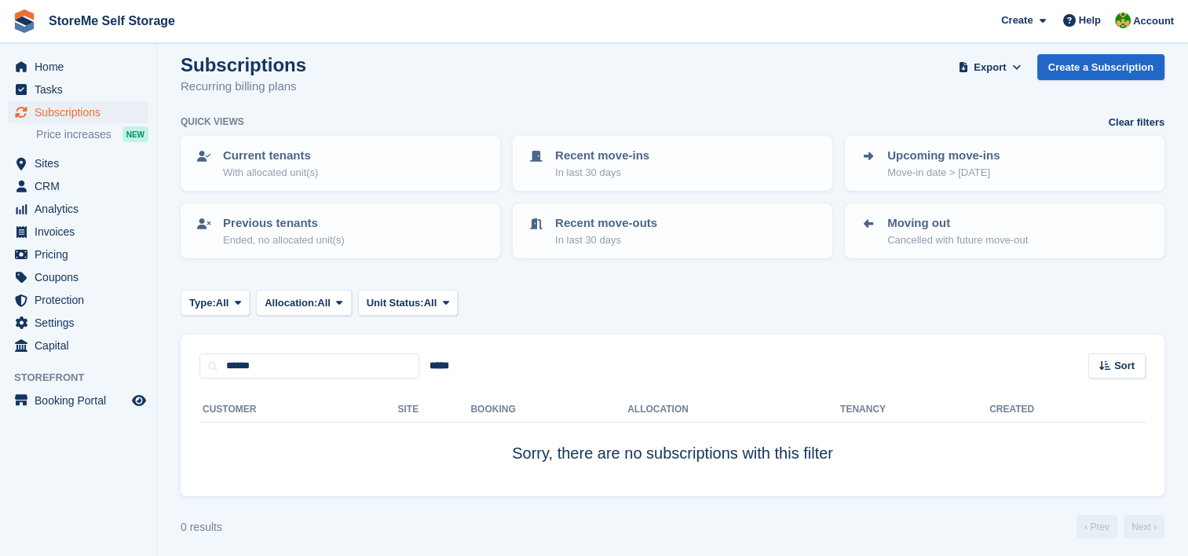
scroll to position [18, 0]
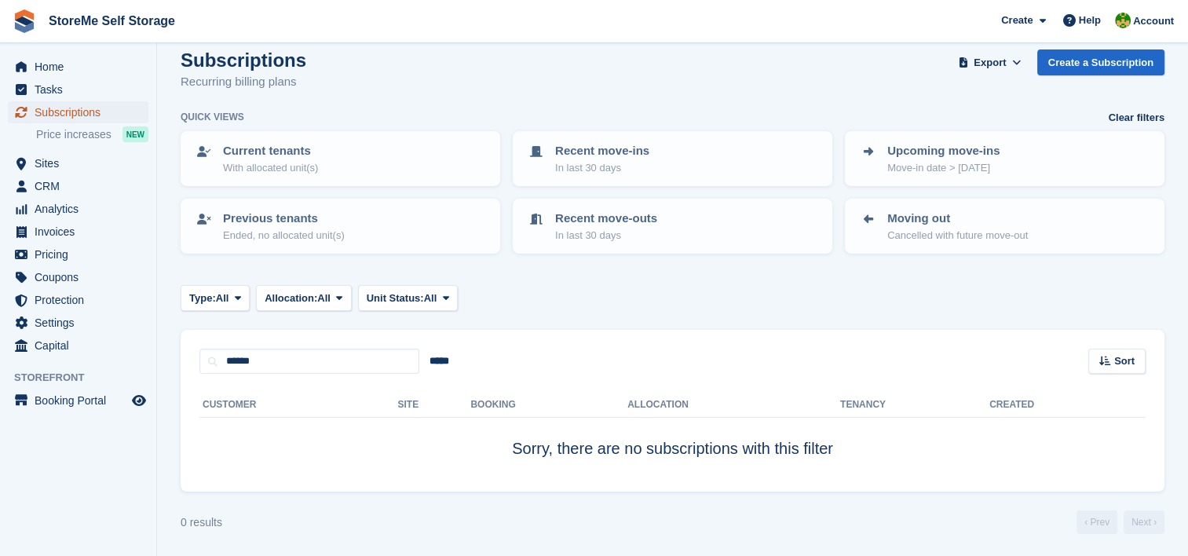
click at [75, 117] on span "Subscriptions" at bounding box center [82, 112] width 94 height 22
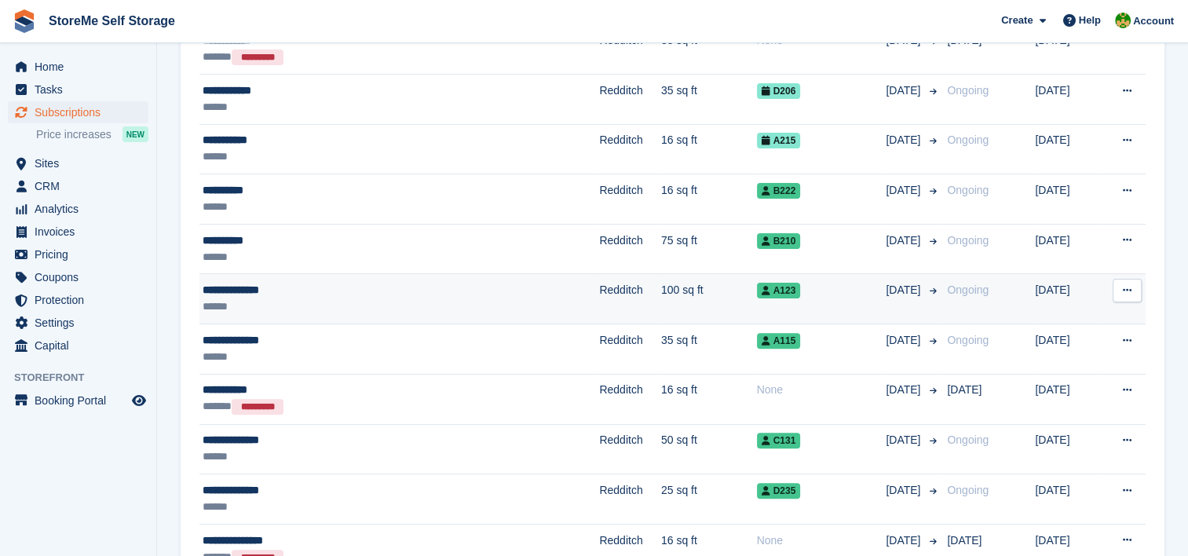
scroll to position [471, 0]
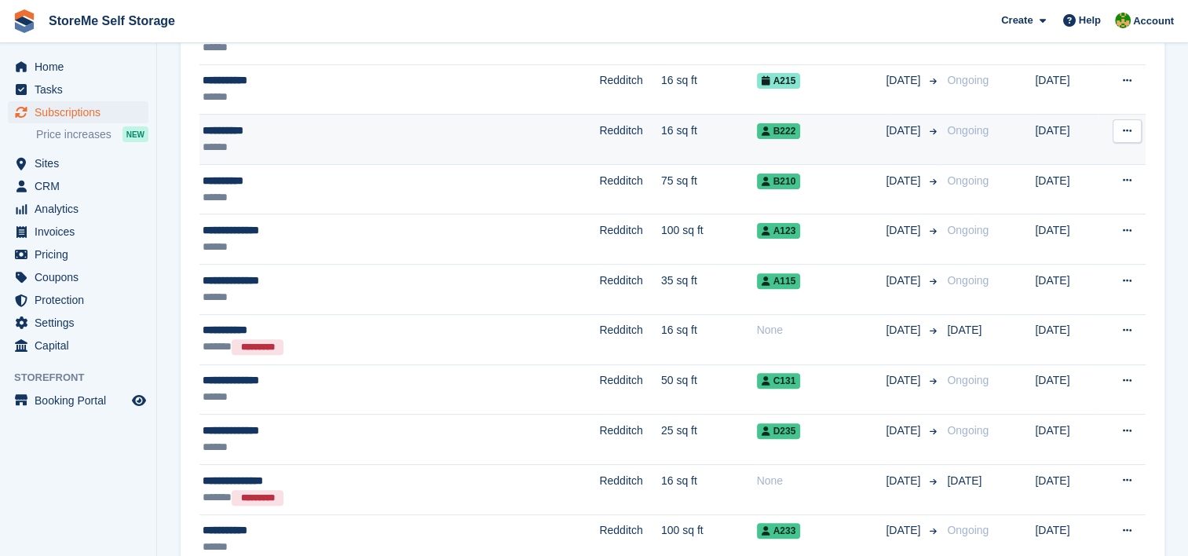
click at [377, 146] on div "******" at bounding box center [342, 147] width 278 height 16
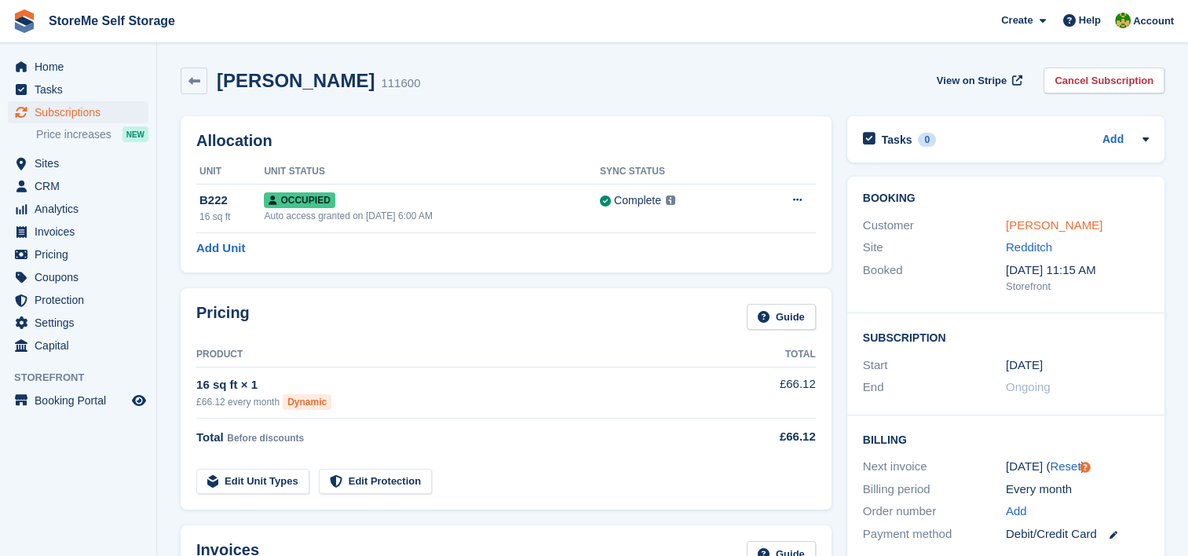
click at [1056, 218] on link "[PERSON_NAME]" at bounding box center [1054, 224] width 97 height 13
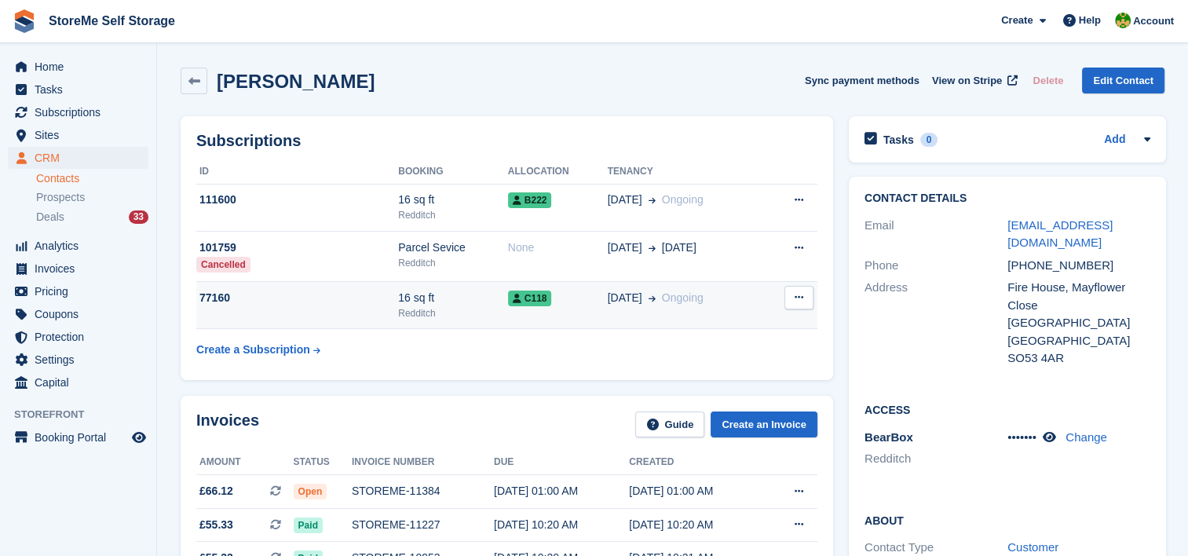
click at [483, 299] on div "16 sq ft" at bounding box center [453, 298] width 110 height 16
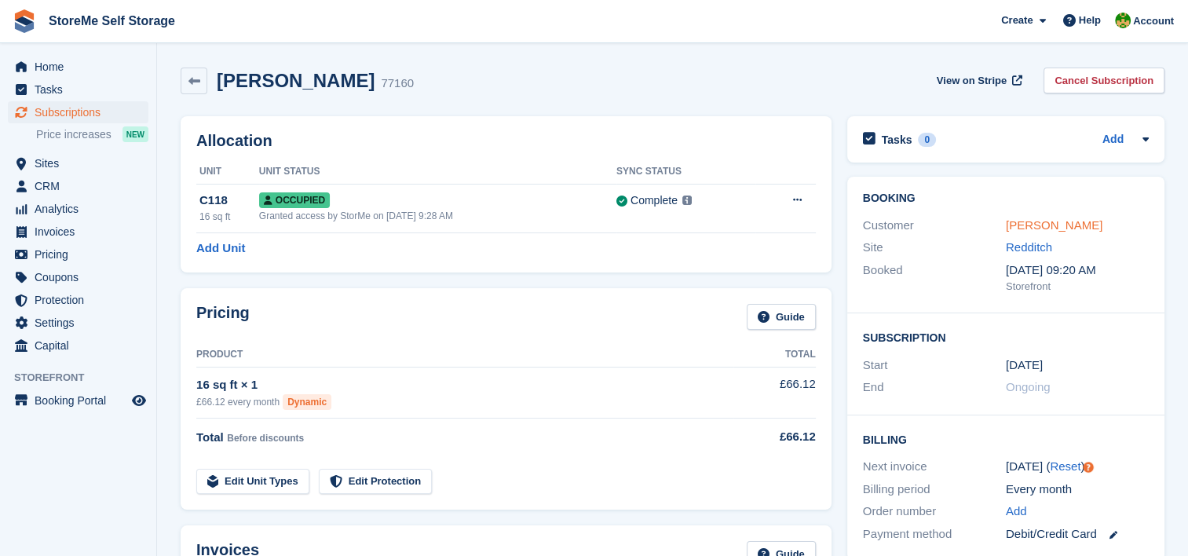
click at [1038, 218] on link "[PERSON_NAME]" at bounding box center [1054, 224] width 97 height 13
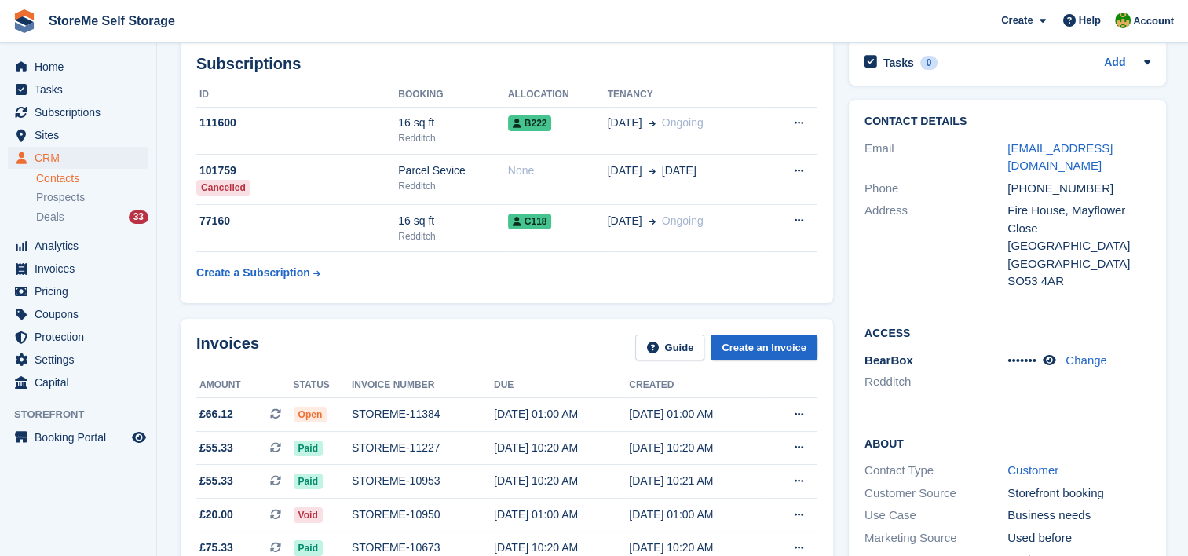
scroll to position [236, 0]
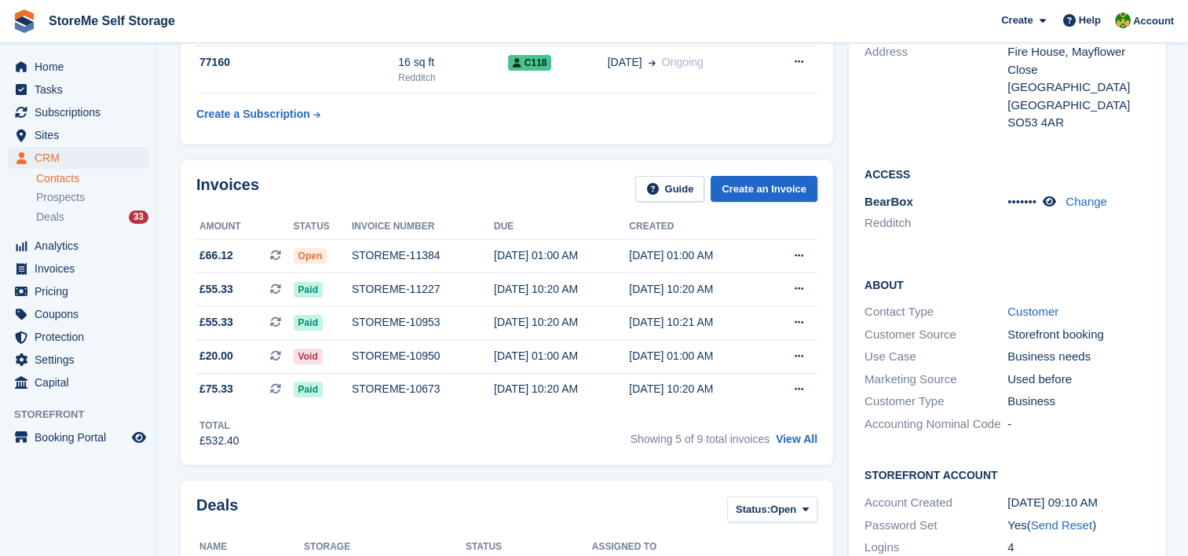
click at [1045, 197] on div "••••••• Change" at bounding box center [1079, 202] width 143 height 18
click at [1050, 200] on icon at bounding box center [1049, 202] width 13 height 12
click at [1053, 200] on icon at bounding box center [1060, 202] width 15 height 12
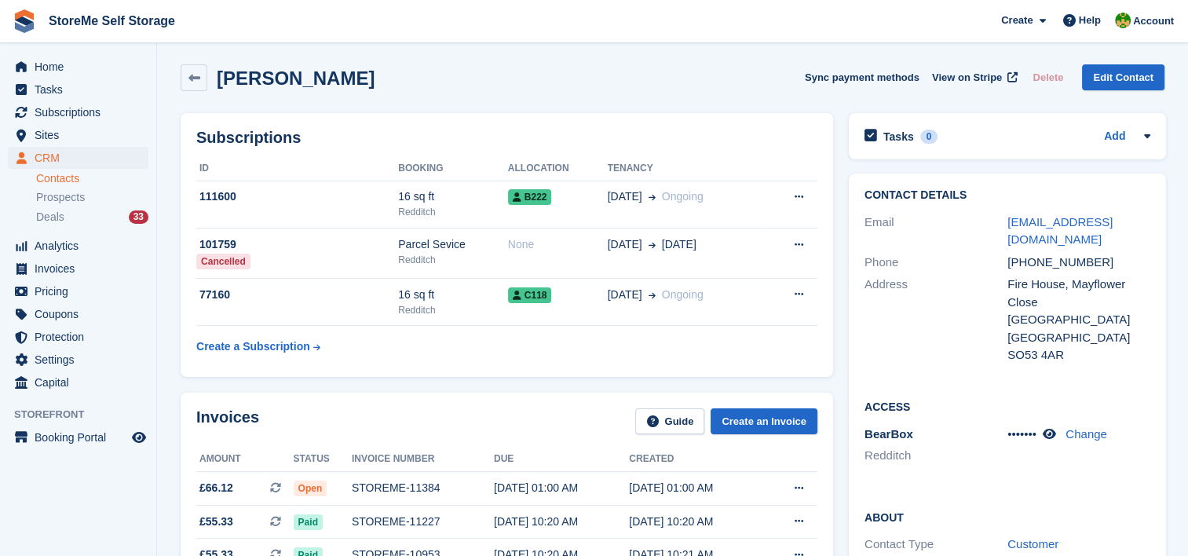
scroll to position [0, 0]
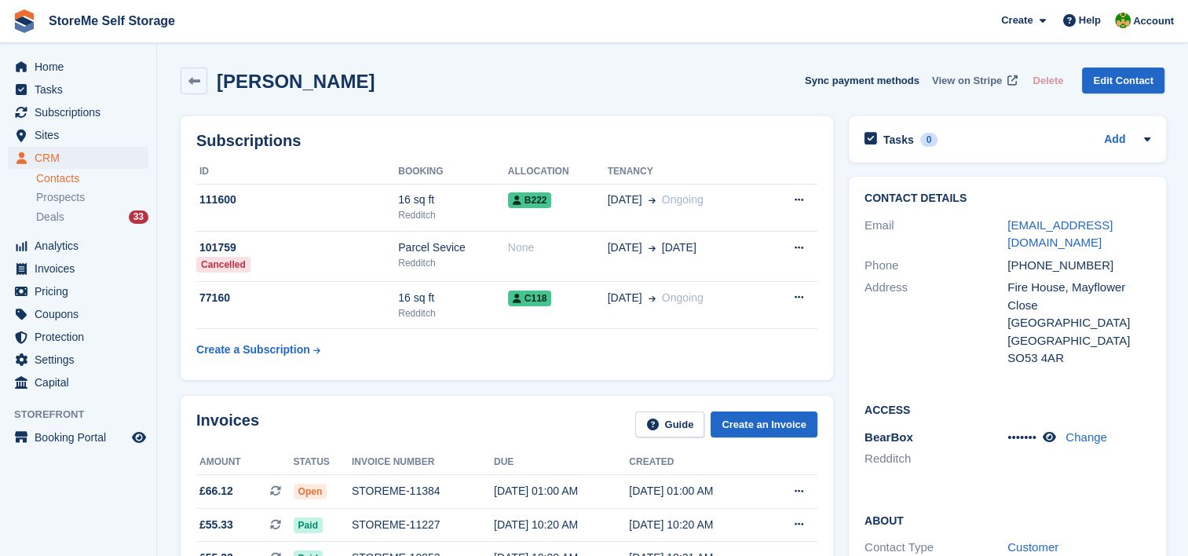
click at [967, 82] on span "View on Stripe" at bounding box center [967, 81] width 70 height 16
click at [97, 109] on span "Subscriptions" at bounding box center [82, 112] width 94 height 22
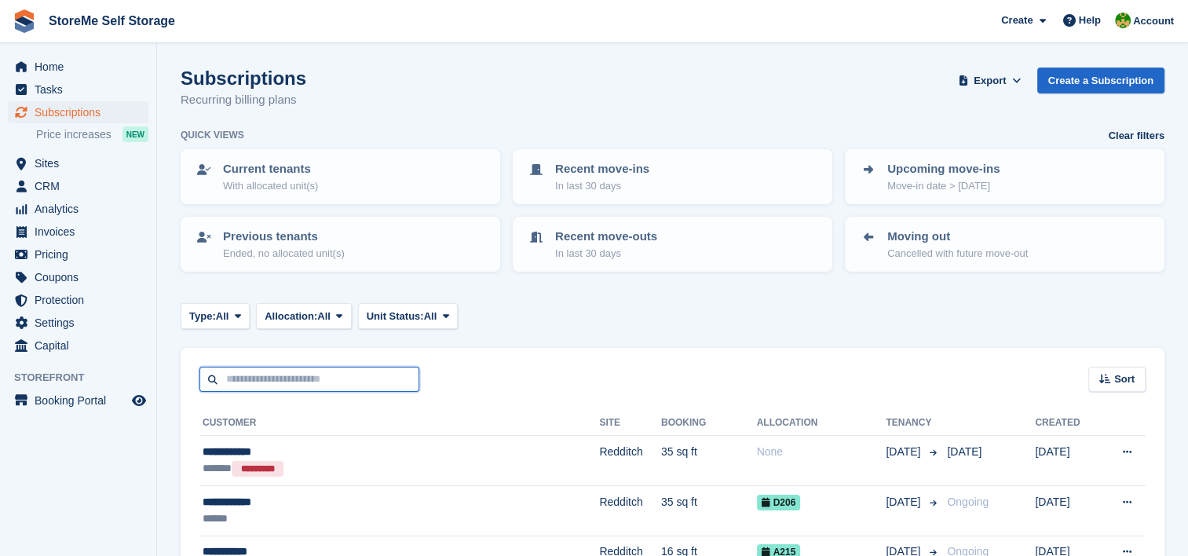
click at [407, 383] on input "text" at bounding box center [310, 380] width 220 height 26
type input "*****"
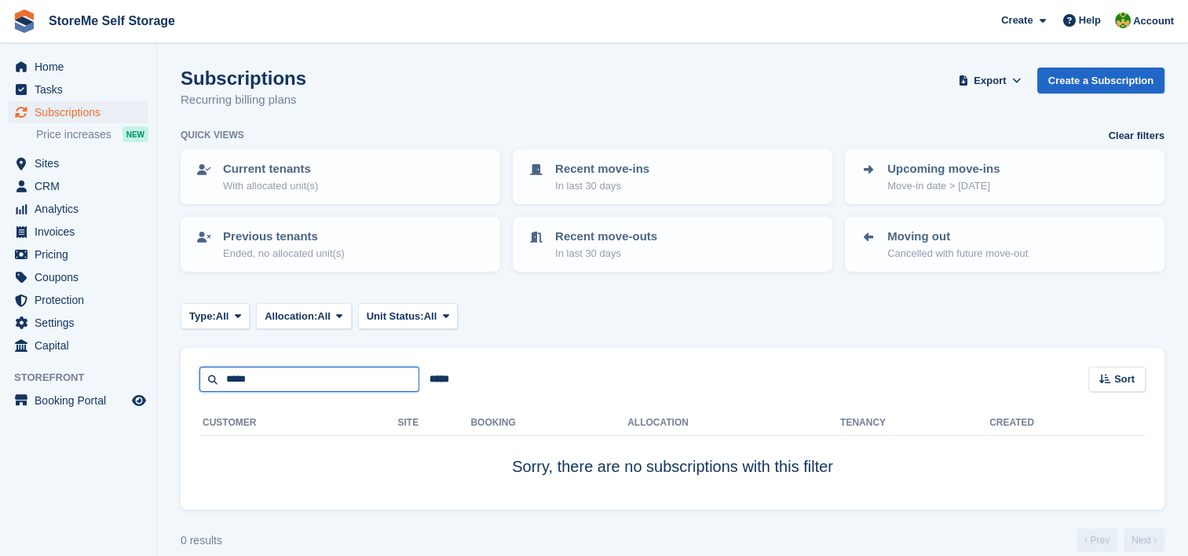
click at [383, 383] on input "*****" at bounding box center [310, 380] width 220 height 26
type input "***"
click at [396, 379] on input "***" at bounding box center [310, 380] width 220 height 26
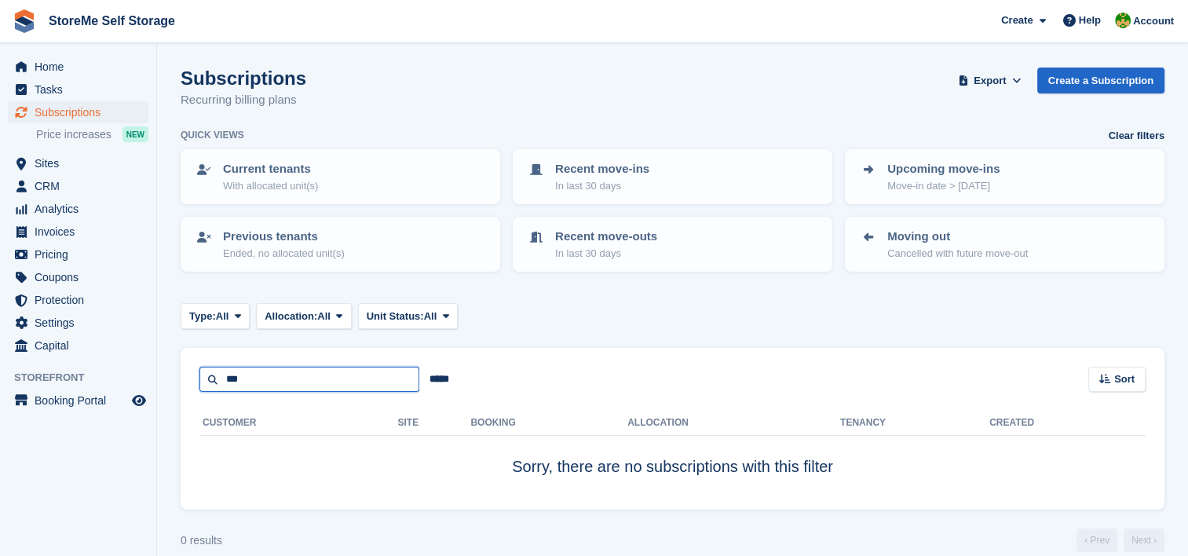
type input "***"
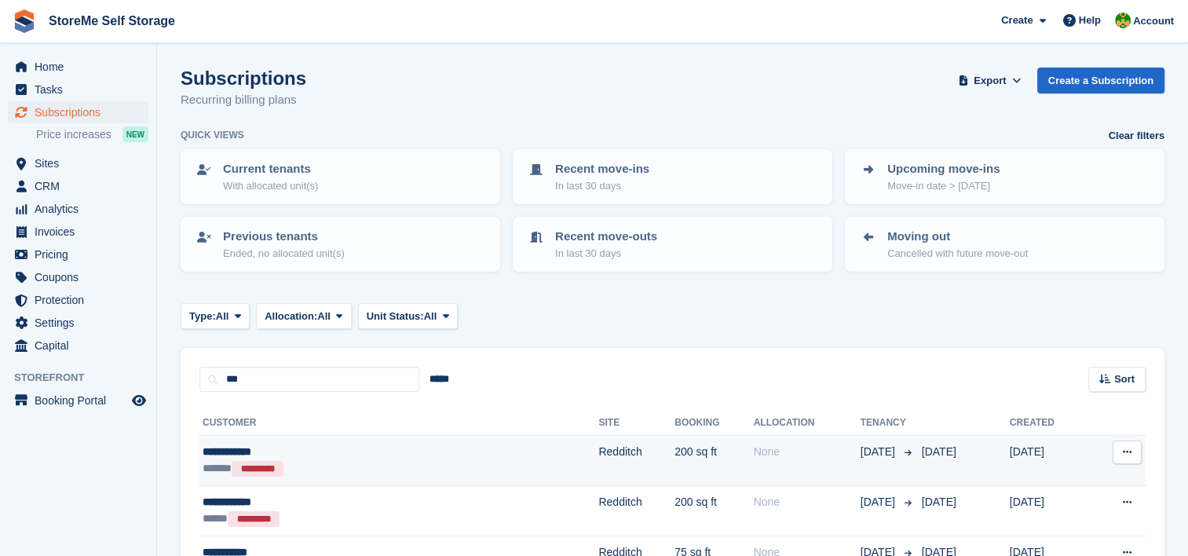
click at [675, 457] on td "200 sq ft" at bounding box center [714, 461] width 79 height 50
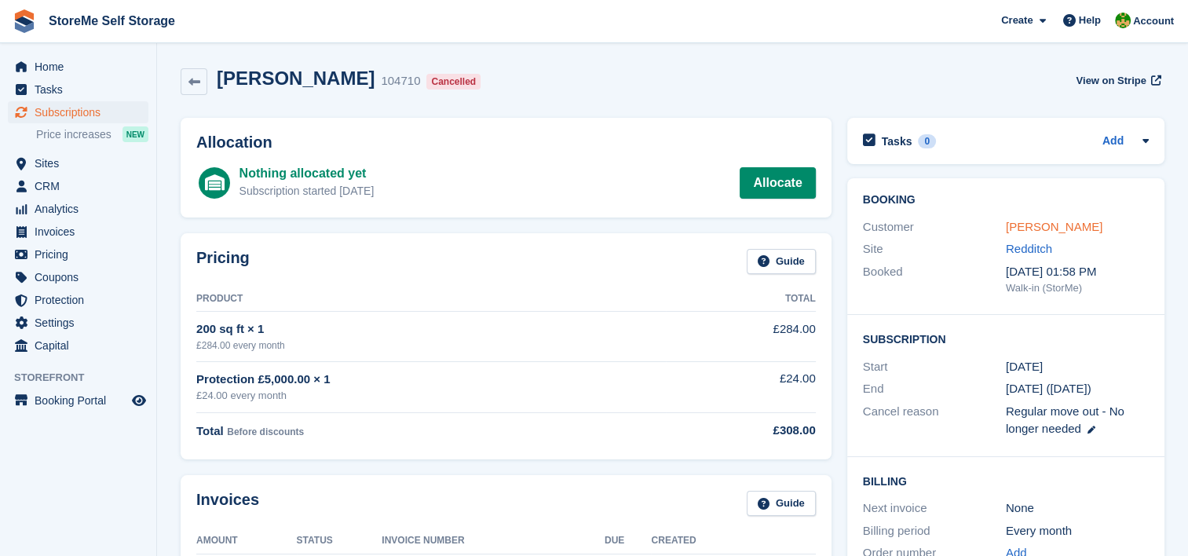
click at [1037, 226] on link "[PERSON_NAME]" at bounding box center [1054, 226] width 97 height 13
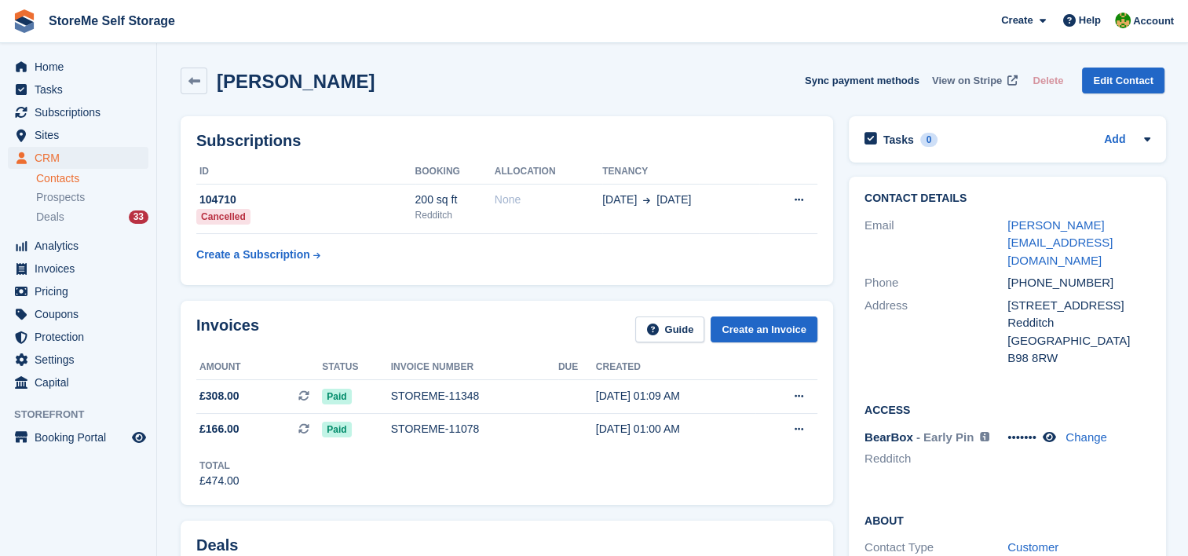
click at [987, 77] on span "View on Stripe" at bounding box center [967, 81] width 70 height 16
click at [72, 104] on span "Subscriptions" at bounding box center [82, 112] width 94 height 22
